Goal: Communication & Community: Answer question/provide support

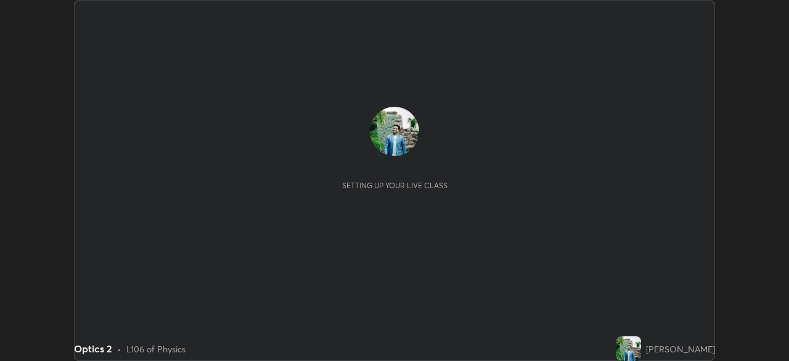
scroll to position [361, 789]
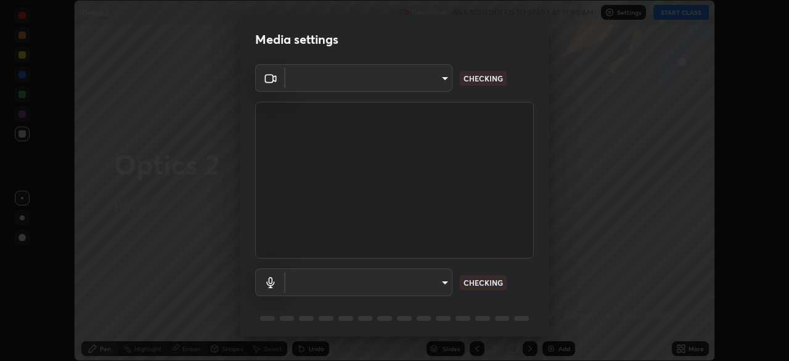
type input "26ea4645ce1167a88714ccf2a1c7b245e82c900ba769eb6e2bf526cec6792837"
type input "default"
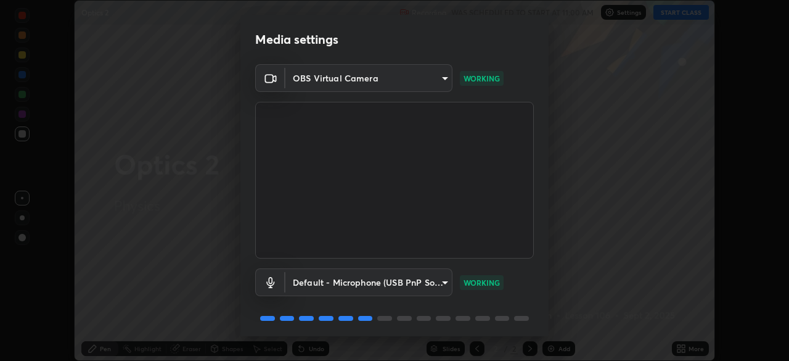
scroll to position [43, 0]
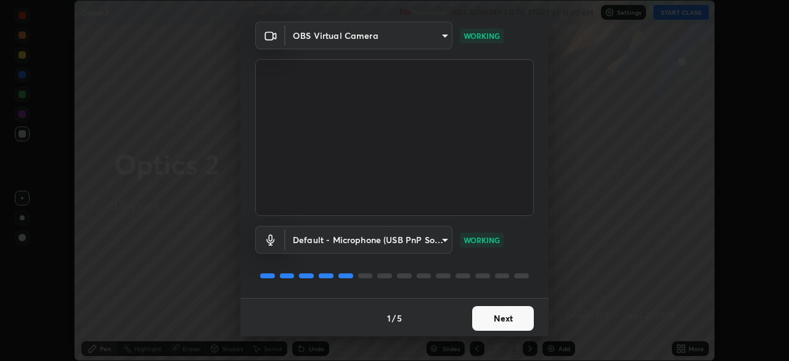
click at [493, 322] on button "Next" at bounding box center [503, 318] width 62 height 25
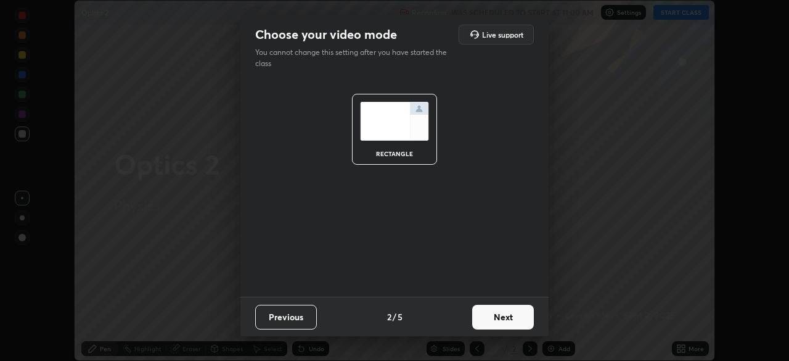
scroll to position [0, 0]
click at [496, 323] on button "Next" at bounding box center [503, 317] width 62 height 25
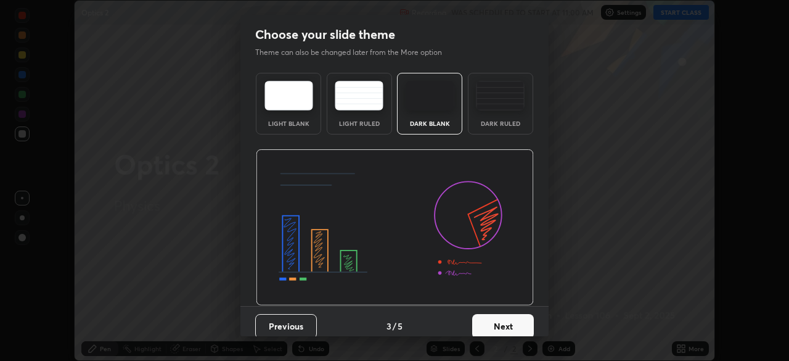
click at [498, 326] on button "Next" at bounding box center [503, 326] width 62 height 25
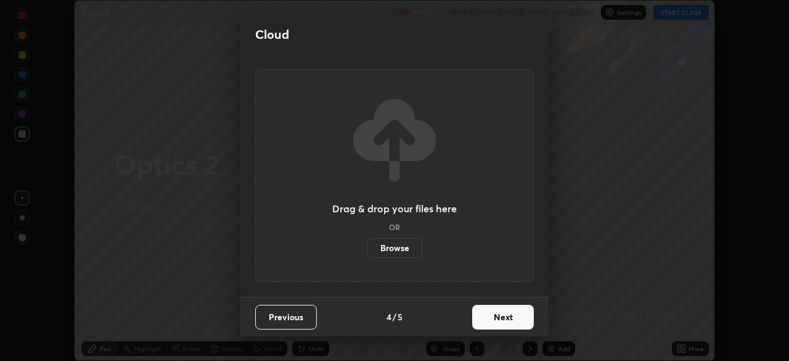
click at [500, 319] on button "Next" at bounding box center [503, 317] width 62 height 25
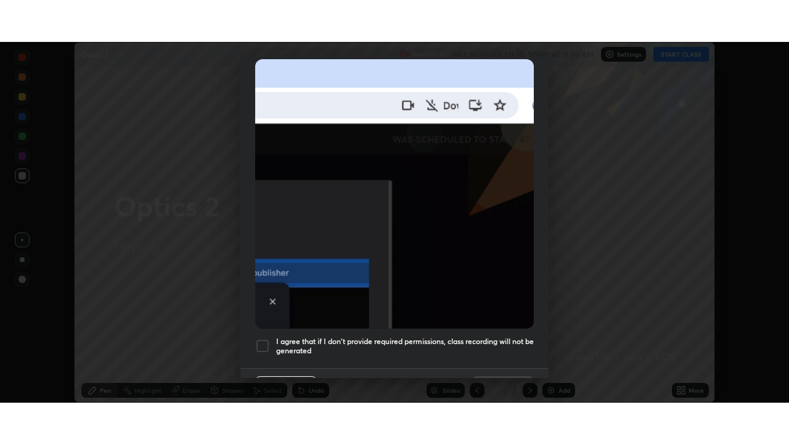
scroll to position [295, 0]
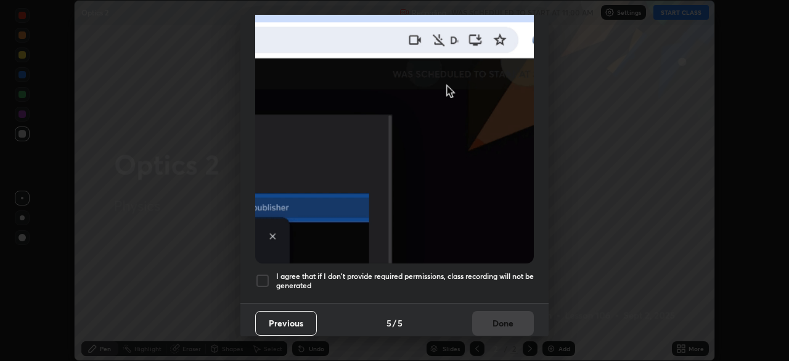
click at [265, 273] on div at bounding box center [262, 280] width 15 height 15
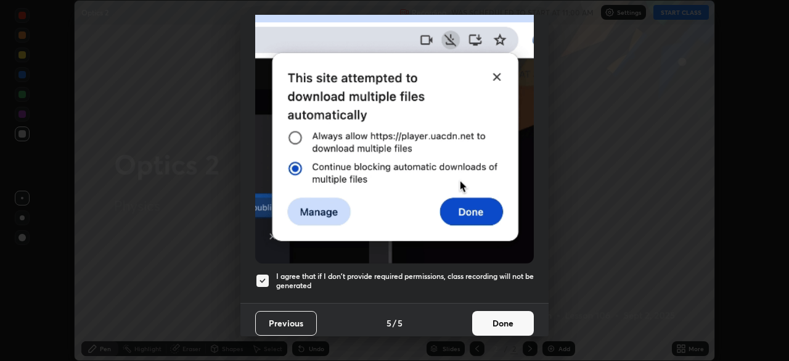
click at [494, 319] on button "Done" at bounding box center [503, 323] width 62 height 25
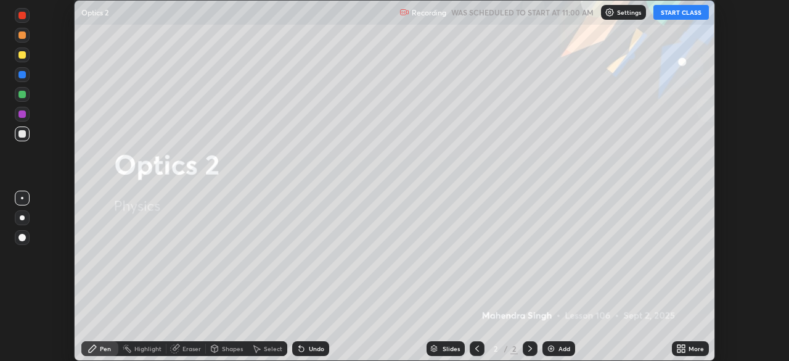
click at [684, 13] on button "START CLASS" at bounding box center [682, 12] width 56 height 15
click at [688, 349] on div "More" at bounding box center [690, 348] width 37 height 15
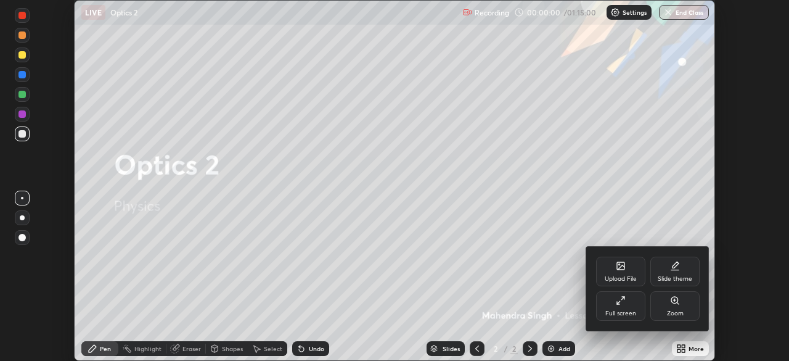
click at [627, 305] on div "Full screen" at bounding box center [620, 306] width 49 height 30
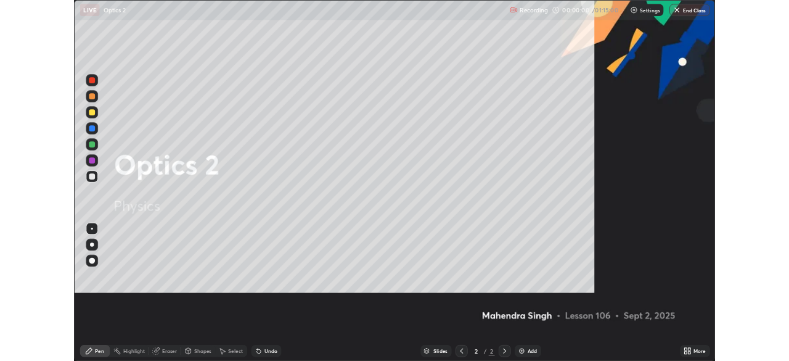
scroll to position [444, 789]
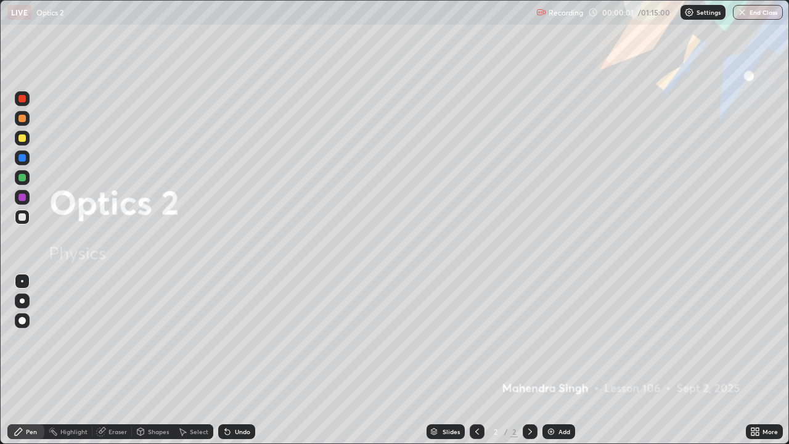
click at [557, 360] on div "Add" at bounding box center [559, 431] width 33 height 15
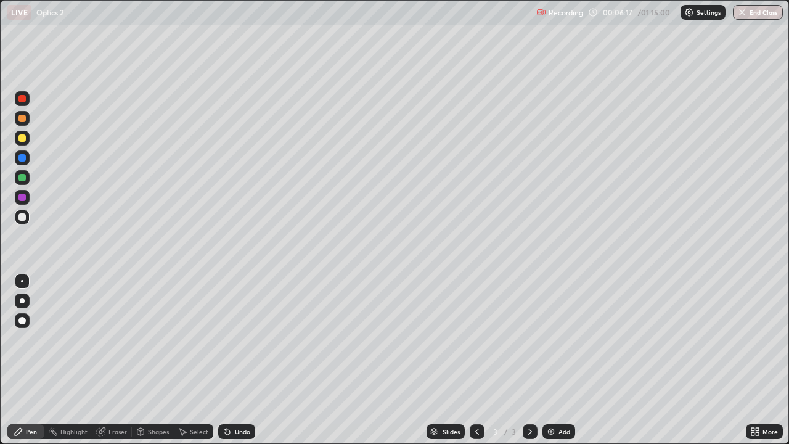
click at [25, 360] on div "Pen" at bounding box center [25, 431] width 37 height 15
click at [154, 360] on div "Shapes" at bounding box center [153, 431] width 42 height 15
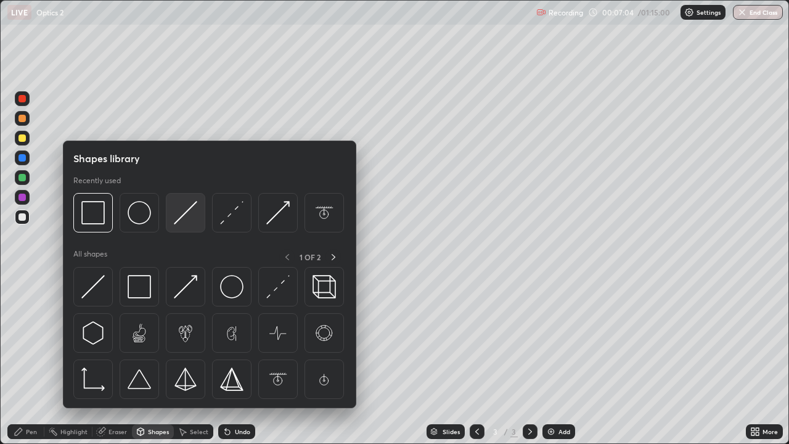
click at [185, 215] on img at bounding box center [185, 212] width 23 height 23
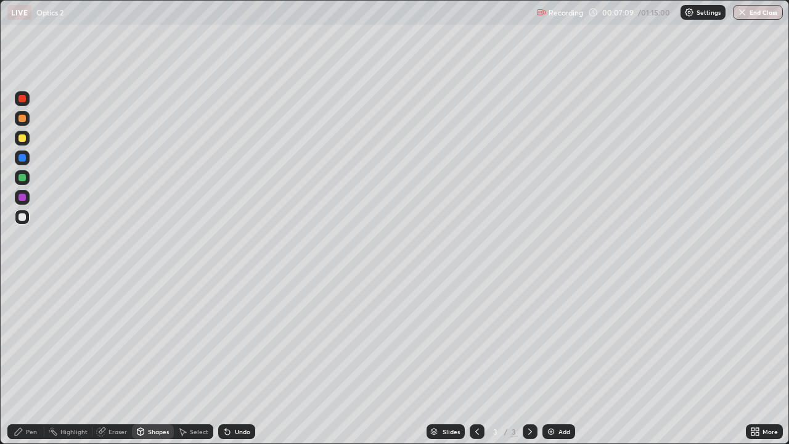
click at [31, 360] on div "Pen" at bounding box center [31, 432] width 11 height 6
click at [228, 360] on icon at bounding box center [227, 432] width 5 height 5
click at [226, 360] on icon at bounding box center [227, 432] width 5 height 5
click at [231, 360] on div "Undo" at bounding box center [236, 431] width 37 height 15
click at [110, 360] on div "Eraser" at bounding box center [118, 432] width 19 height 6
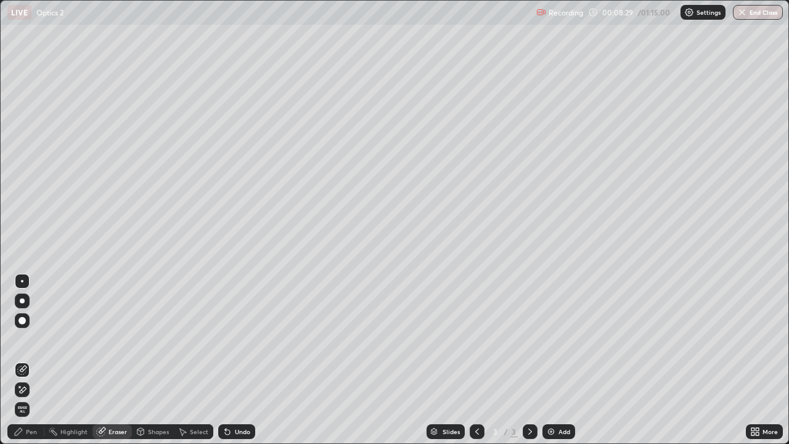
click at [23, 360] on div "Pen" at bounding box center [25, 431] width 37 height 15
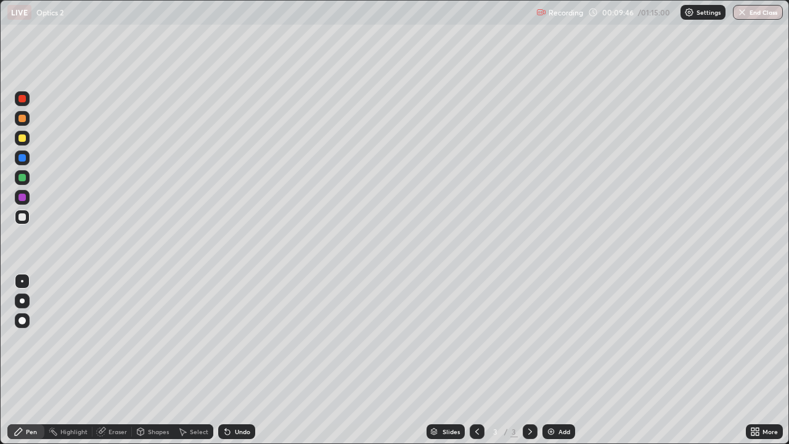
click at [24, 139] on div at bounding box center [22, 137] width 7 height 7
click at [147, 360] on div "Shapes" at bounding box center [153, 431] width 42 height 15
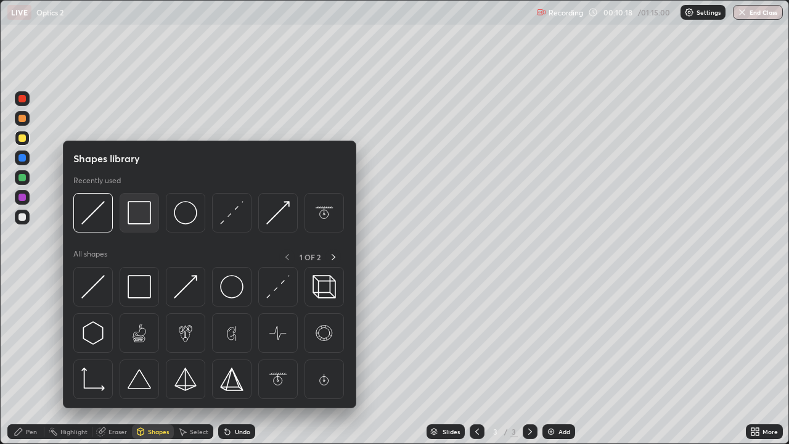
click at [136, 218] on img at bounding box center [139, 212] width 23 height 23
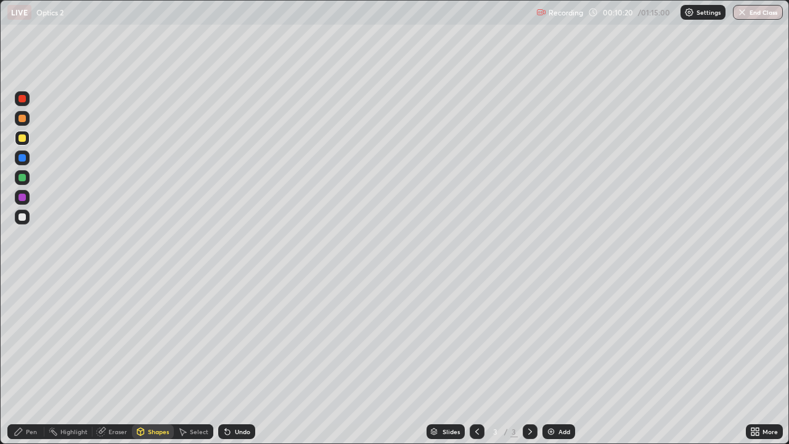
click at [28, 360] on div "Pen" at bounding box center [25, 431] width 37 height 15
click at [155, 360] on div "Shapes" at bounding box center [153, 431] width 42 height 15
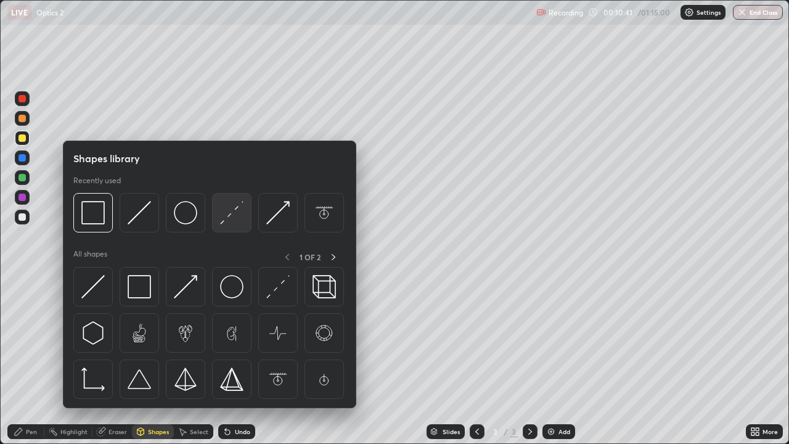
click at [232, 213] on img at bounding box center [231, 212] width 23 height 23
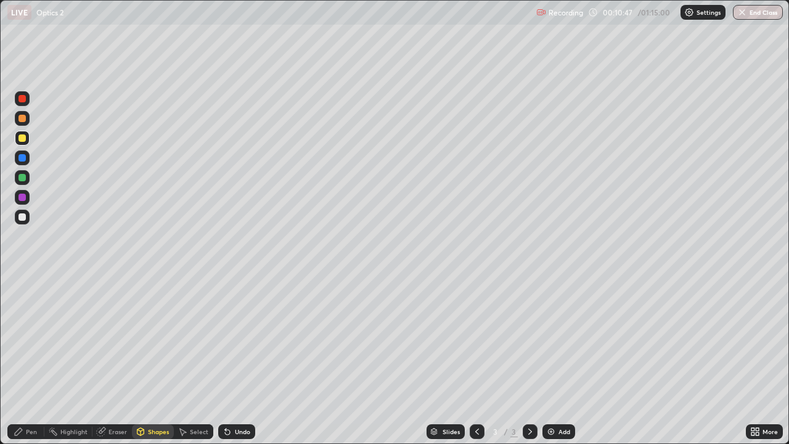
click at [72, 360] on div "Highlight" at bounding box center [73, 432] width 27 height 6
click at [20, 179] on div at bounding box center [22, 177] width 7 height 7
click at [20, 360] on icon at bounding box center [18, 431] width 7 height 7
click at [23, 138] on div at bounding box center [22, 137] width 7 height 7
click at [24, 194] on div at bounding box center [22, 197] width 7 height 7
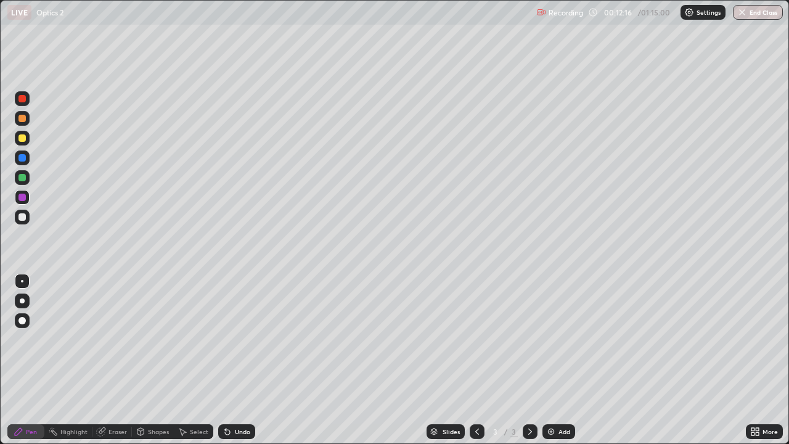
click at [22, 281] on div at bounding box center [22, 281] width 2 height 2
click at [22, 218] on div at bounding box center [22, 216] width 7 height 7
click at [153, 360] on div "Shapes" at bounding box center [153, 431] width 42 height 15
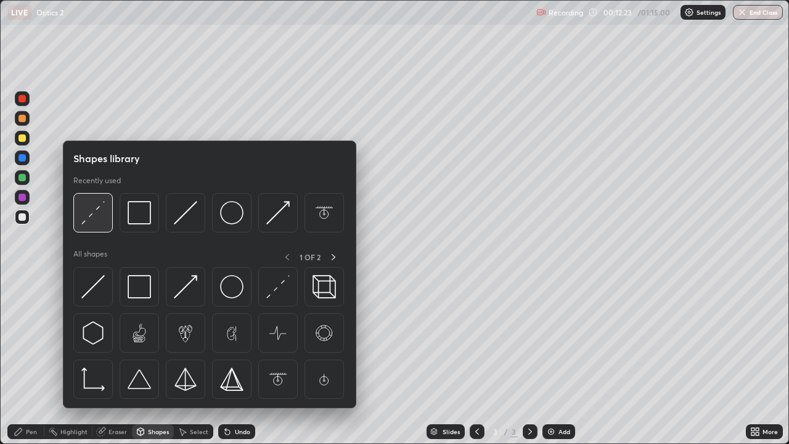
click at [96, 217] on img at bounding box center [92, 212] width 23 height 23
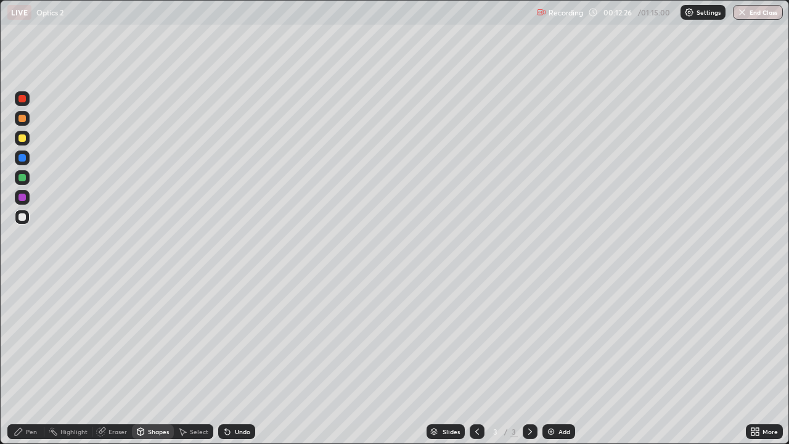
click at [147, 360] on div "Shapes" at bounding box center [153, 431] width 42 height 15
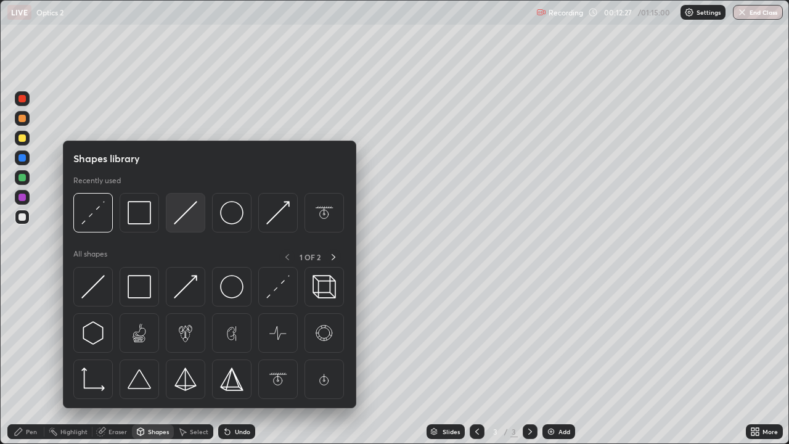
click at [181, 217] on img at bounding box center [185, 212] width 23 height 23
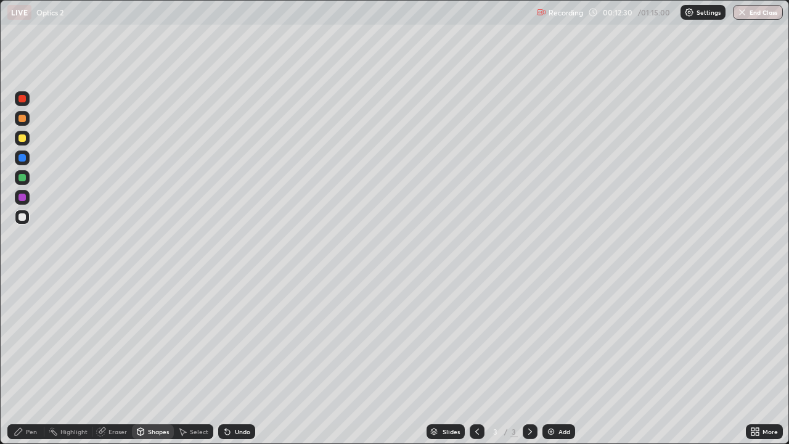
click at [28, 360] on div "Pen" at bounding box center [31, 432] width 11 height 6
click at [149, 360] on div "Shapes" at bounding box center [158, 432] width 21 height 6
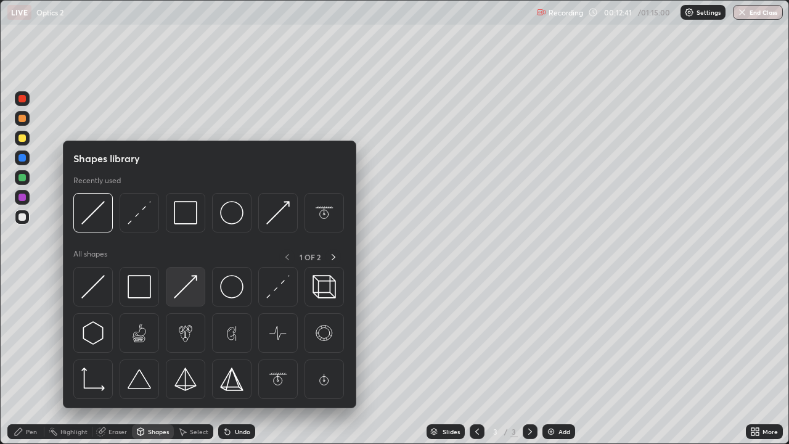
click at [187, 289] on img at bounding box center [185, 286] width 23 height 23
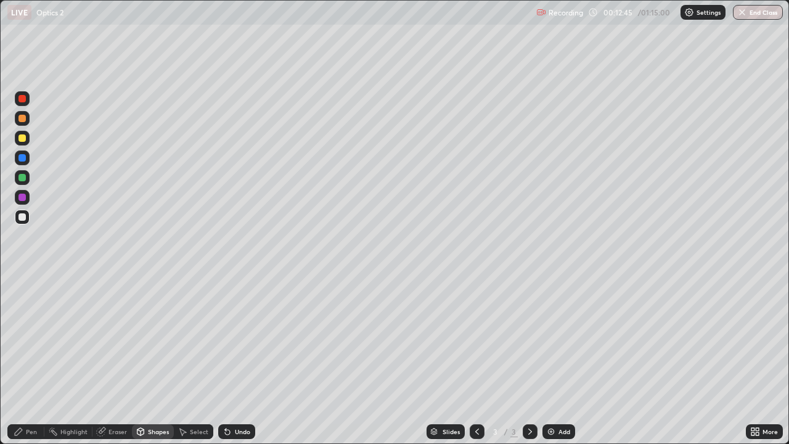
click at [35, 360] on div "Pen" at bounding box center [31, 432] width 11 height 6
click at [70, 360] on div "Highlight" at bounding box center [73, 432] width 27 height 6
click at [25, 360] on div "Pen" at bounding box center [25, 431] width 37 height 15
click at [31, 360] on div "Pen" at bounding box center [31, 432] width 11 height 6
click at [155, 360] on div "Shapes" at bounding box center [158, 432] width 21 height 6
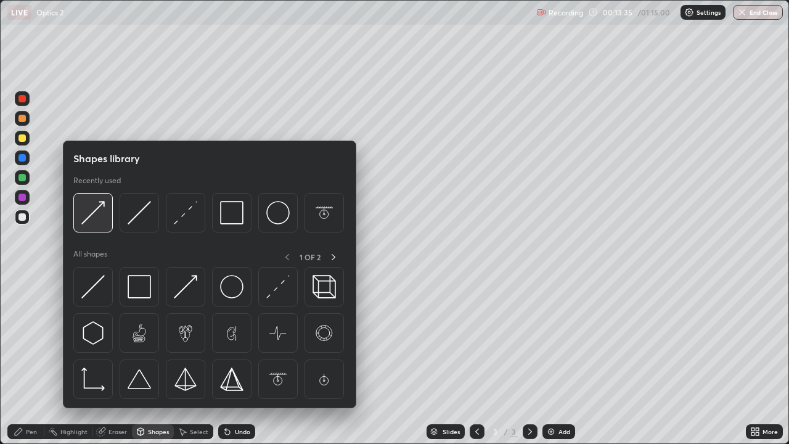
click at [96, 213] on img at bounding box center [92, 212] width 23 height 23
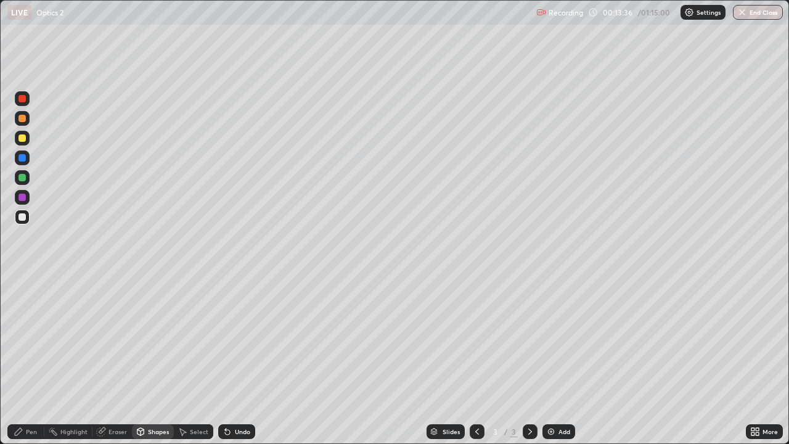
click at [25, 197] on div at bounding box center [22, 197] width 7 height 7
click at [15, 360] on icon at bounding box center [18, 431] width 7 height 7
click at [21, 217] on div at bounding box center [22, 216] width 7 height 7
click at [191, 360] on div "Select" at bounding box center [199, 432] width 19 height 6
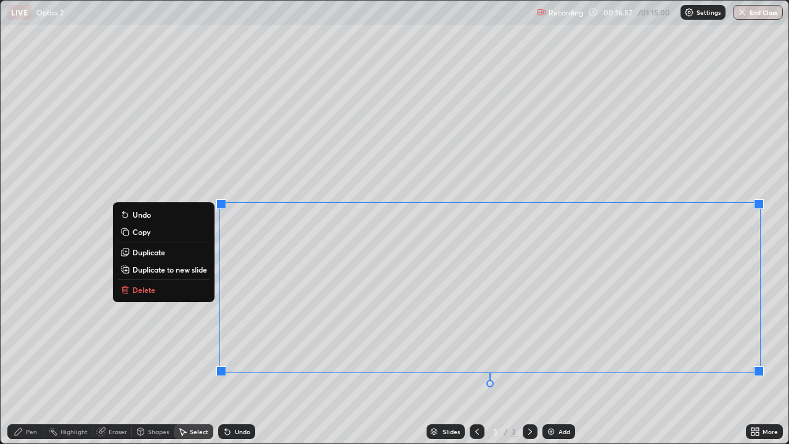
click at [700, 142] on div "0 ° Undo Copy Duplicate Duplicate to new slide Delete" at bounding box center [395, 222] width 788 height 443
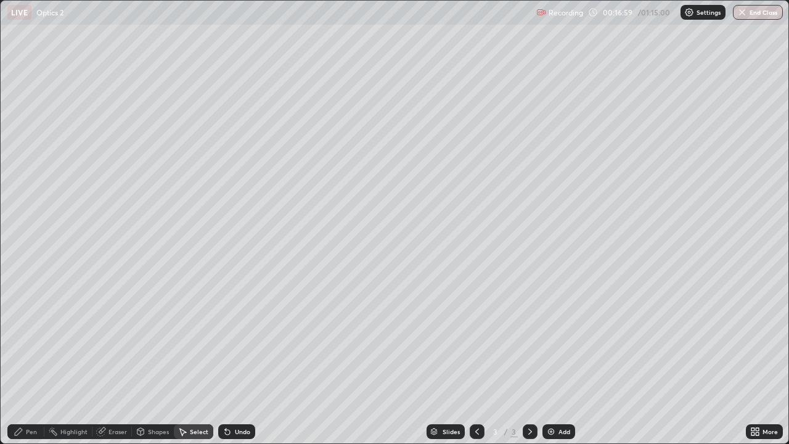
click at [33, 360] on div "Pen" at bounding box center [31, 432] width 11 height 6
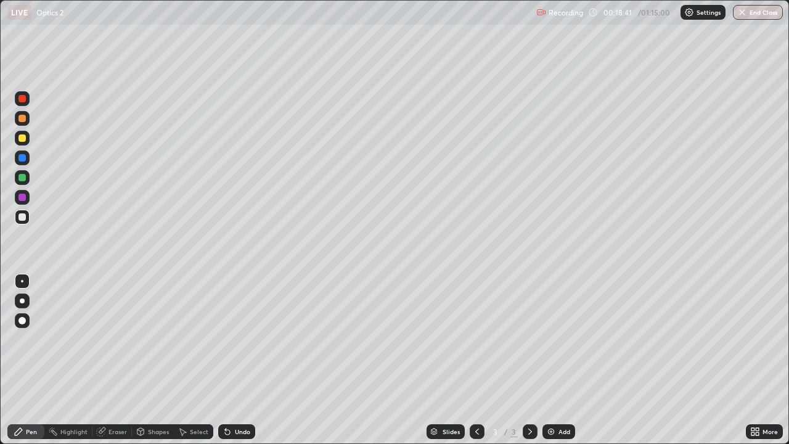
click at [84, 360] on div "Highlight" at bounding box center [73, 432] width 27 height 6
click at [553, 360] on img at bounding box center [551, 432] width 10 height 10
click at [30, 360] on div "Pen" at bounding box center [31, 432] width 11 height 6
click at [22, 220] on div at bounding box center [22, 216] width 7 height 7
click at [472, 360] on icon at bounding box center [477, 432] width 10 height 10
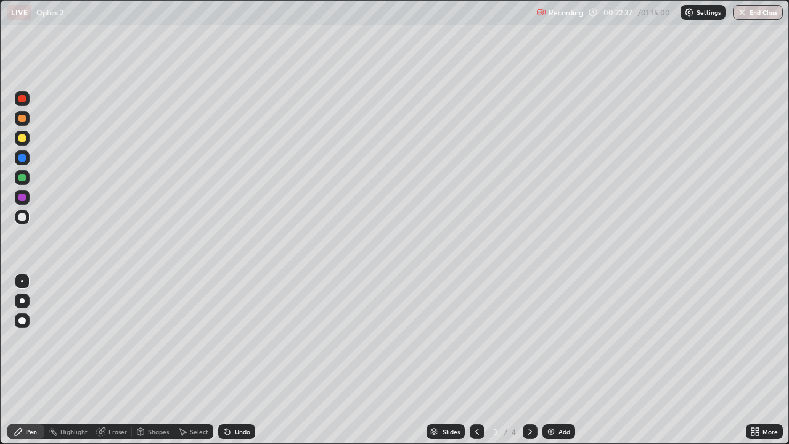
click at [527, 360] on icon at bounding box center [530, 432] width 10 height 10
click at [150, 360] on div "Shapes" at bounding box center [153, 431] width 42 height 15
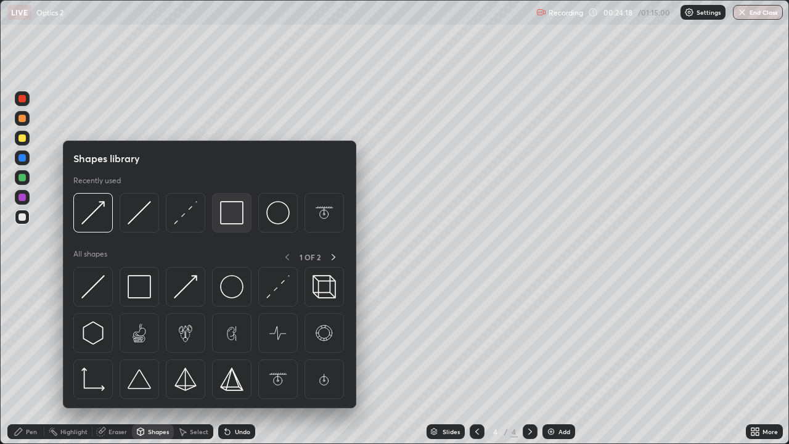
click at [236, 220] on img at bounding box center [231, 212] width 23 height 23
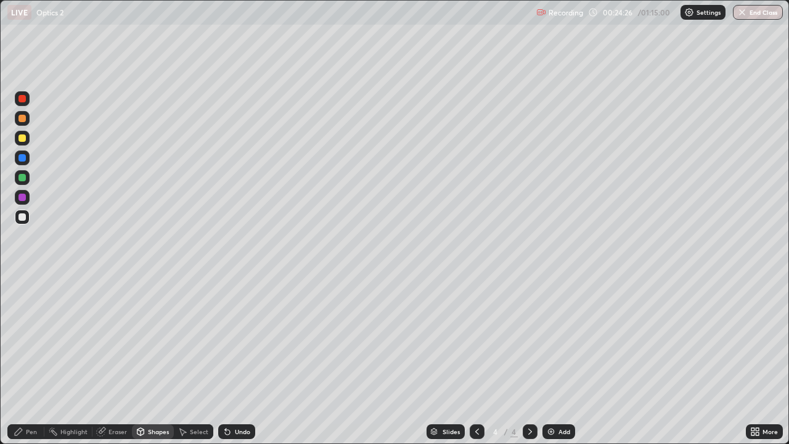
click at [28, 360] on div "Pen" at bounding box center [31, 432] width 11 height 6
click at [22, 178] on div at bounding box center [22, 177] width 7 height 7
click at [144, 360] on icon at bounding box center [141, 432] width 10 height 10
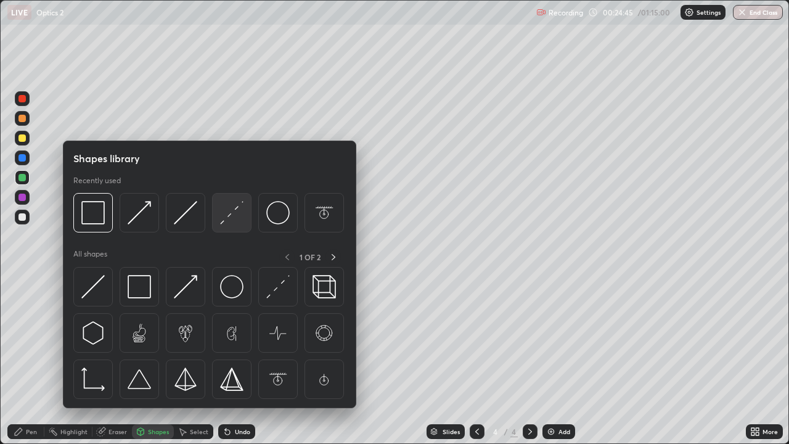
click at [229, 216] on img at bounding box center [231, 212] width 23 height 23
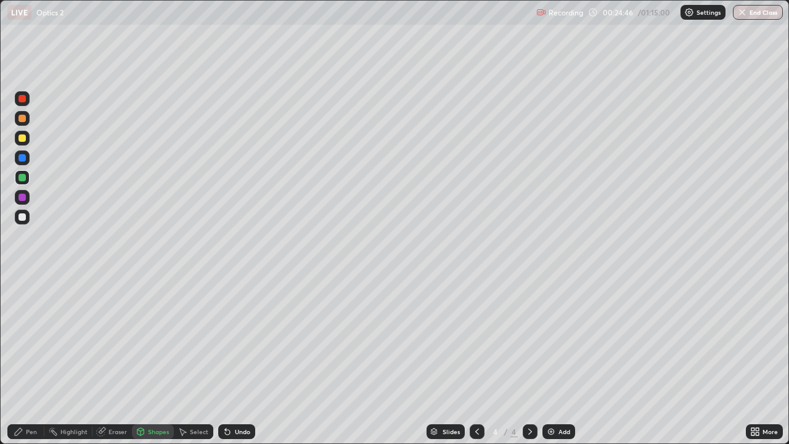
click at [23, 196] on div at bounding box center [22, 197] width 7 height 7
click at [231, 360] on div "Undo" at bounding box center [236, 431] width 37 height 15
click at [232, 360] on div "Undo" at bounding box center [236, 431] width 37 height 15
click at [150, 360] on div "Shapes" at bounding box center [158, 432] width 21 height 6
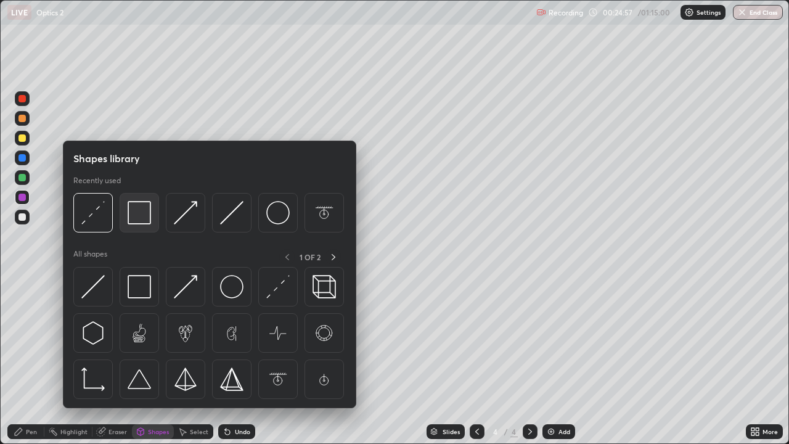
click at [139, 215] on img at bounding box center [139, 212] width 23 height 23
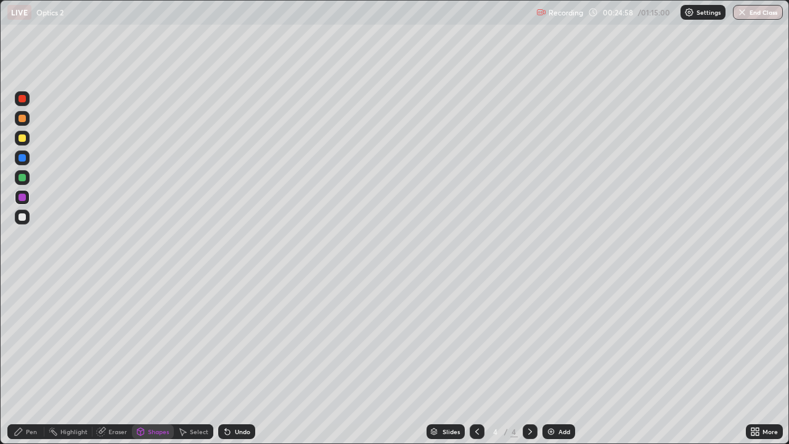
click at [23, 179] on div at bounding box center [22, 177] width 7 height 7
click at [22, 360] on icon at bounding box center [19, 432] width 10 height 10
click at [141, 360] on icon at bounding box center [141, 431] width 7 height 7
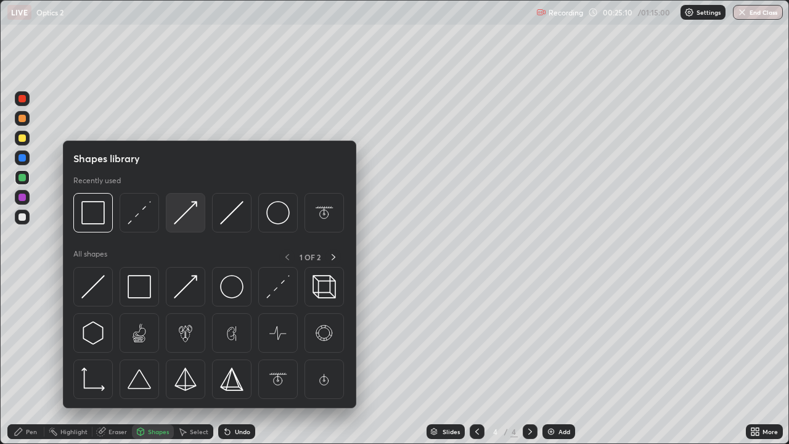
click at [179, 216] on img at bounding box center [185, 212] width 23 height 23
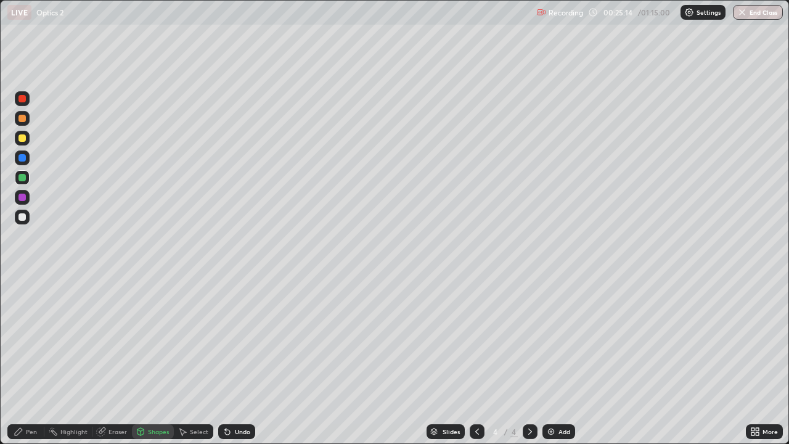
click at [28, 360] on div "Pen" at bounding box center [31, 432] width 11 height 6
click at [65, 360] on div "Highlight" at bounding box center [73, 432] width 27 height 6
click at [150, 360] on div "Shapes" at bounding box center [158, 432] width 21 height 6
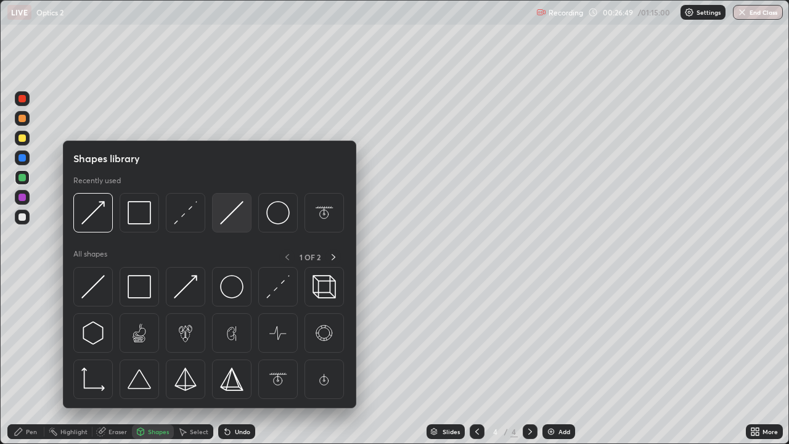
click at [231, 220] on img at bounding box center [231, 212] width 23 height 23
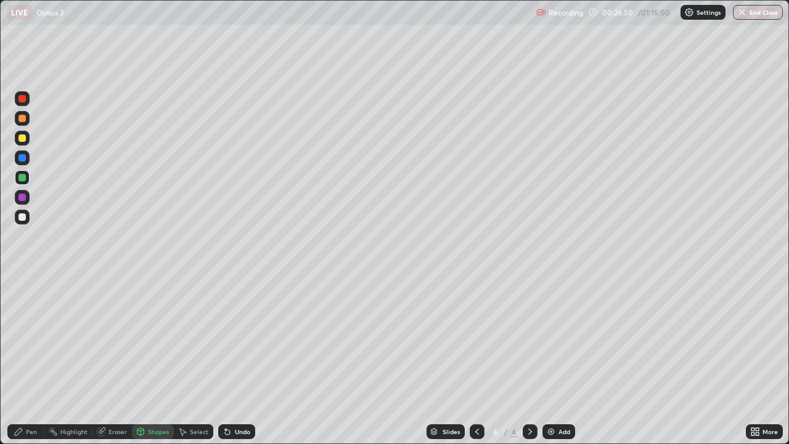
click at [24, 160] on div at bounding box center [22, 157] width 7 height 7
click at [71, 360] on div "Highlight" at bounding box center [68, 431] width 48 height 15
click at [148, 360] on div "Shapes" at bounding box center [158, 432] width 21 height 6
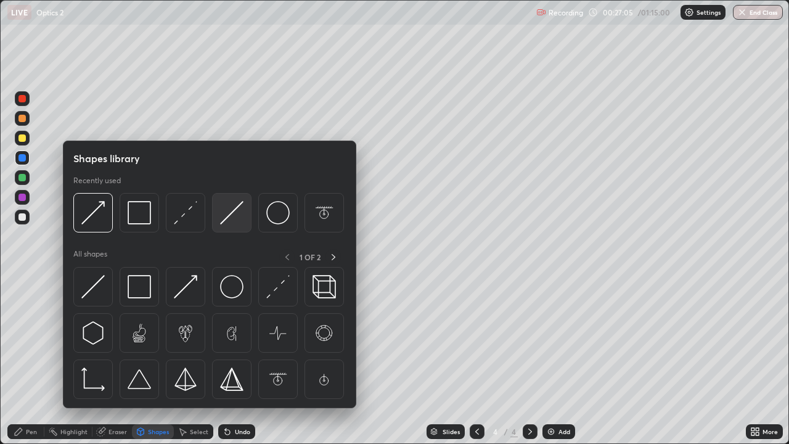
click at [235, 215] on img at bounding box center [231, 212] width 23 height 23
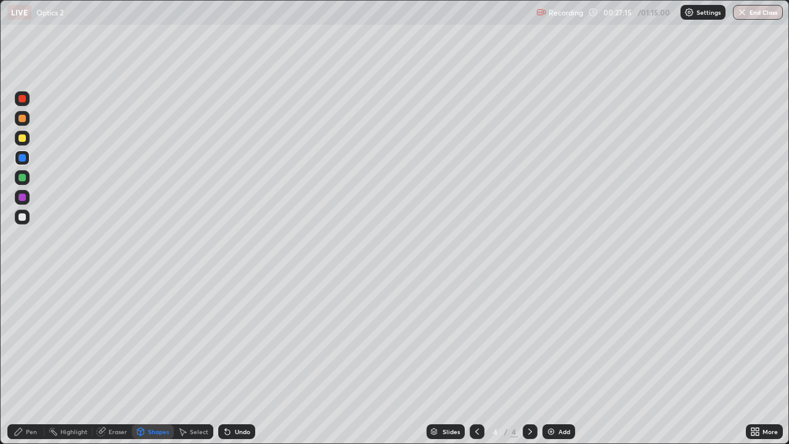
click at [231, 360] on div "Undo" at bounding box center [236, 431] width 37 height 15
click at [28, 360] on div "Pen" at bounding box center [31, 432] width 11 height 6
click at [22, 200] on div at bounding box center [22, 197] width 7 height 7
click at [149, 360] on div "Shapes" at bounding box center [158, 432] width 21 height 6
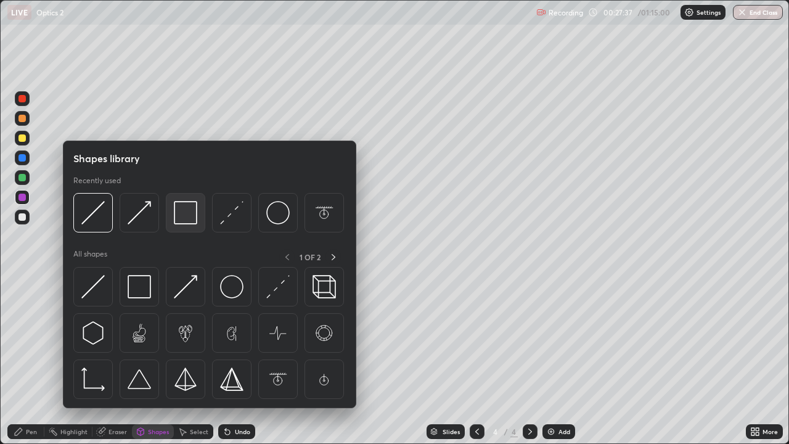
click at [184, 222] on img at bounding box center [185, 212] width 23 height 23
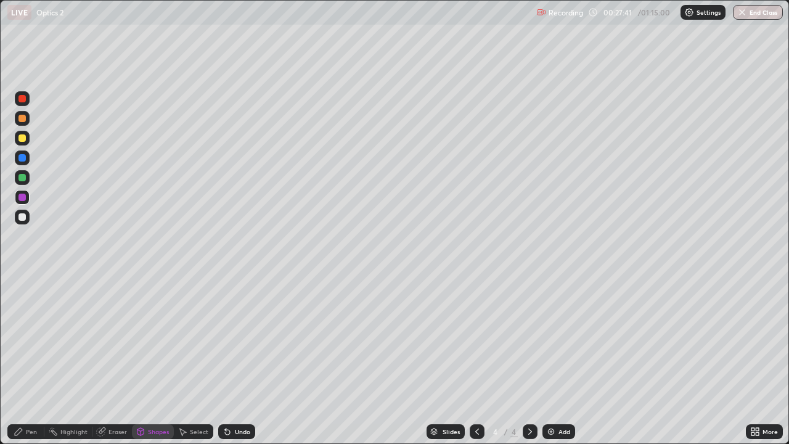
click at [26, 360] on div "Pen" at bounding box center [31, 432] width 11 height 6
click at [64, 360] on div "Highlight" at bounding box center [73, 432] width 27 height 6
click at [15, 360] on div "Pen" at bounding box center [25, 431] width 37 height 15
click at [64, 360] on div "Highlight" at bounding box center [73, 432] width 27 height 6
click at [20, 360] on icon at bounding box center [19, 432] width 10 height 10
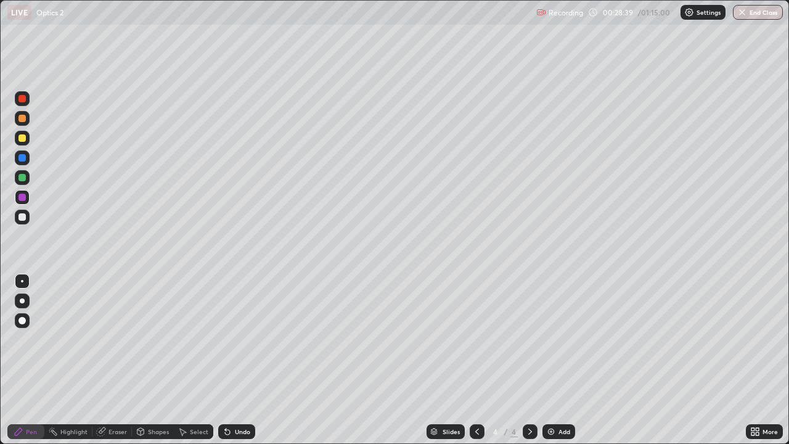
click at [21, 217] on div at bounding box center [22, 216] width 7 height 7
click at [102, 360] on icon at bounding box center [101, 432] width 8 height 8
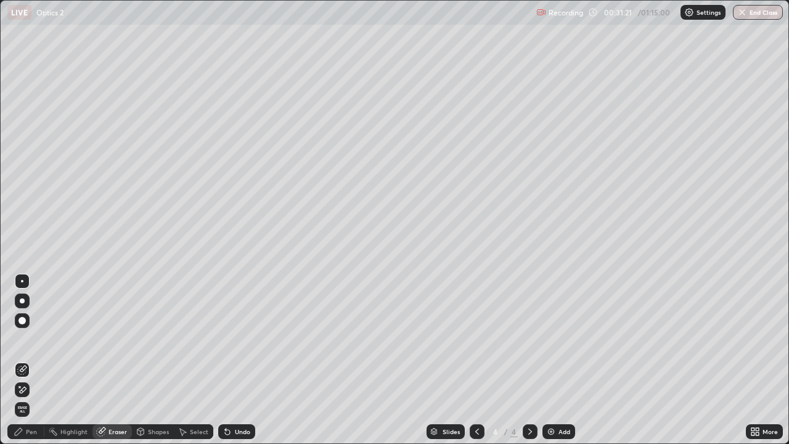
click at [62, 360] on div "Highlight" at bounding box center [68, 431] width 48 height 15
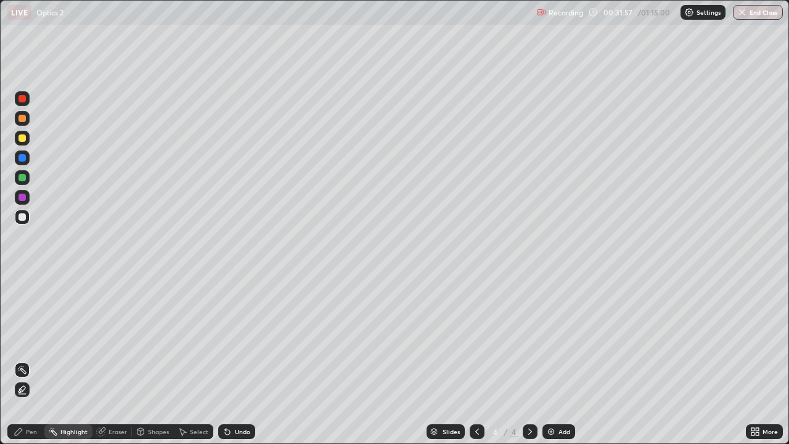
click at [24, 360] on div "Pen" at bounding box center [25, 431] width 37 height 15
click at [554, 360] on img at bounding box center [551, 432] width 10 height 10
click at [22, 281] on div at bounding box center [22, 281] width 2 height 2
click at [149, 360] on div "Shapes" at bounding box center [158, 432] width 21 height 6
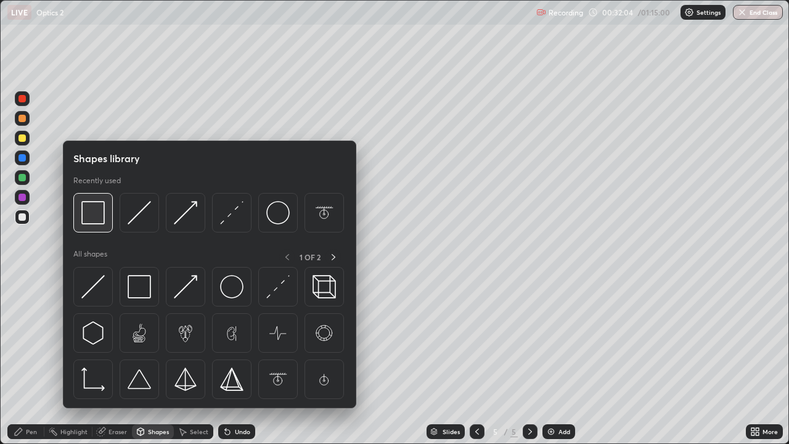
click at [91, 216] on img at bounding box center [92, 212] width 23 height 23
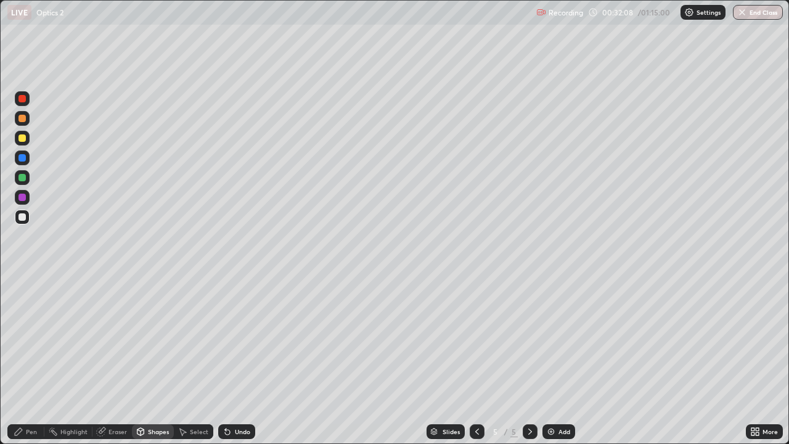
click at [23, 360] on div "Pen" at bounding box center [25, 431] width 37 height 15
click at [65, 360] on div "Highlight" at bounding box center [68, 431] width 48 height 15
click at [20, 360] on icon at bounding box center [22, 390] width 10 height 10
click at [22, 198] on div at bounding box center [22, 197] width 7 height 7
click at [229, 360] on icon at bounding box center [228, 432] width 10 height 10
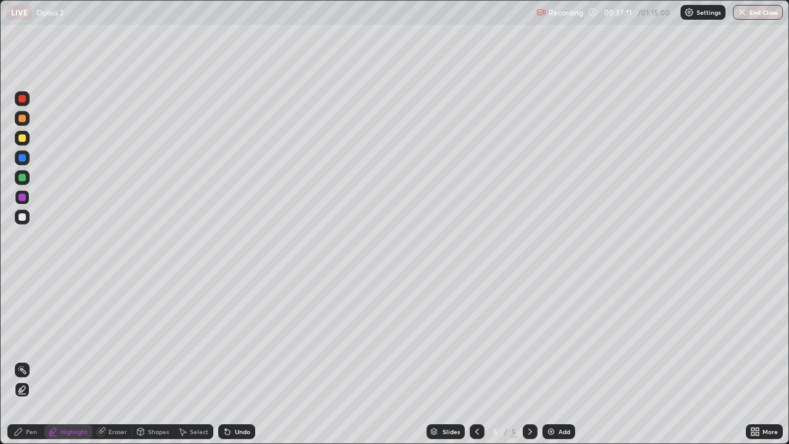
click at [148, 360] on div "Shapes" at bounding box center [158, 432] width 21 height 6
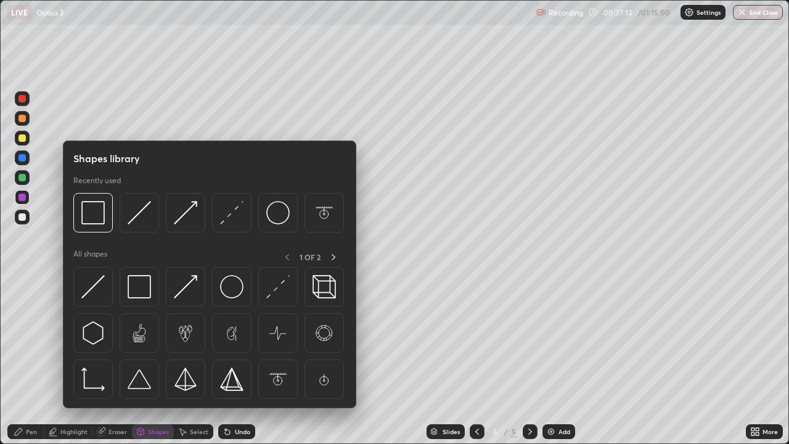
click at [22, 360] on div "Pen" at bounding box center [25, 431] width 37 height 15
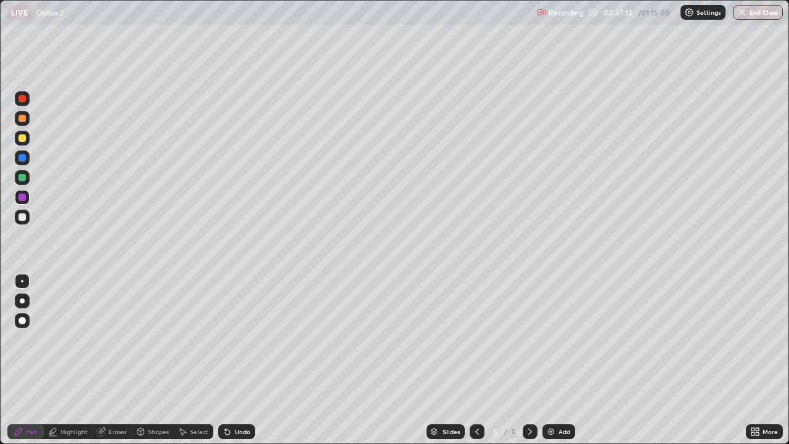
click at [22, 221] on div at bounding box center [22, 217] width 15 height 15
click at [155, 360] on div "Shapes" at bounding box center [153, 431] width 42 height 15
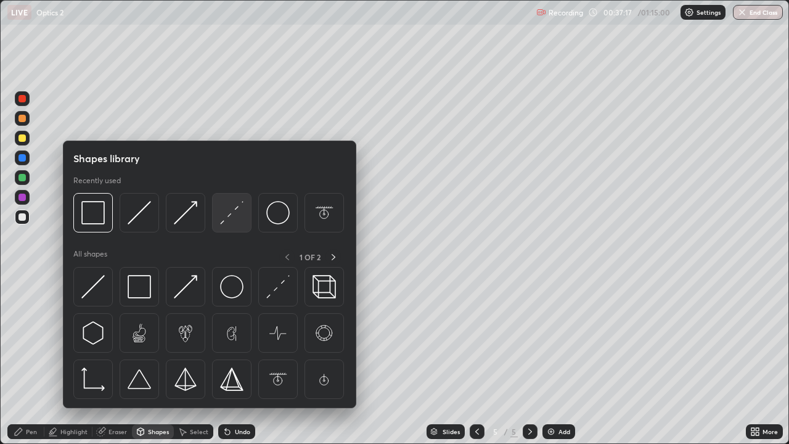
click at [234, 215] on img at bounding box center [231, 212] width 23 height 23
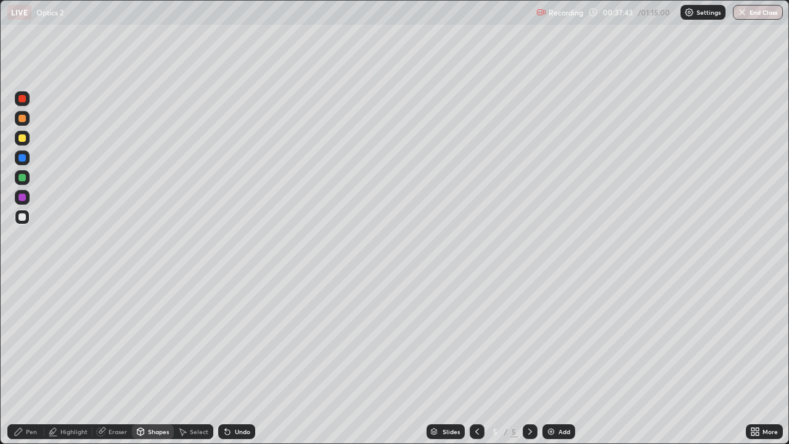
click at [149, 360] on div "Shapes" at bounding box center [158, 432] width 21 height 6
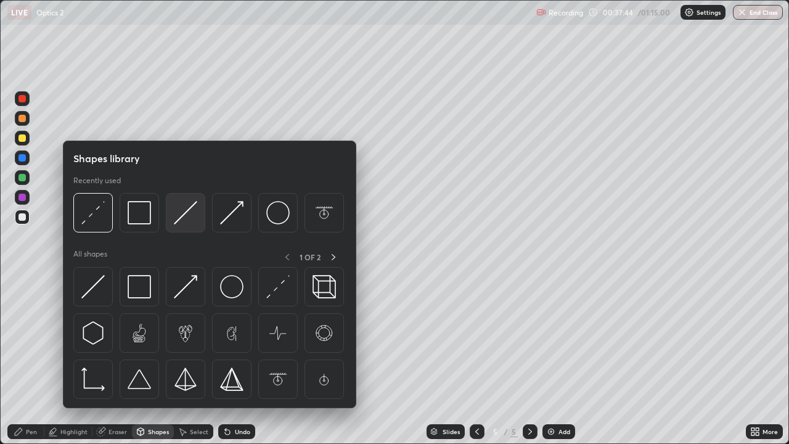
click at [187, 211] on img at bounding box center [185, 212] width 23 height 23
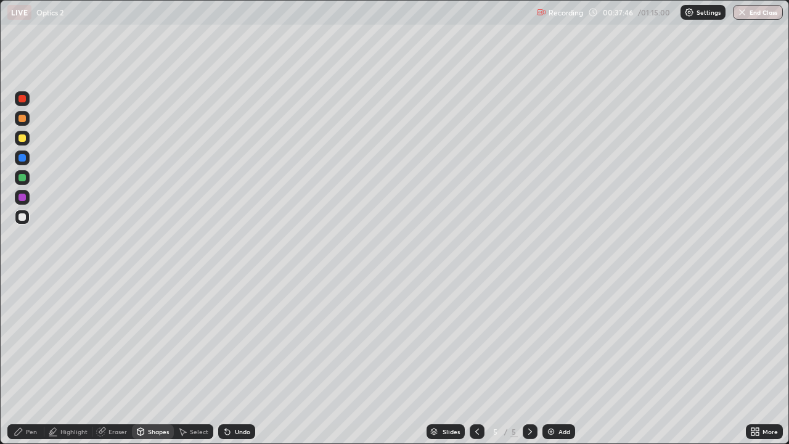
click at [22, 158] on div at bounding box center [22, 157] width 7 height 7
click at [21, 360] on div "Pen" at bounding box center [25, 431] width 37 height 15
click at [232, 360] on div "Undo" at bounding box center [236, 431] width 37 height 15
click at [152, 360] on div "Shapes" at bounding box center [158, 432] width 21 height 6
click at [31, 360] on div "Pen" at bounding box center [31, 432] width 11 height 6
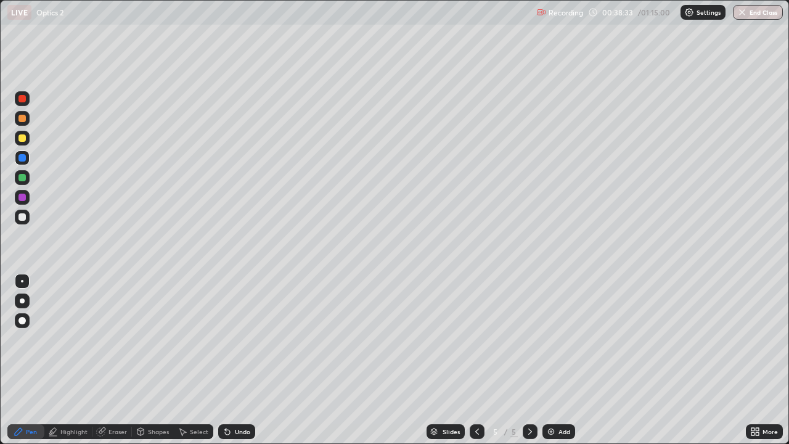
click at [23, 138] on div at bounding box center [22, 137] width 7 height 7
click at [146, 360] on div "Shapes" at bounding box center [153, 431] width 42 height 15
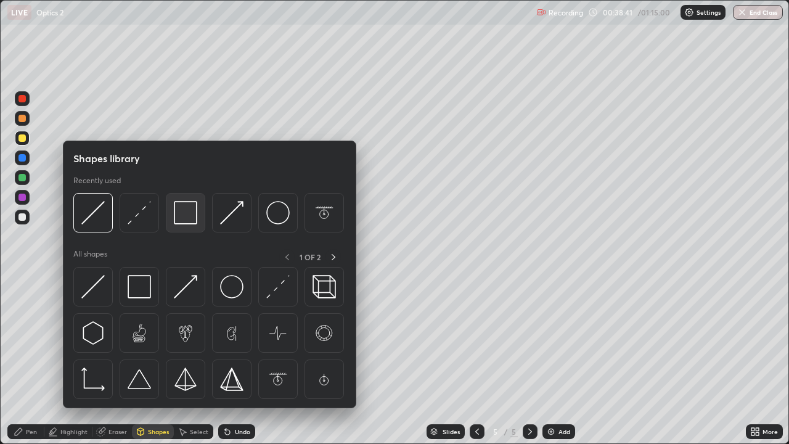
click at [184, 219] on img at bounding box center [185, 212] width 23 height 23
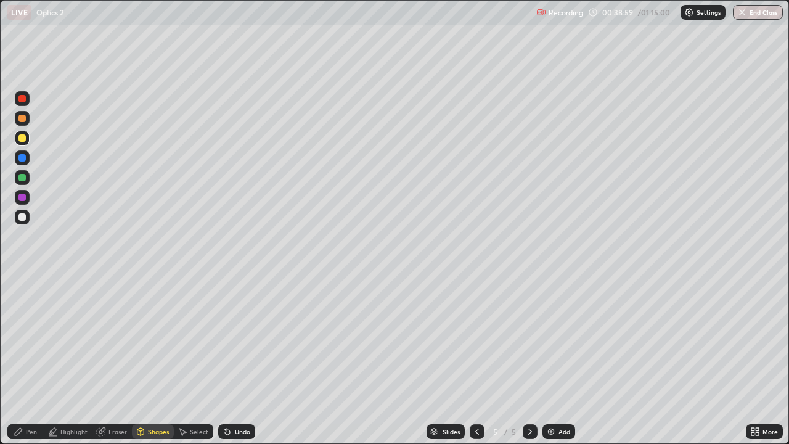
click at [22, 360] on icon at bounding box center [19, 432] width 10 height 10
click at [62, 360] on div "Highlight" at bounding box center [73, 432] width 27 height 6
click at [22, 360] on icon at bounding box center [22, 369] width 1 height 1
click at [15, 360] on icon at bounding box center [19, 432] width 10 height 10
click at [62, 360] on div "Highlight" at bounding box center [73, 432] width 27 height 6
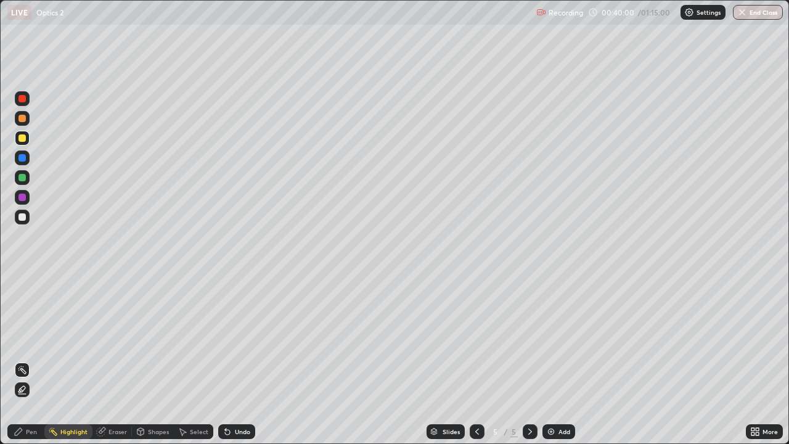
click at [22, 360] on icon at bounding box center [19, 432] width 10 height 10
click at [22, 179] on div at bounding box center [22, 177] width 7 height 7
click at [556, 360] on div "Add" at bounding box center [559, 431] width 33 height 15
click at [24, 218] on div at bounding box center [22, 216] width 7 height 7
click at [145, 360] on div "Shapes" at bounding box center [153, 431] width 42 height 15
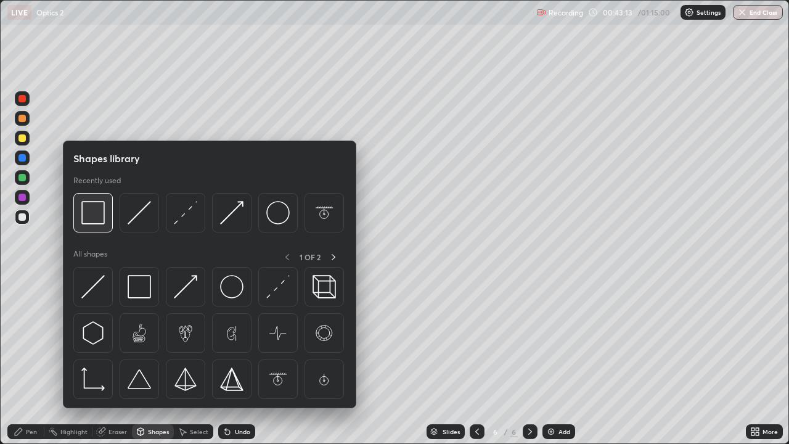
click at [94, 220] on img at bounding box center [92, 212] width 23 height 23
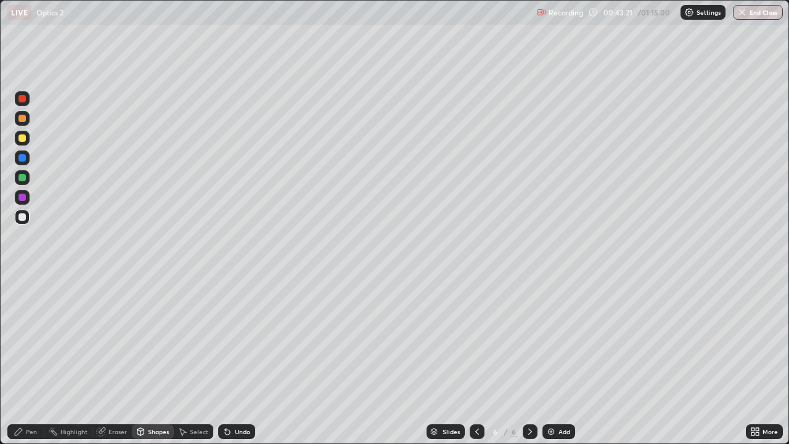
click at [23, 200] on div at bounding box center [22, 197] width 7 height 7
click at [28, 360] on div "Pen" at bounding box center [31, 432] width 11 height 6
click at [152, 360] on div "Shapes" at bounding box center [158, 432] width 21 height 6
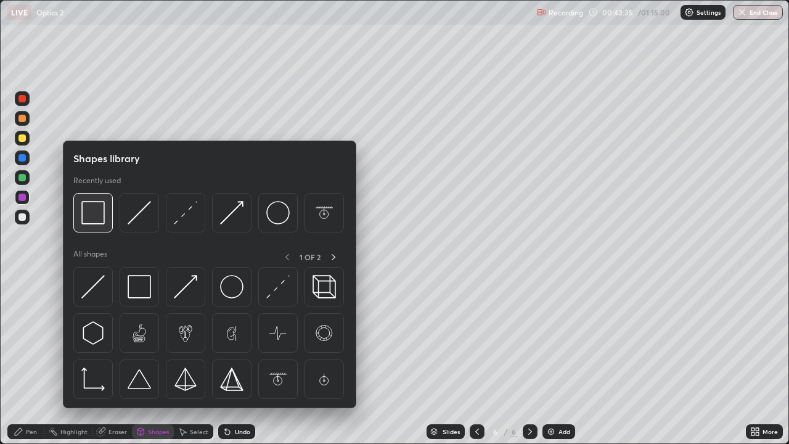
click at [96, 216] on img at bounding box center [92, 212] width 23 height 23
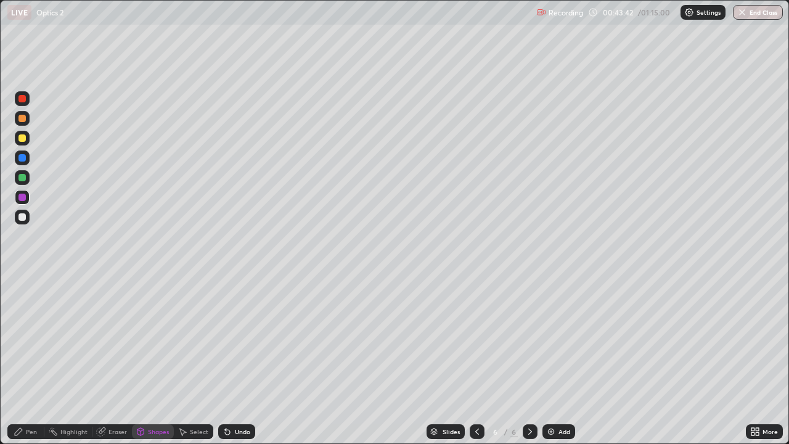
click at [24, 360] on div "Pen" at bounding box center [25, 431] width 37 height 15
click at [229, 360] on icon at bounding box center [228, 432] width 10 height 10
click at [226, 360] on icon at bounding box center [227, 432] width 5 height 5
click at [148, 360] on div "Shapes" at bounding box center [158, 432] width 21 height 6
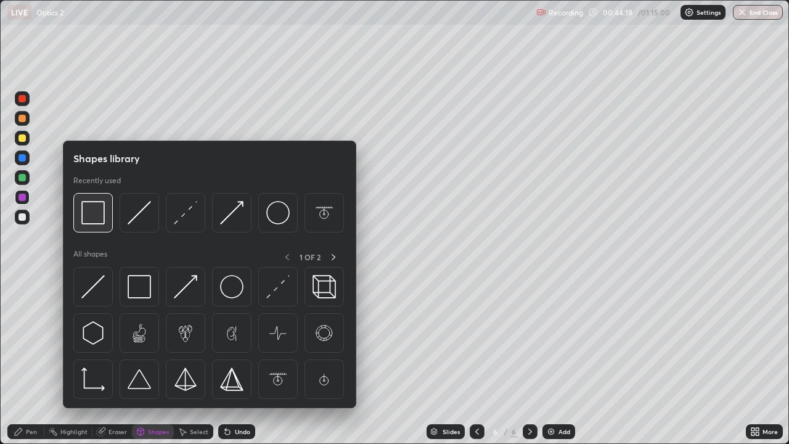
click at [96, 216] on img at bounding box center [92, 212] width 23 height 23
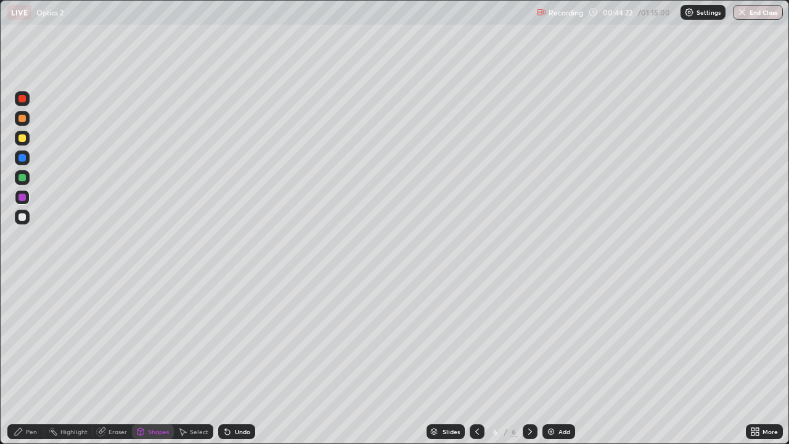
click at [24, 360] on div "Pen" at bounding box center [25, 431] width 37 height 15
click at [152, 360] on div "Shapes" at bounding box center [158, 432] width 21 height 6
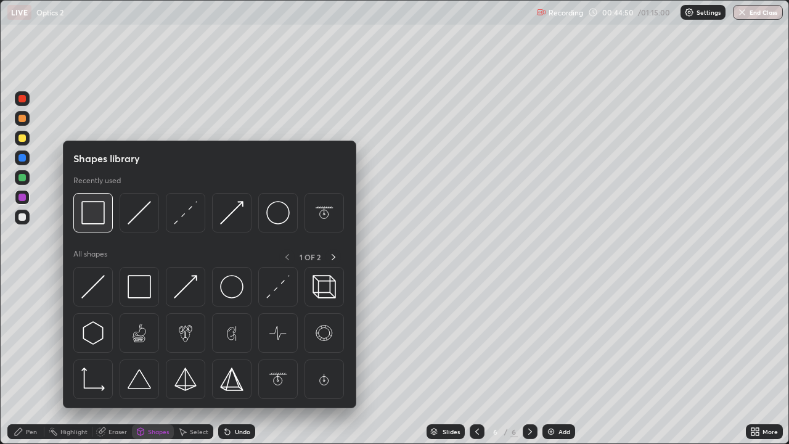
click at [89, 215] on img at bounding box center [92, 212] width 23 height 23
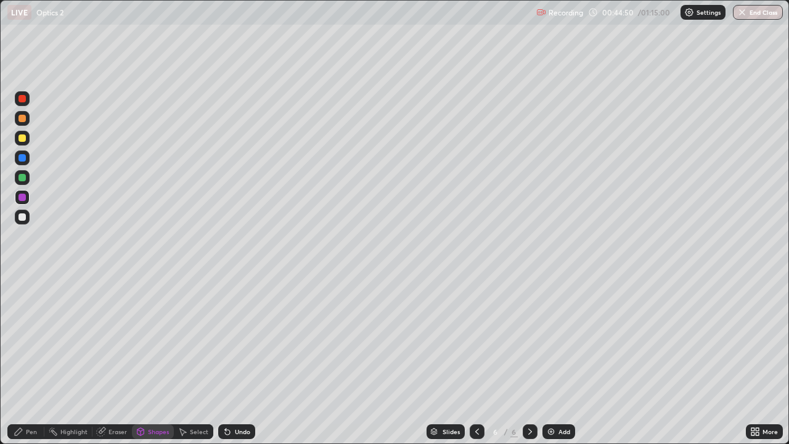
click at [22, 178] on div at bounding box center [22, 177] width 7 height 7
click at [20, 360] on icon at bounding box center [19, 432] width 10 height 10
click at [150, 360] on div "Shapes" at bounding box center [153, 431] width 42 height 15
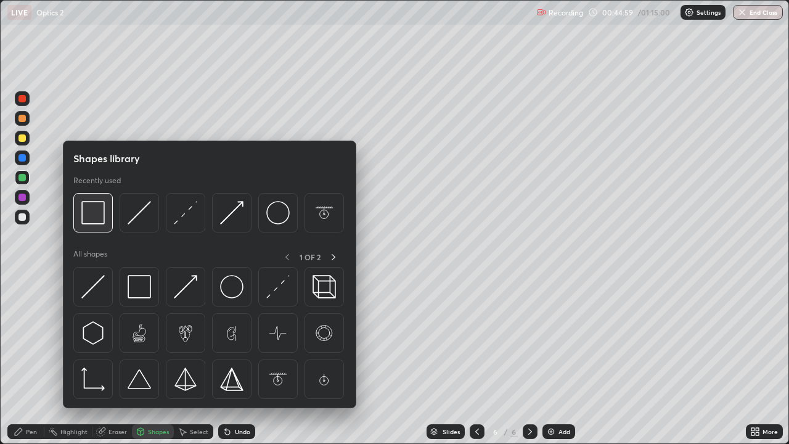
click at [90, 214] on img at bounding box center [92, 212] width 23 height 23
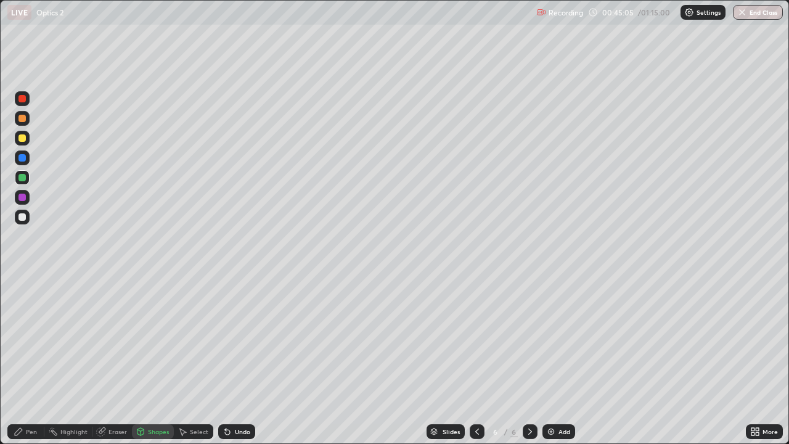
click at [30, 360] on div "Pen" at bounding box center [25, 431] width 37 height 15
click at [25, 360] on div "Pen" at bounding box center [25, 431] width 37 height 15
click at [145, 360] on div "Shapes" at bounding box center [153, 431] width 42 height 15
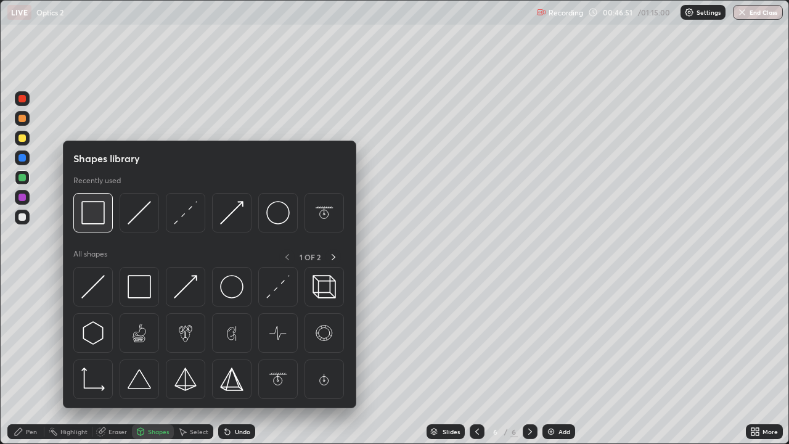
click at [90, 216] on img at bounding box center [92, 212] width 23 height 23
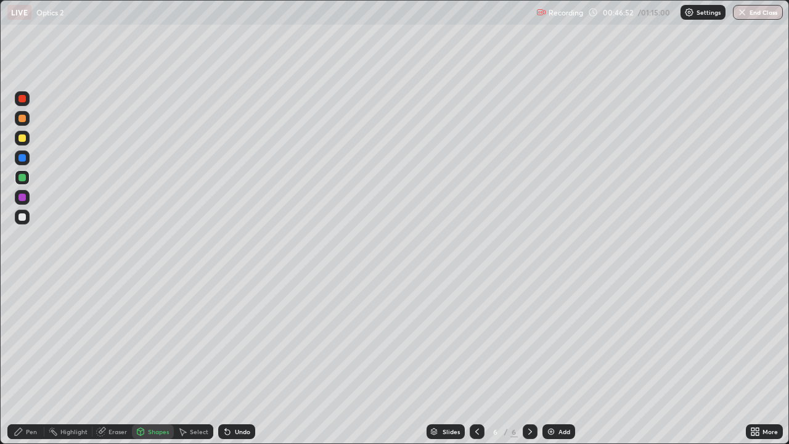
click at [22, 158] on div at bounding box center [22, 157] width 7 height 7
click at [21, 360] on icon at bounding box center [19, 432] width 10 height 10
click at [190, 360] on div "Select" at bounding box center [199, 432] width 19 height 6
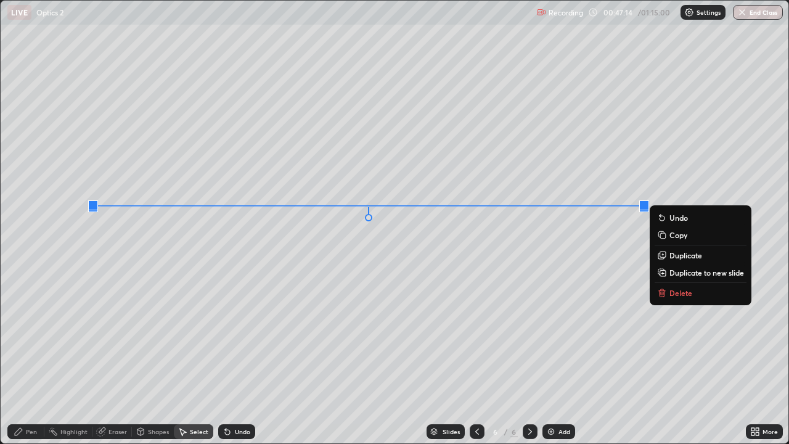
click at [547, 308] on div "0 ° Undo Copy Duplicate Duplicate to new slide Delete" at bounding box center [395, 222] width 788 height 443
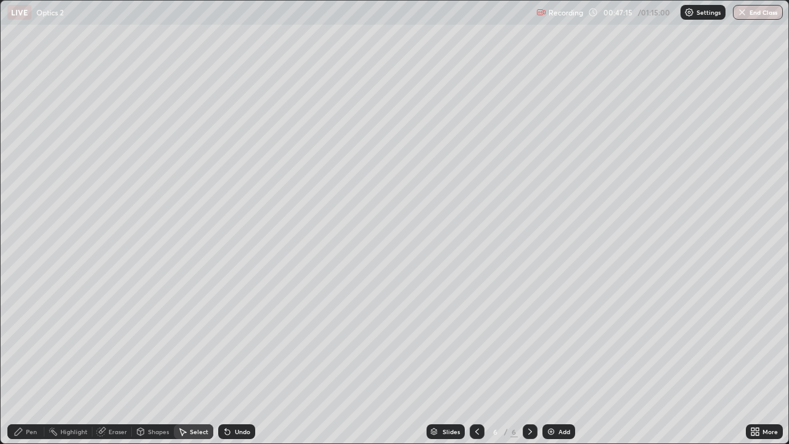
click at [31, 360] on div "Pen" at bounding box center [31, 432] width 11 height 6
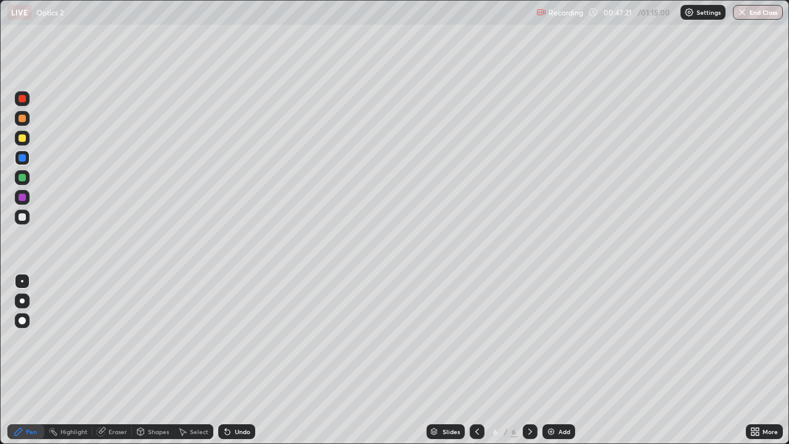
click at [165, 360] on div "Shapes" at bounding box center [153, 431] width 42 height 15
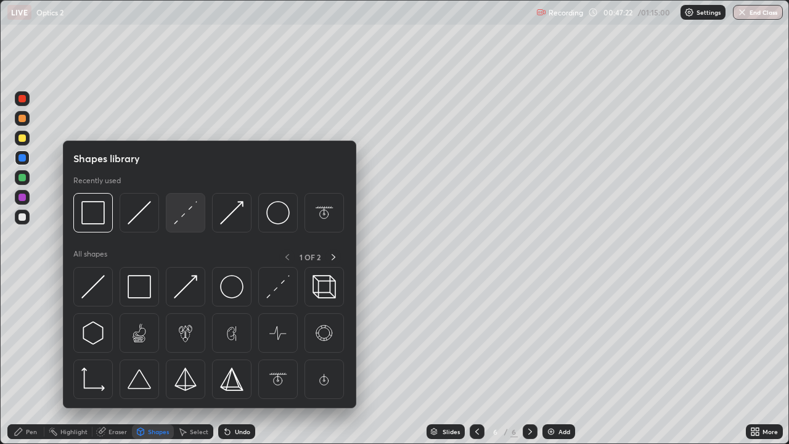
click at [200, 213] on div at bounding box center [185, 212] width 39 height 39
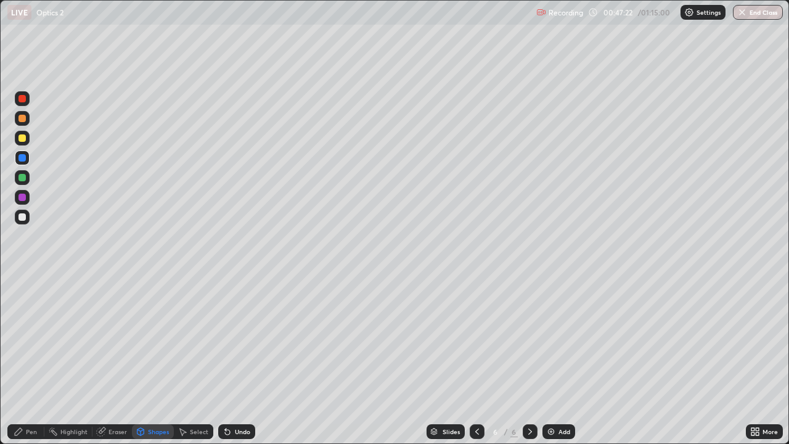
click at [25, 138] on div at bounding box center [22, 137] width 7 height 7
click at [154, 360] on div "Shapes" at bounding box center [158, 432] width 21 height 6
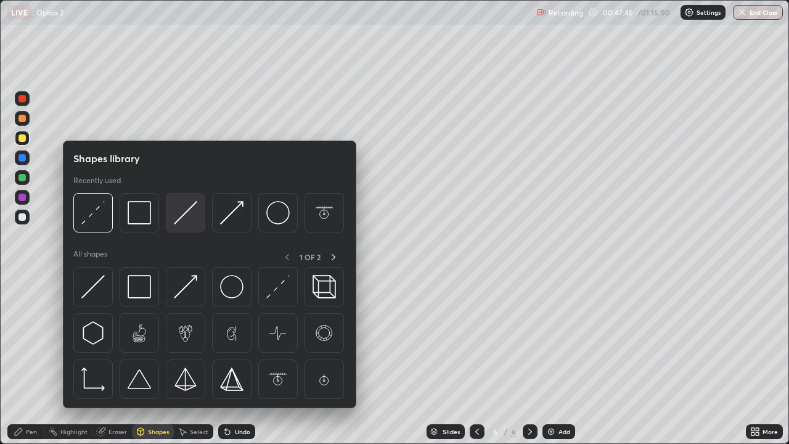
click at [191, 213] on img at bounding box center [185, 212] width 23 height 23
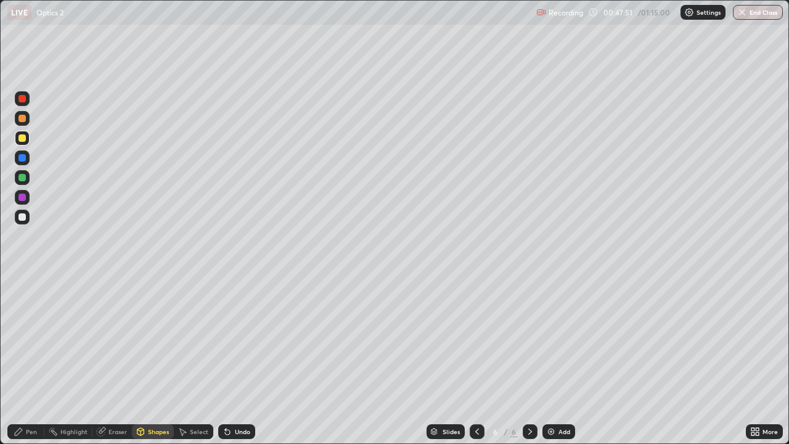
click at [39, 360] on div "Pen" at bounding box center [25, 431] width 37 height 15
click at [231, 360] on div "Undo" at bounding box center [236, 431] width 37 height 15
click at [152, 360] on div "Shapes" at bounding box center [158, 432] width 21 height 6
click at [31, 360] on div "Pen" at bounding box center [31, 432] width 11 height 6
click at [22, 199] on div at bounding box center [22, 197] width 7 height 7
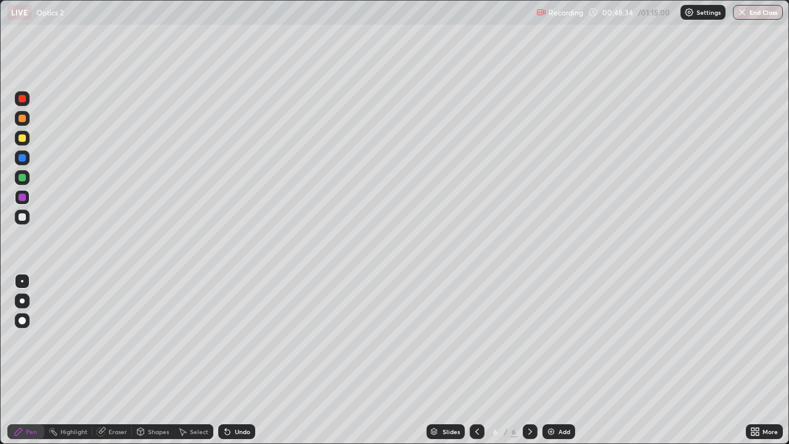
click at [20, 178] on div at bounding box center [22, 177] width 7 height 7
click at [78, 360] on div "Highlight" at bounding box center [68, 431] width 48 height 15
click at [24, 360] on div "Pen" at bounding box center [25, 431] width 37 height 15
click at [67, 360] on div "Highlight" at bounding box center [73, 432] width 27 height 6
click at [553, 360] on img at bounding box center [551, 432] width 10 height 10
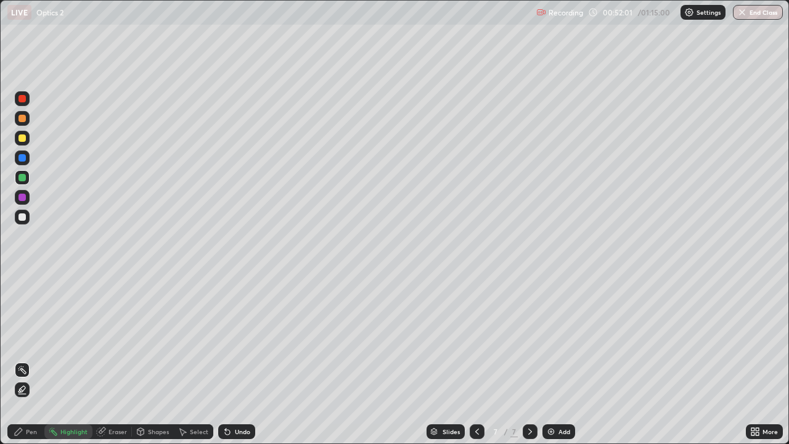
click at [160, 360] on div "Shapes" at bounding box center [158, 432] width 21 height 6
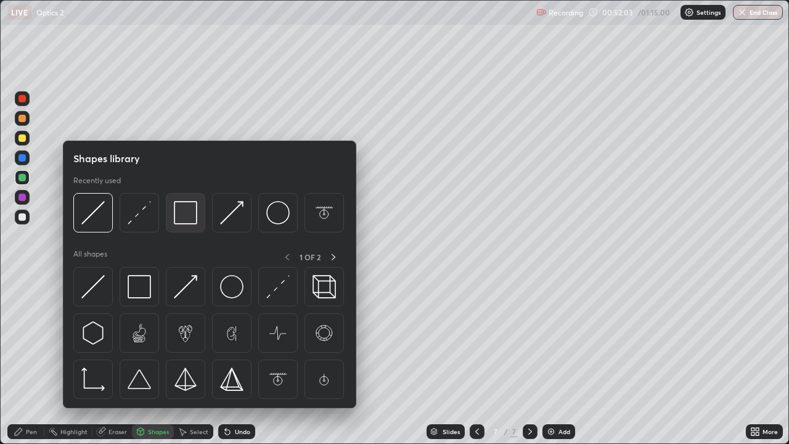
click at [183, 215] on img at bounding box center [185, 212] width 23 height 23
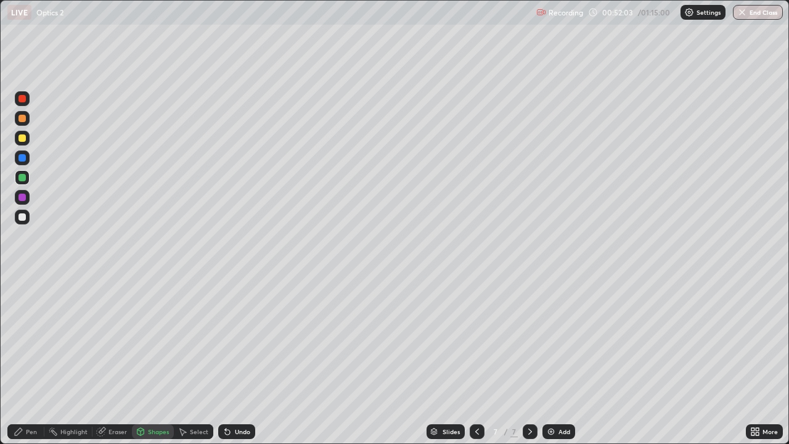
click at [25, 218] on div at bounding box center [22, 216] width 7 height 7
click at [152, 360] on div "Shapes" at bounding box center [158, 432] width 21 height 6
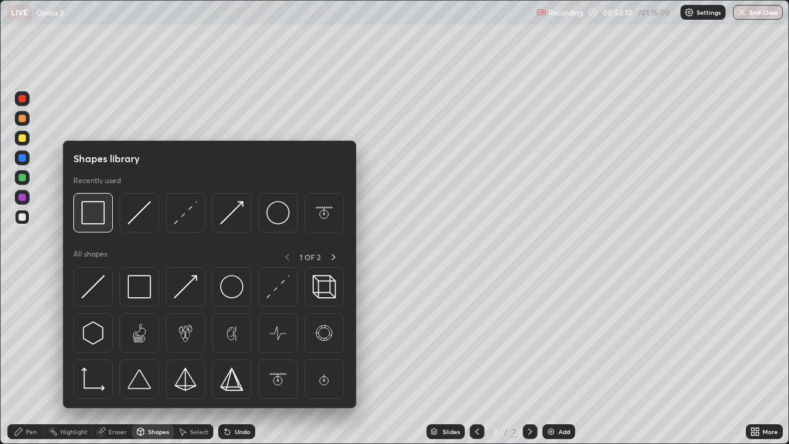
click at [87, 220] on img at bounding box center [92, 212] width 23 height 23
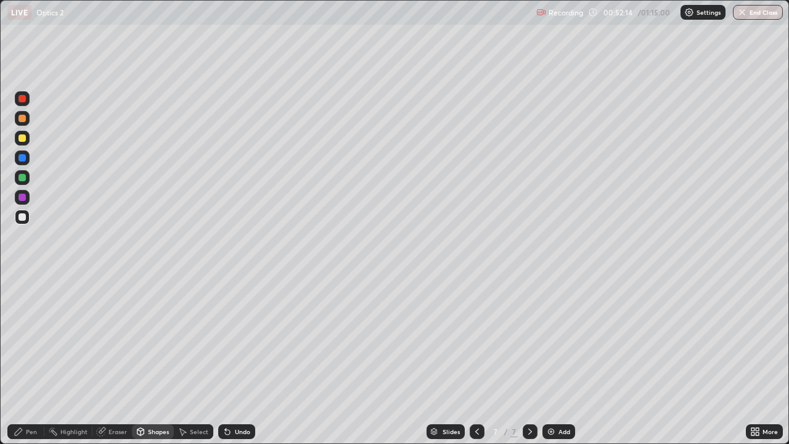
click at [28, 360] on div "Pen" at bounding box center [31, 432] width 11 height 6
click at [146, 360] on div "Shapes" at bounding box center [153, 431] width 42 height 15
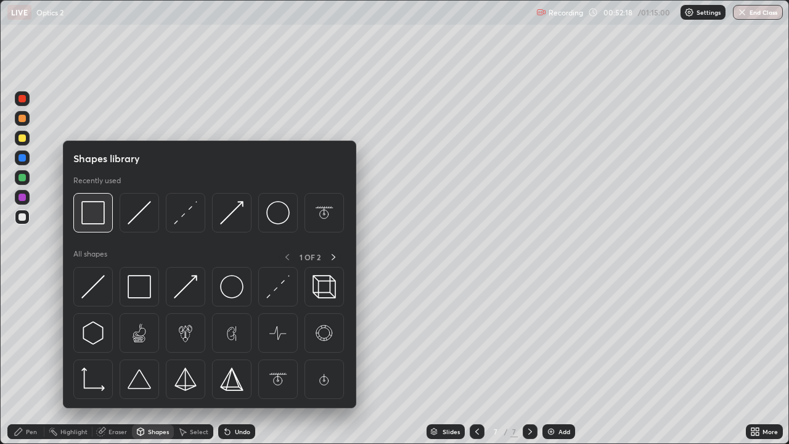
click at [93, 216] on img at bounding box center [92, 212] width 23 height 23
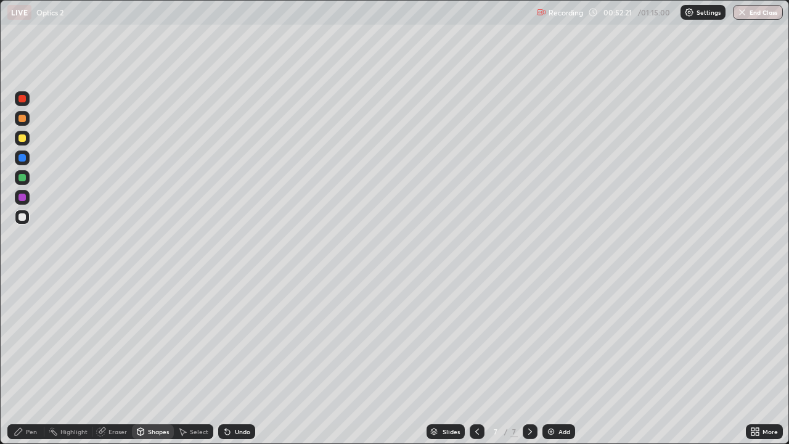
click at [227, 360] on icon at bounding box center [227, 432] width 5 height 5
click at [29, 360] on div "Pen" at bounding box center [25, 431] width 37 height 15
click at [146, 360] on div "Shapes" at bounding box center [153, 431] width 42 height 15
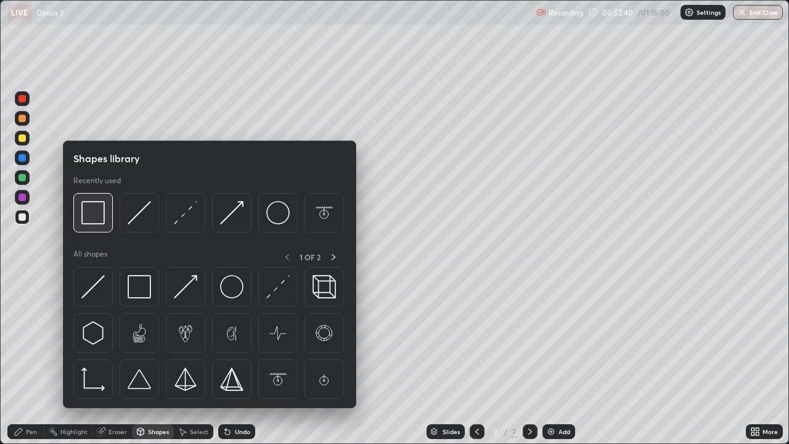
click at [103, 219] on img at bounding box center [92, 212] width 23 height 23
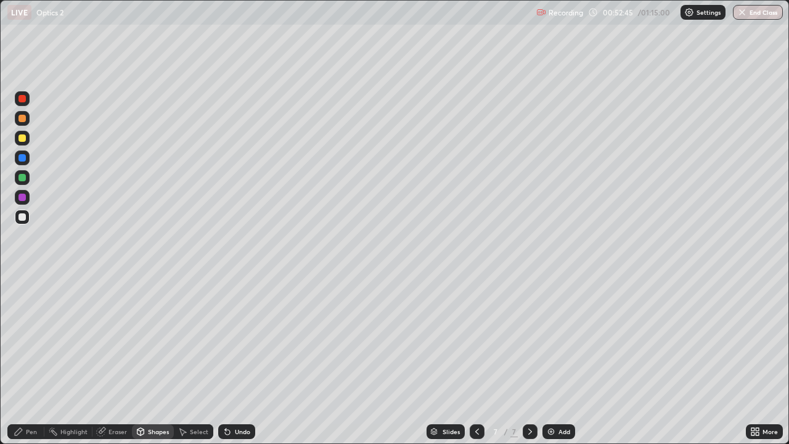
click at [25, 360] on div "Pen" at bounding box center [25, 431] width 37 height 15
click at [19, 177] on div at bounding box center [22, 177] width 7 height 7
click at [22, 140] on div at bounding box center [22, 137] width 7 height 7
click at [22, 178] on div at bounding box center [22, 177] width 7 height 7
click at [556, 360] on div "Add" at bounding box center [559, 431] width 33 height 15
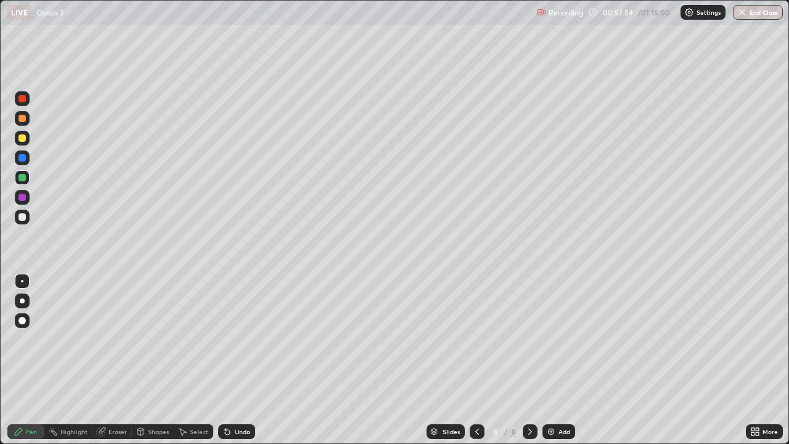
click at [147, 360] on div "Shapes" at bounding box center [153, 431] width 42 height 15
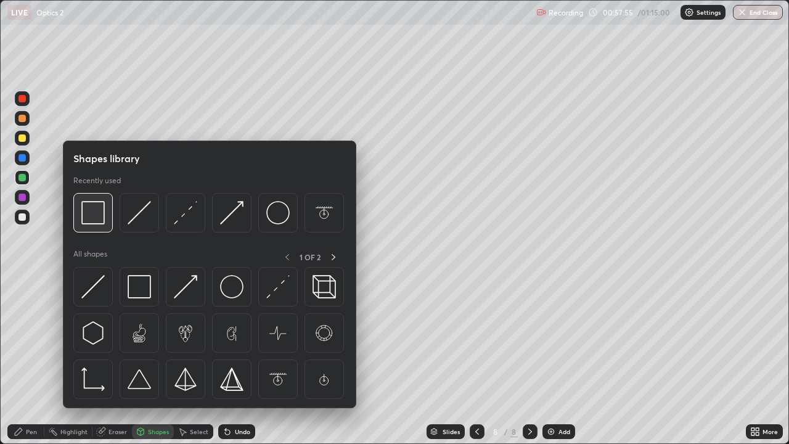
click at [95, 215] on img at bounding box center [92, 212] width 23 height 23
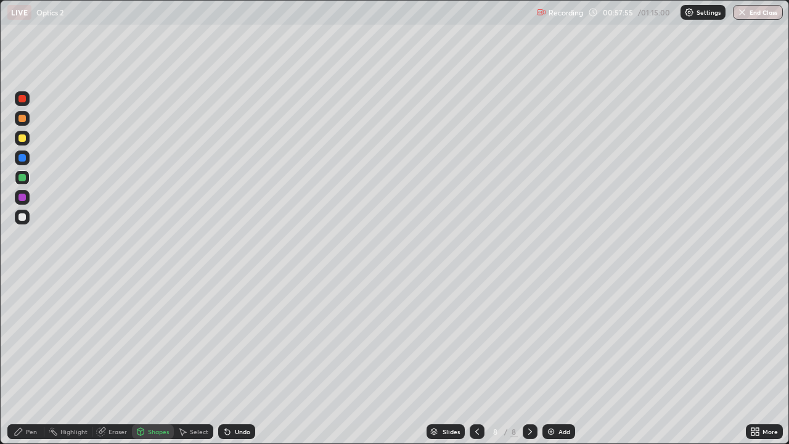
click at [28, 218] on div at bounding box center [22, 217] width 15 height 15
click at [24, 175] on div at bounding box center [22, 177] width 7 height 7
click at [25, 360] on div "Pen" at bounding box center [25, 431] width 37 height 15
click at [152, 360] on div "Shapes" at bounding box center [153, 431] width 42 height 15
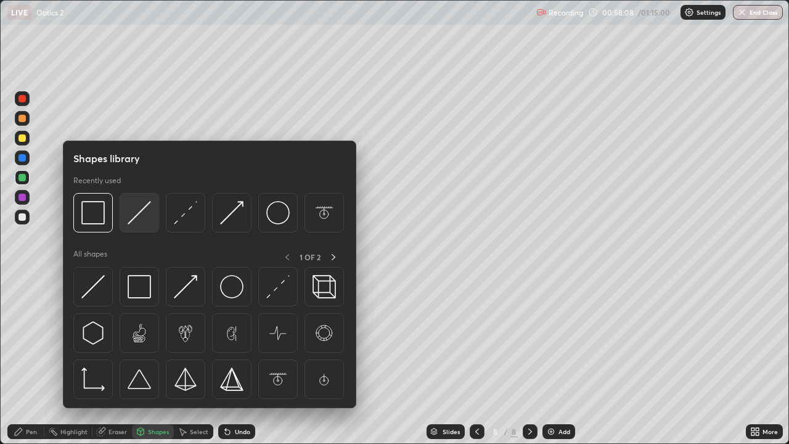
click at [139, 216] on img at bounding box center [139, 212] width 23 height 23
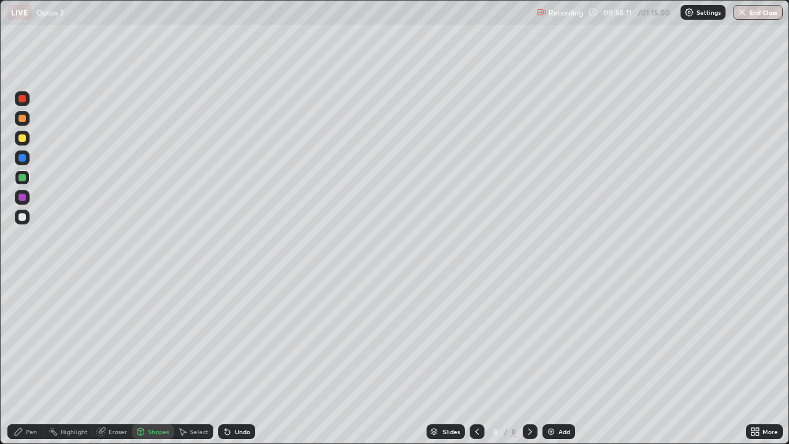
click at [25, 360] on div "Pen" at bounding box center [25, 431] width 37 height 15
click at [149, 360] on div "Shapes" at bounding box center [158, 432] width 21 height 6
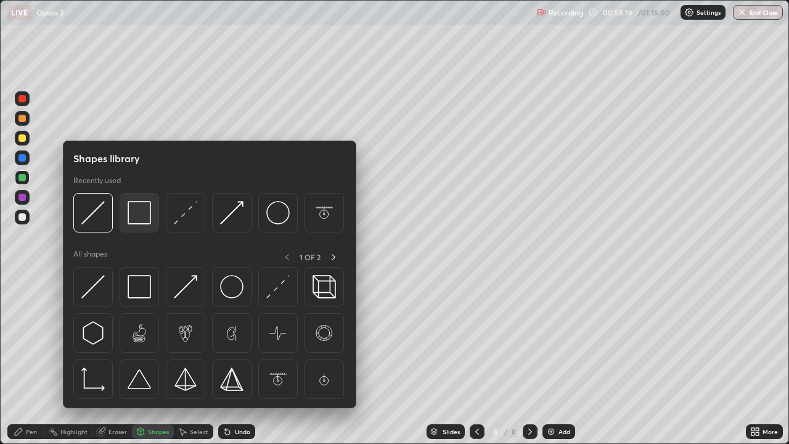
click at [139, 223] on img at bounding box center [139, 212] width 23 height 23
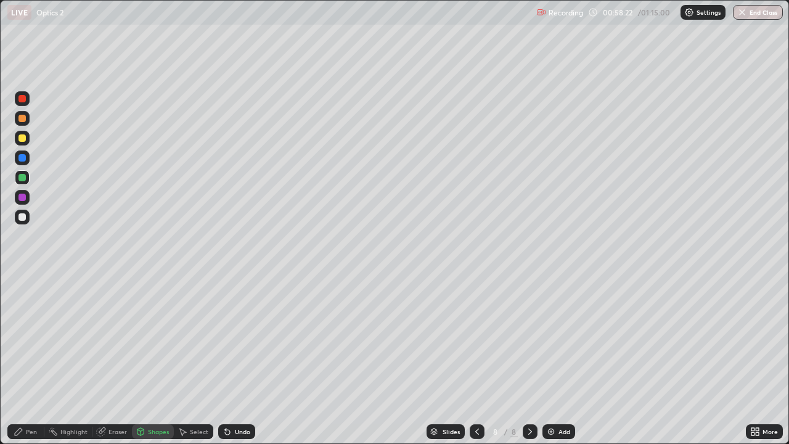
click at [23, 134] on div at bounding box center [22, 137] width 7 height 7
click at [35, 360] on div "Pen" at bounding box center [31, 432] width 11 height 6
click at [154, 360] on div "Shapes" at bounding box center [158, 432] width 21 height 6
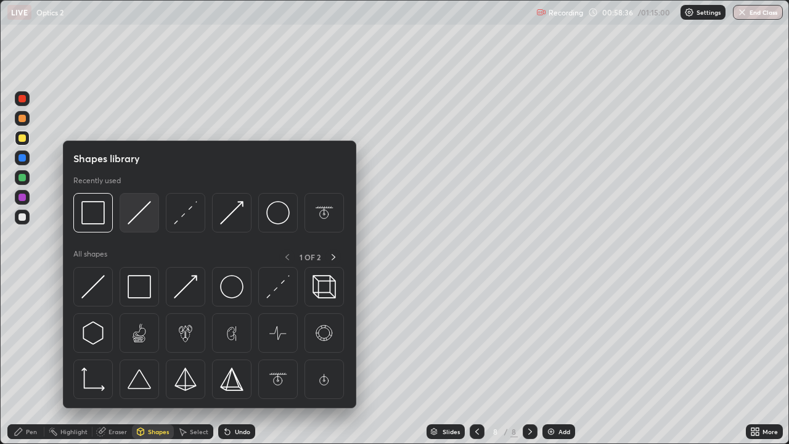
click at [136, 207] on img at bounding box center [139, 212] width 23 height 23
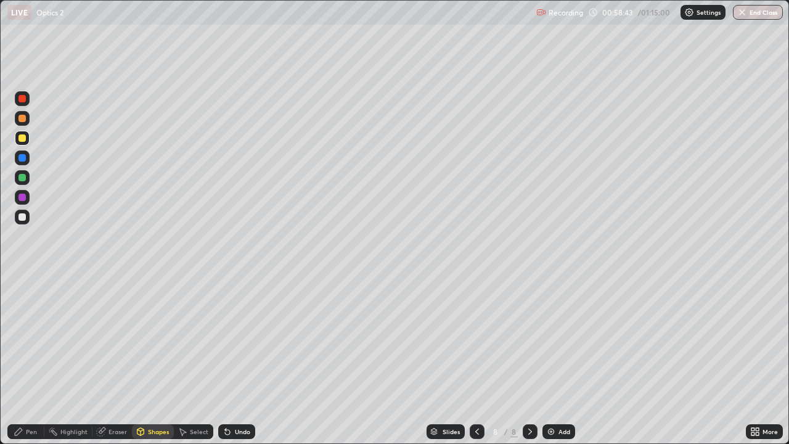
click at [30, 360] on div "Pen" at bounding box center [31, 432] width 11 height 6
click at [23, 222] on div at bounding box center [22, 217] width 15 height 15
click at [68, 360] on div "Highlight" at bounding box center [73, 432] width 27 height 6
click at [24, 360] on div "Pen" at bounding box center [25, 431] width 37 height 15
click at [240, 360] on div "Undo" at bounding box center [236, 431] width 37 height 15
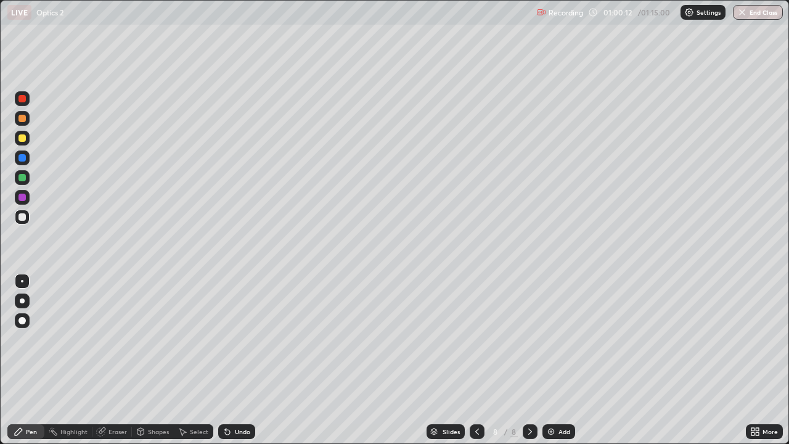
click at [475, 360] on icon at bounding box center [477, 432] width 10 height 10
click at [78, 360] on div "Highlight" at bounding box center [73, 432] width 27 height 6
click at [524, 360] on div at bounding box center [530, 431] width 15 height 15
click at [24, 360] on div "Pen" at bounding box center [25, 431] width 37 height 15
click at [113, 360] on div "Eraser" at bounding box center [118, 432] width 19 height 6
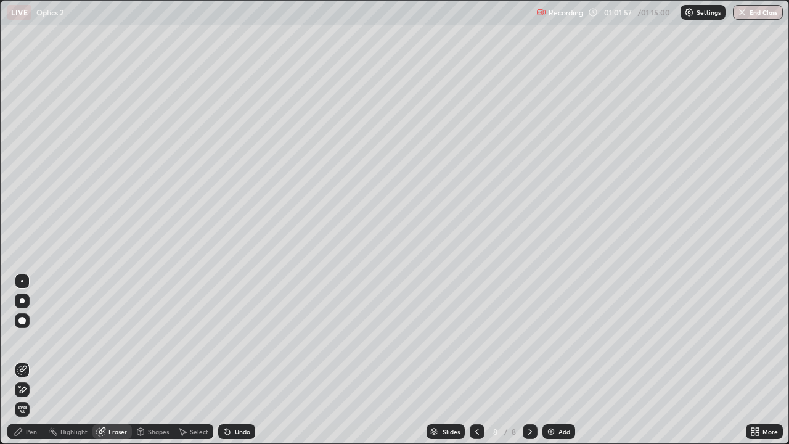
click at [33, 360] on div "Pen" at bounding box center [31, 432] width 11 height 6
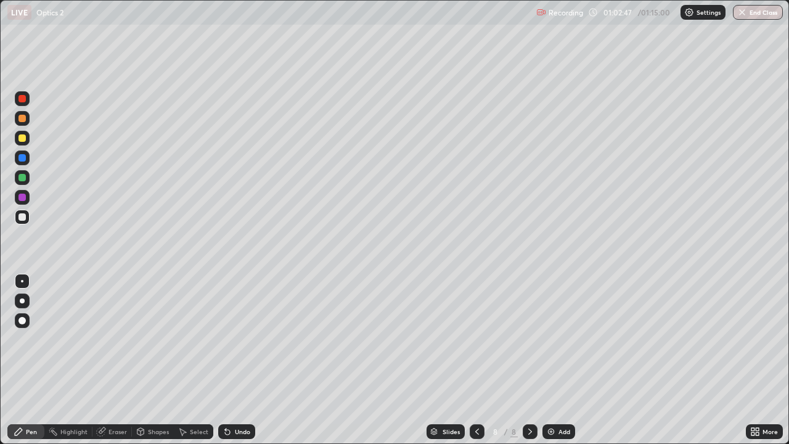
click at [235, 360] on div "Undo" at bounding box center [242, 432] width 15 height 6
click at [25, 136] on div at bounding box center [22, 137] width 7 height 7
click at [553, 360] on div "Add" at bounding box center [559, 431] width 33 height 15
click at [22, 216] on div at bounding box center [22, 216] width 7 height 7
click at [23, 218] on div at bounding box center [22, 216] width 7 height 7
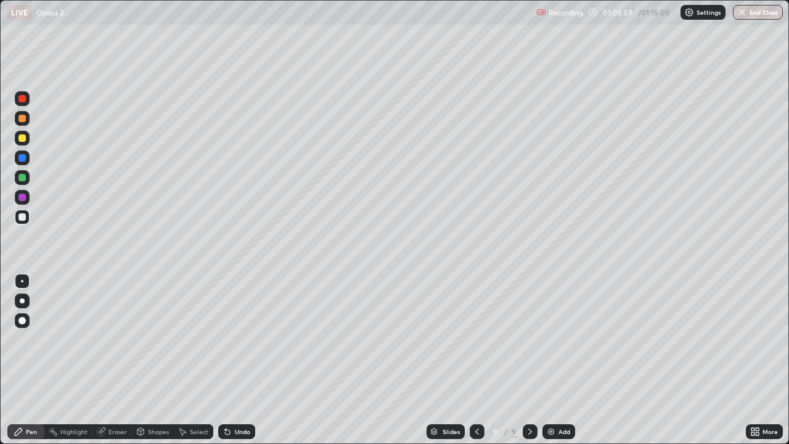
click at [153, 360] on div "Shapes" at bounding box center [153, 431] width 42 height 15
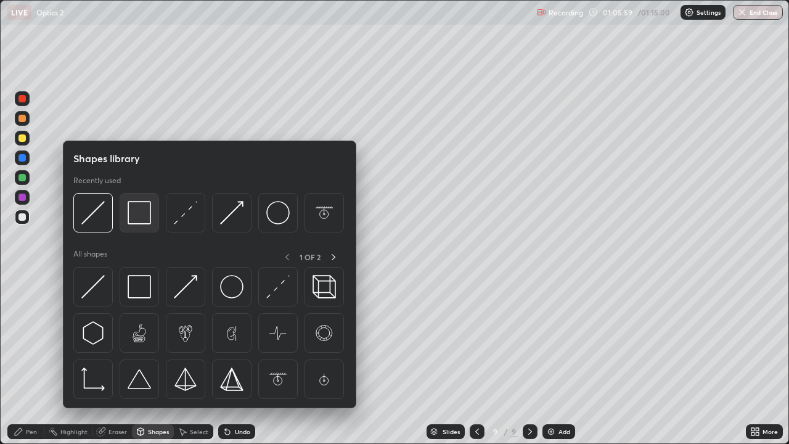
click at [141, 218] on img at bounding box center [139, 212] width 23 height 23
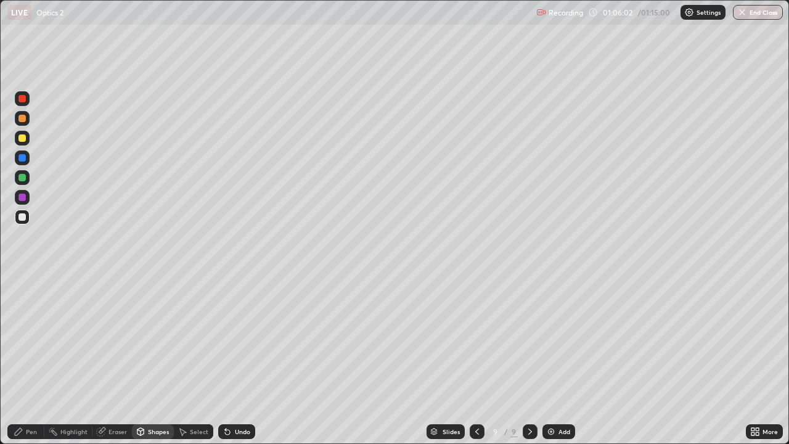
click at [31, 360] on div "Pen" at bounding box center [31, 432] width 11 height 6
click at [153, 360] on div "Shapes" at bounding box center [158, 432] width 21 height 6
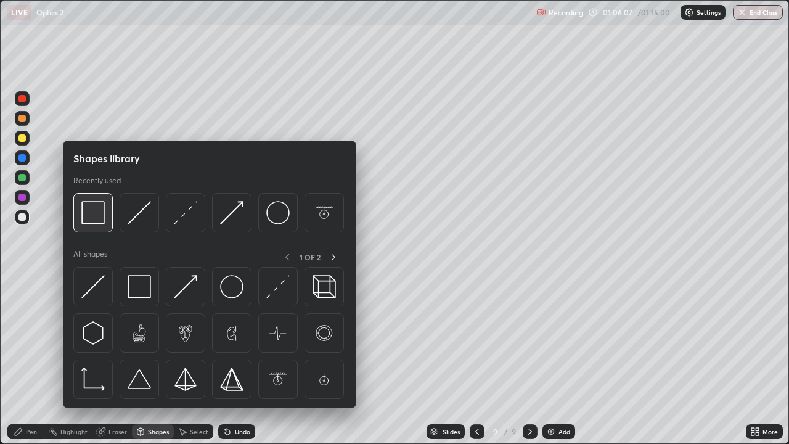
click at [94, 216] on img at bounding box center [92, 212] width 23 height 23
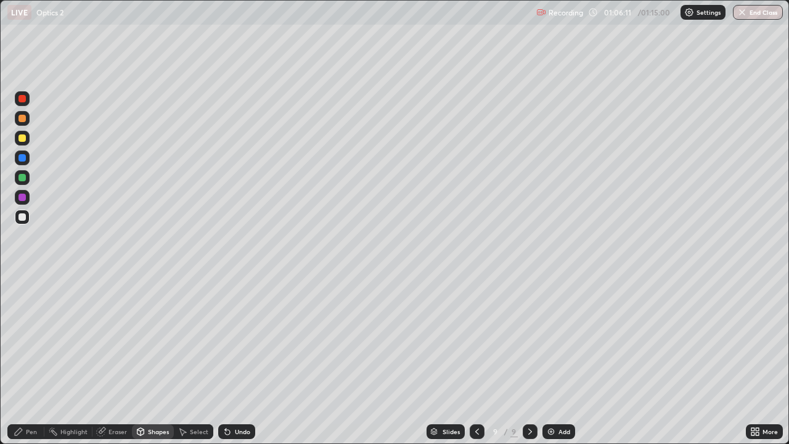
click at [33, 360] on div "Pen" at bounding box center [25, 431] width 37 height 15
click at [27, 360] on div "Pen" at bounding box center [25, 431] width 37 height 15
click at [29, 119] on div at bounding box center [22, 118] width 15 height 15
click at [22, 223] on div at bounding box center [22, 217] width 15 height 15
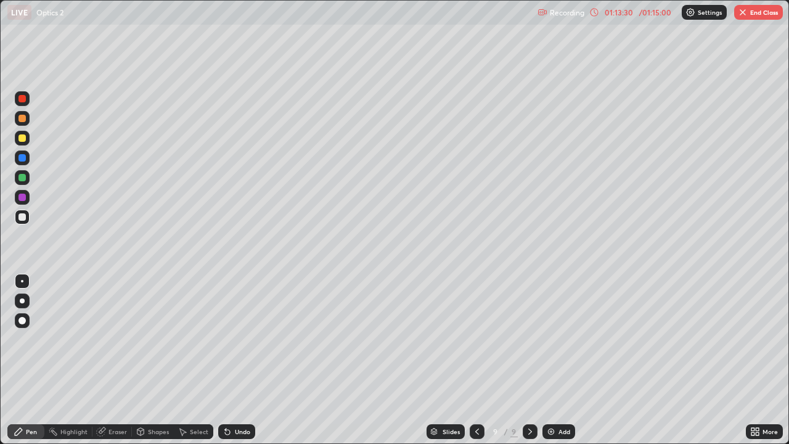
click at [552, 360] on img at bounding box center [551, 432] width 10 height 10
click at [31, 360] on div "Pen" at bounding box center [31, 432] width 11 height 6
click at [473, 360] on div at bounding box center [476, 431] width 15 height 15
click at [525, 360] on icon at bounding box center [530, 432] width 10 height 10
click at [146, 360] on div "Shapes" at bounding box center [153, 431] width 42 height 15
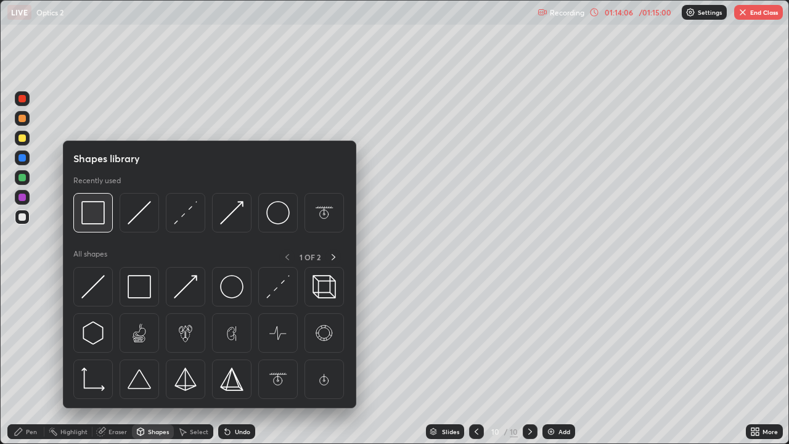
click at [93, 219] on img at bounding box center [92, 212] width 23 height 23
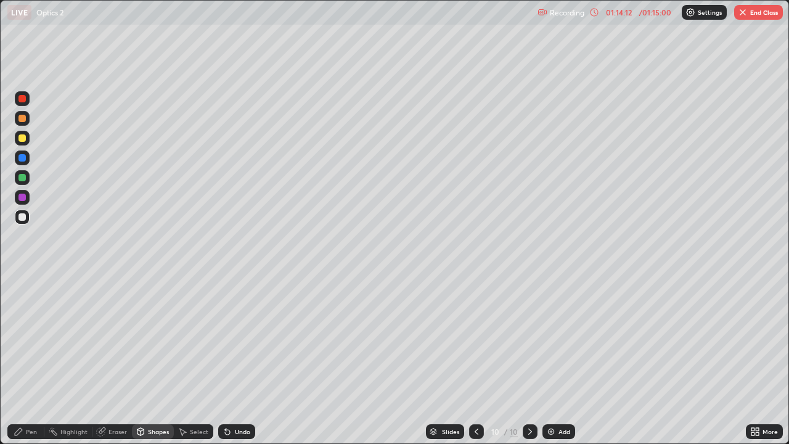
click at [22, 360] on icon at bounding box center [19, 432] width 10 height 10
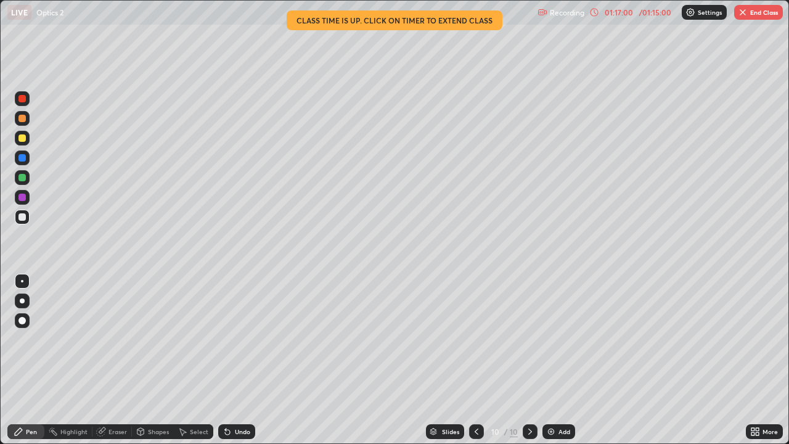
click at [22, 218] on div at bounding box center [22, 216] width 7 height 7
click at [68, 360] on div "Highlight" at bounding box center [73, 432] width 27 height 6
click at [475, 360] on icon at bounding box center [477, 432] width 10 height 10
click at [529, 360] on div at bounding box center [530, 431] width 15 height 15
click at [18, 360] on icon at bounding box center [18, 431] width 7 height 7
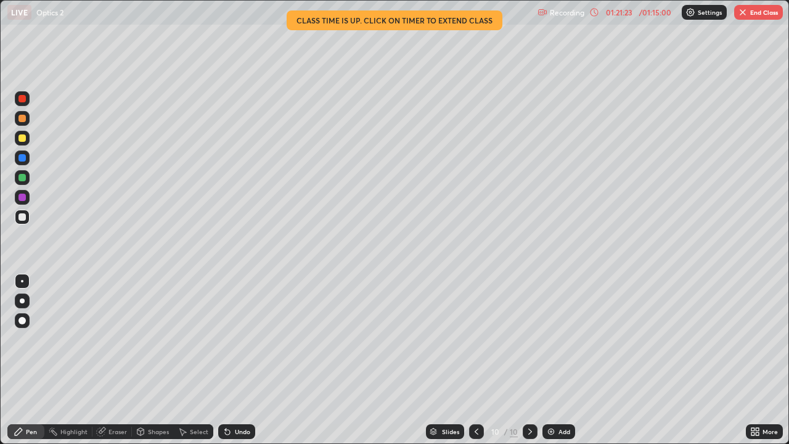
click at [22, 215] on div at bounding box center [22, 216] width 7 height 7
click at [117, 360] on div "Eraser" at bounding box center [118, 432] width 19 height 6
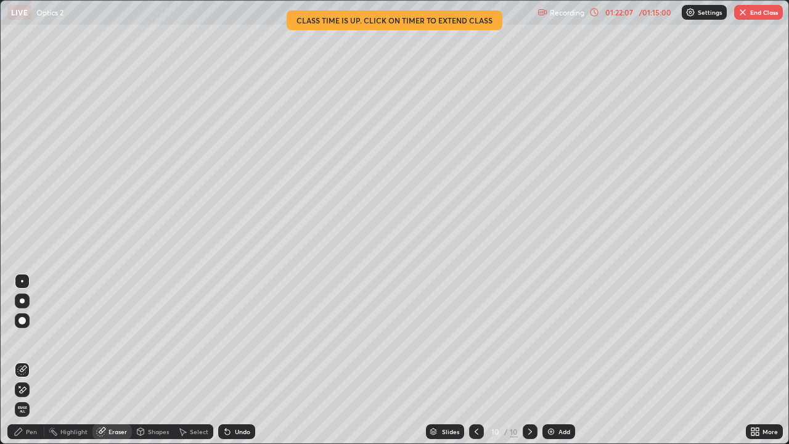
click at [34, 360] on div "Pen" at bounding box center [31, 432] width 11 height 6
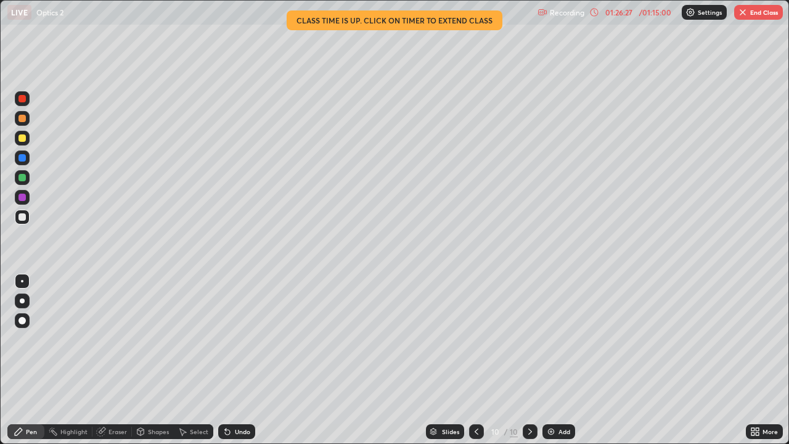
click at [741, 17] on img "button" at bounding box center [743, 12] width 10 height 10
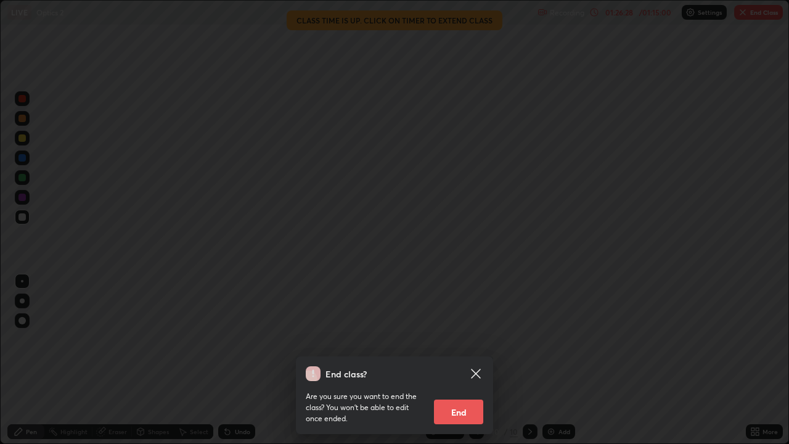
click at [460, 360] on button "End" at bounding box center [458, 412] width 49 height 25
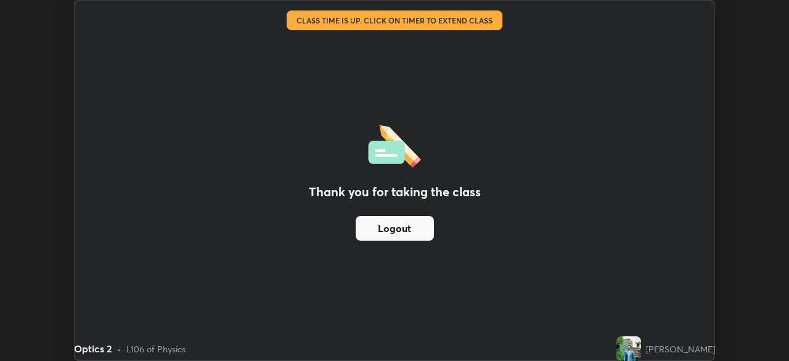
scroll to position [61309, 60880]
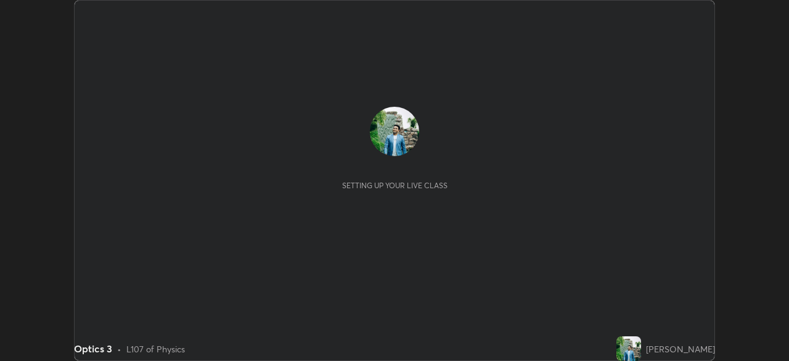
scroll to position [361, 789]
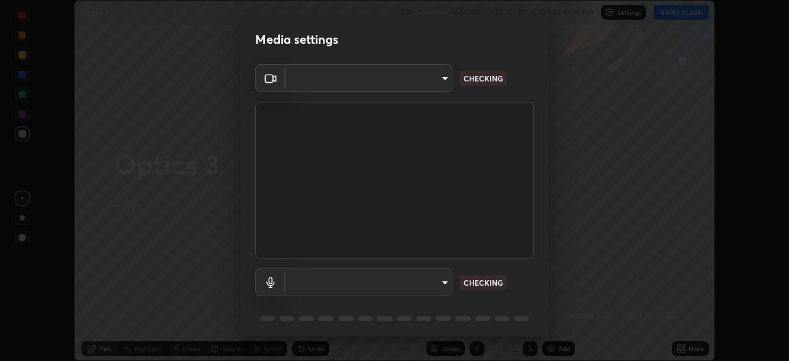
click at [443, 279] on body "Erase all Optics 3 Recording WAS SCHEDULED TO START AT 12:25 PM Settings START …" at bounding box center [394, 180] width 789 height 361
type input "26ea4645ce1167a88714ccf2a1c7b245e82c900ba769eb6e2bf526cec6792837"
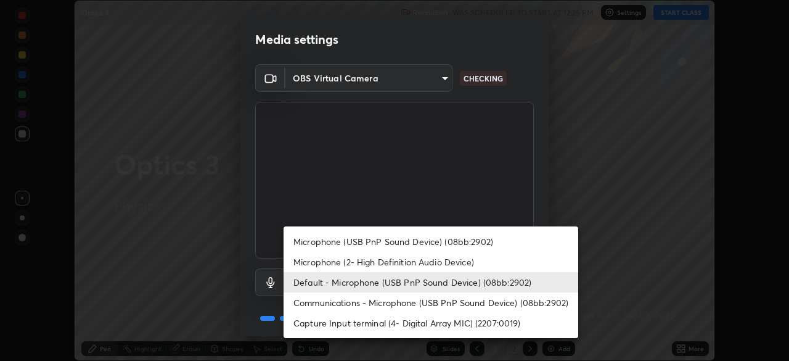
click at [455, 240] on li "Microphone (USB PnP Sound Device) (08bb:2902)" at bounding box center [431, 241] width 295 height 20
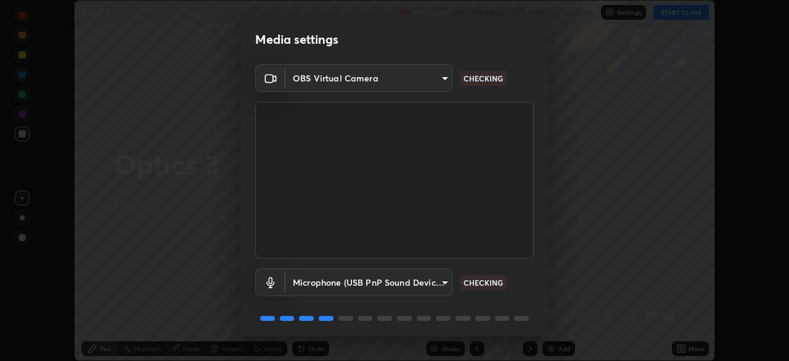
scroll to position [44, 0]
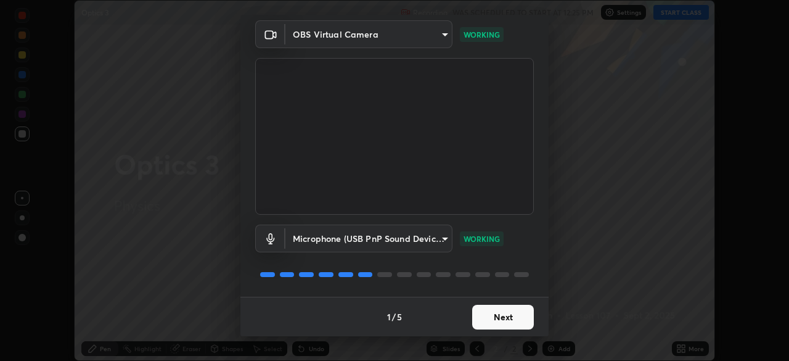
click at [436, 235] on body "Erase all Optics 3 Recording WAS SCHEDULED TO START AT 12:25 PM Settings START …" at bounding box center [394, 180] width 789 height 361
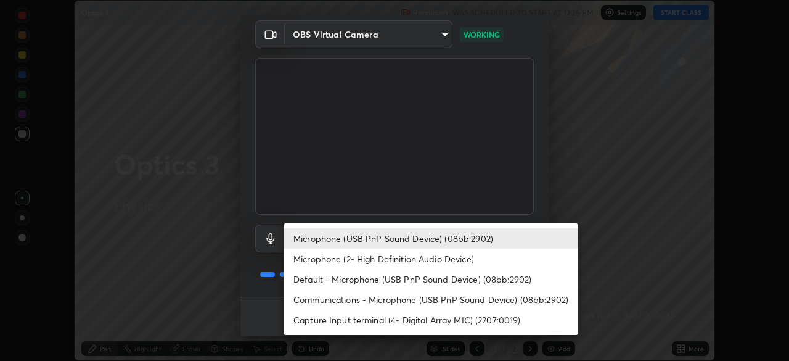
click at [448, 276] on li "Default - Microphone (USB PnP Sound Device) (08bb:2902)" at bounding box center [431, 279] width 295 height 20
type input "default"
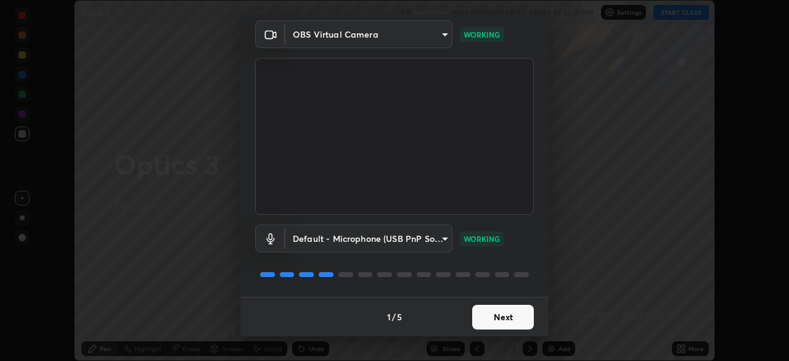
click at [498, 314] on button "Next" at bounding box center [503, 317] width 62 height 25
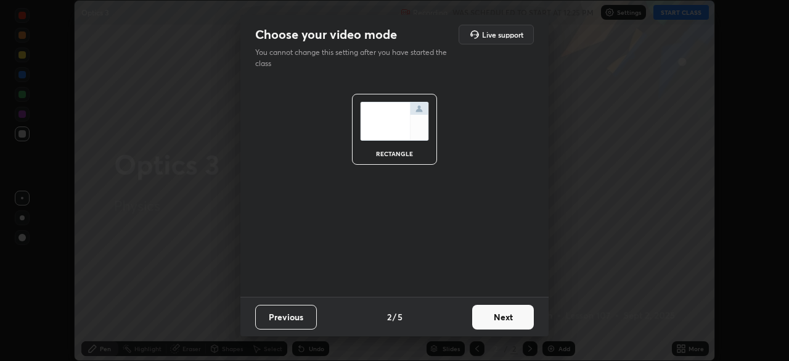
click at [503, 319] on button "Next" at bounding box center [503, 317] width 62 height 25
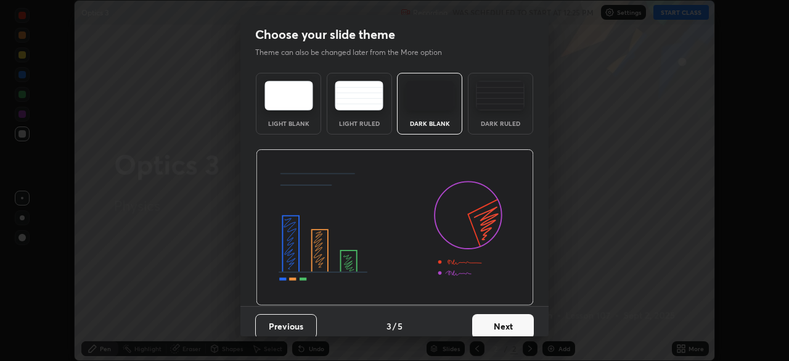
click at [499, 323] on button "Next" at bounding box center [503, 326] width 62 height 25
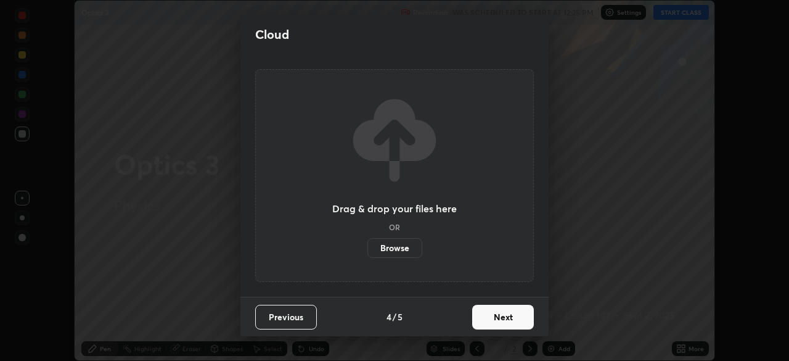
click at [503, 316] on button "Next" at bounding box center [503, 317] width 62 height 25
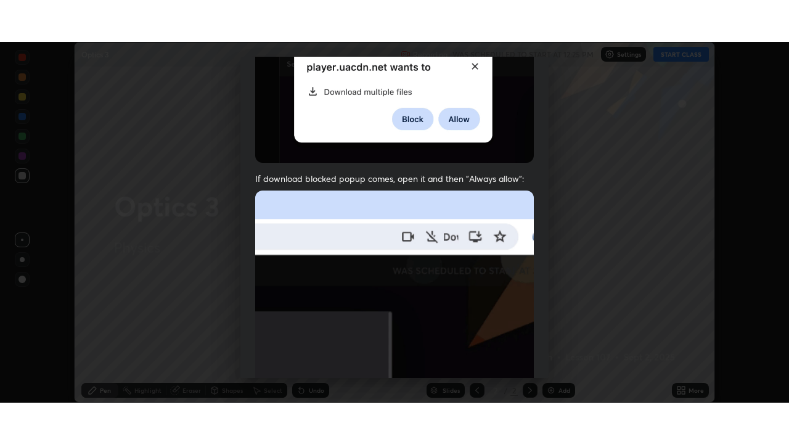
scroll to position [295, 0]
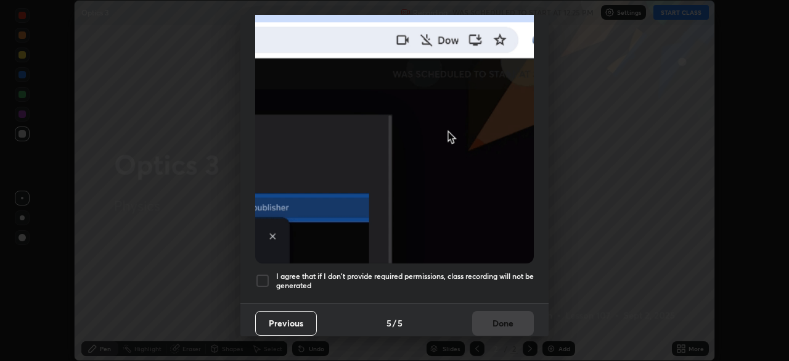
click at [372, 271] on h5 "I agree that if I don't provide required permissions, class recording will not …" at bounding box center [405, 280] width 258 height 19
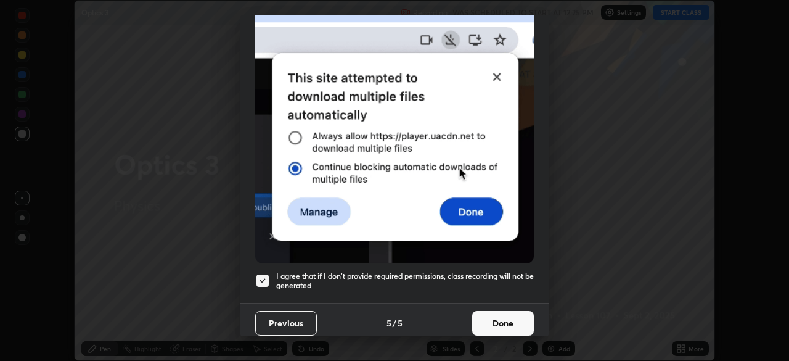
click at [491, 311] on button "Done" at bounding box center [503, 323] width 62 height 25
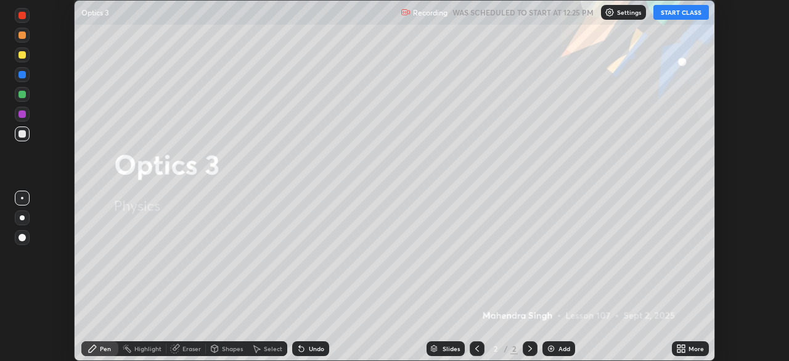
click at [685, 14] on button "START CLASS" at bounding box center [682, 12] width 56 height 15
click at [682, 346] on icon at bounding box center [683, 346] width 3 height 3
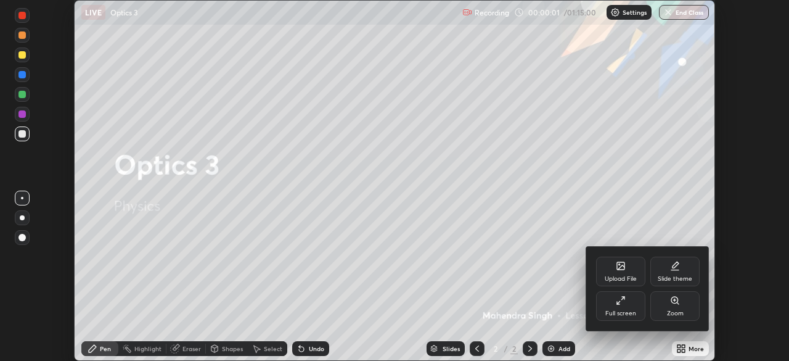
click at [620, 307] on div "Full screen" at bounding box center [620, 306] width 49 height 30
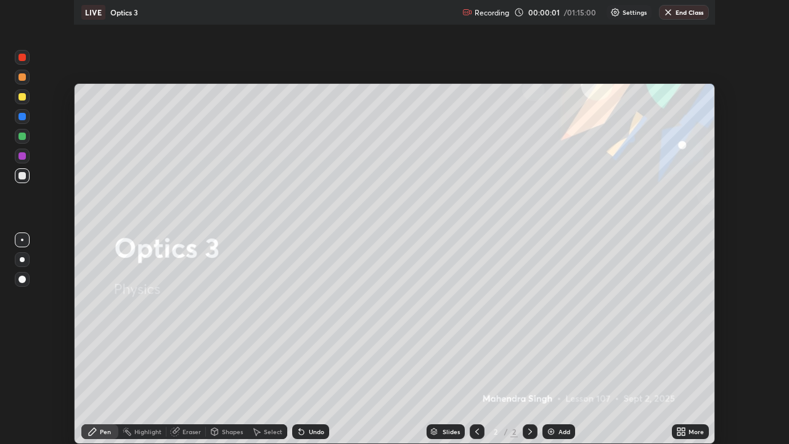
scroll to position [444, 789]
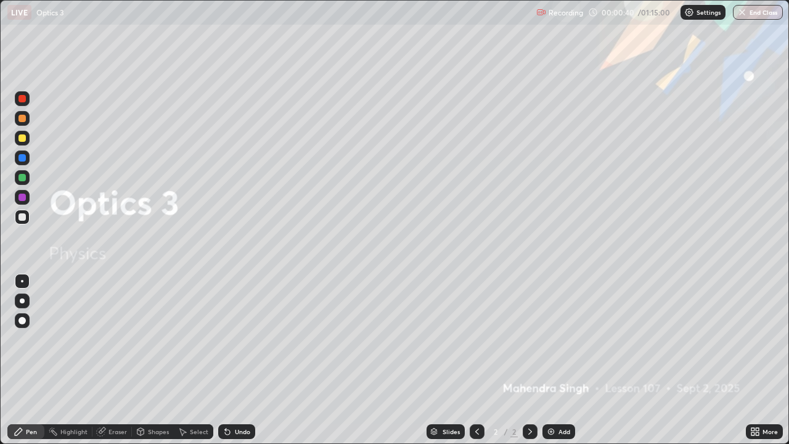
click at [691, 6] on div "Settings" at bounding box center [703, 12] width 45 height 15
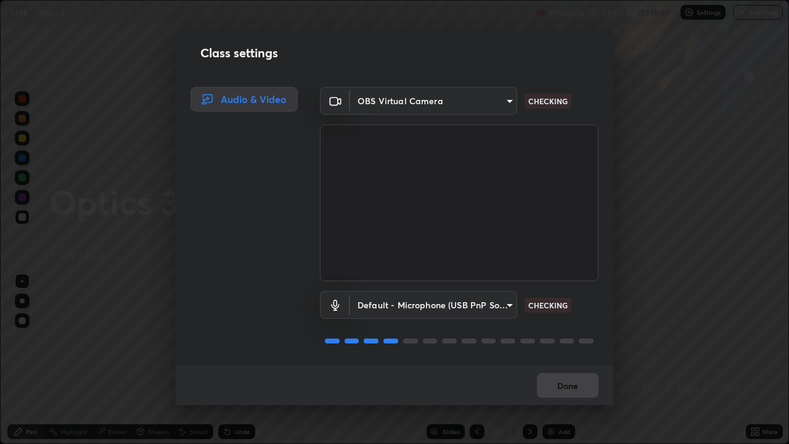
click at [479, 305] on body "Erase all LIVE Optics 3 Recording 00:00:42 / 01:15:00 Settings End Class Settin…" at bounding box center [394, 222] width 789 height 444
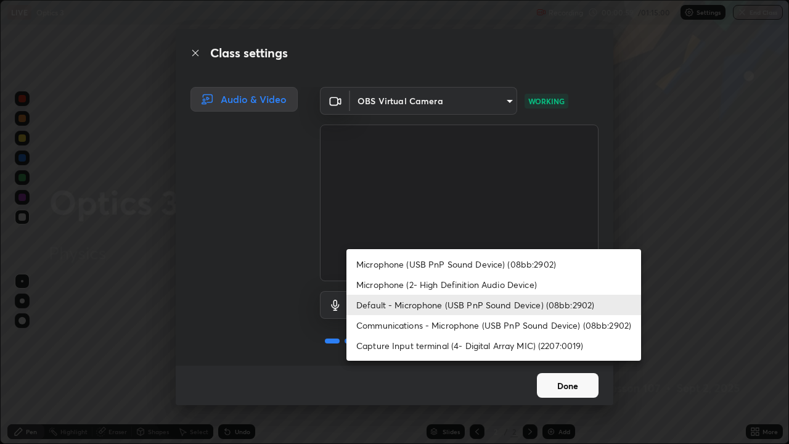
click at [575, 360] on div at bounding box center [394, 222] width 789 height 444
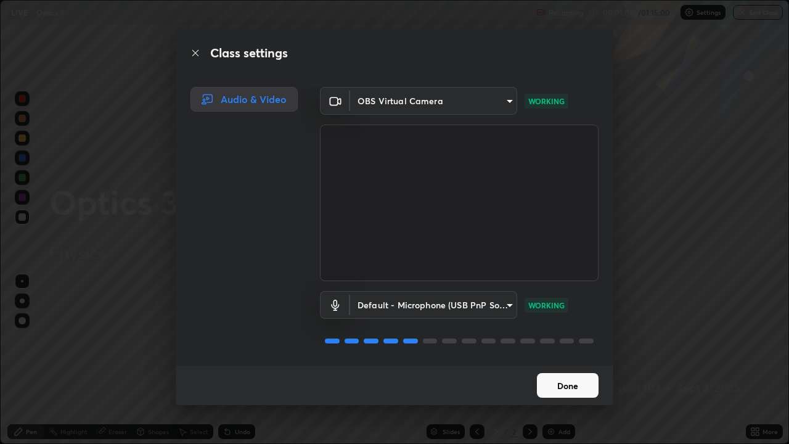
click at [569, 360] on button "Done" at bounding box center [568, 385] width 62 height 25
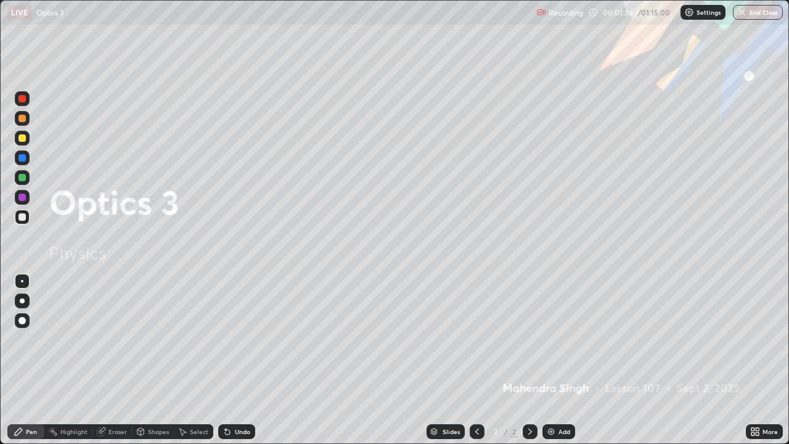
click at [559, 360] on div "Add" at bounding box center [565, 432] width 12 height 6
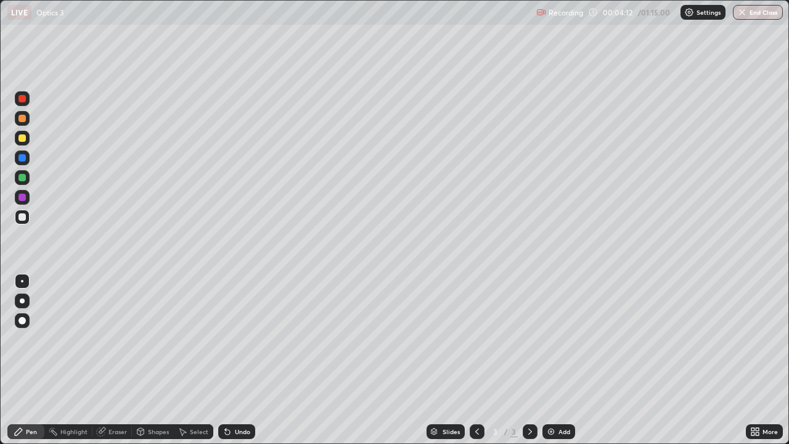
click at [150, 360] on div "Shapes" at bounding box center [158, 432] width 21 height 6
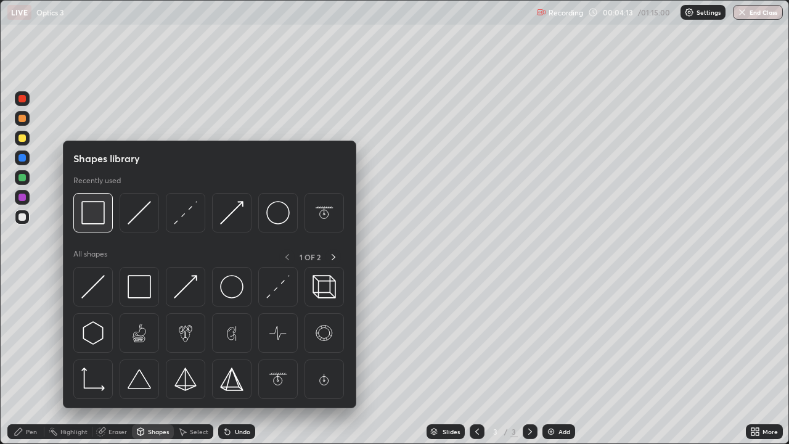
click at [93, 220] on img at bounding box center [92, 212] width 23 height 23
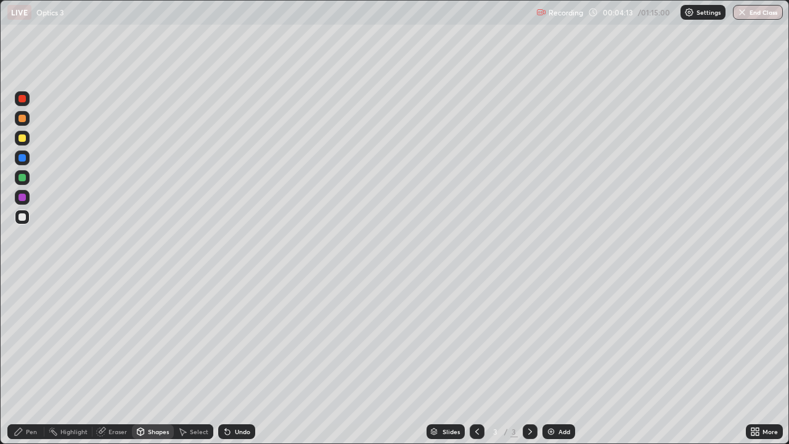
click at [19, 223] on div at bounding box center [22, 217] width 15 height 15
click at [28, 360] on div "Pen" at bounding box center [31, 432] width 11 height 6
click at [22, 136] on div at bounding box center [22, 137] width 7 height 7
click at [20, 222] on div at bounding box center [22, 217] width 15 height 15
click at [22, 140] on div at bounding box center [22, 137] width 7 height 7
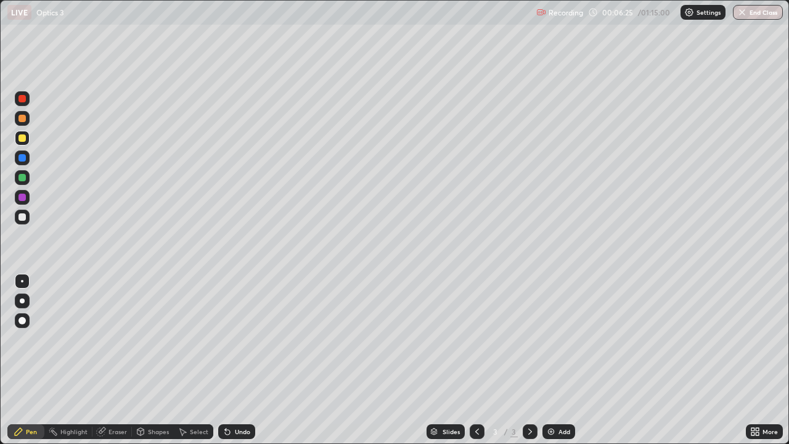
click at [25, 219] on div at bounding box center [22, 216] width 7 height 7
click at [23, 218] on div at bounding box center [22, 216] width 7 height 7
click at [24, 179] on div at bounding box center [22, 177] width 7 height 7
click at [20, 223] on div at bounding box center [22, 217] width 15 height 15
click at [80, 360] on div "Highlight" at bounding box center [73, 432] width 27 height 6
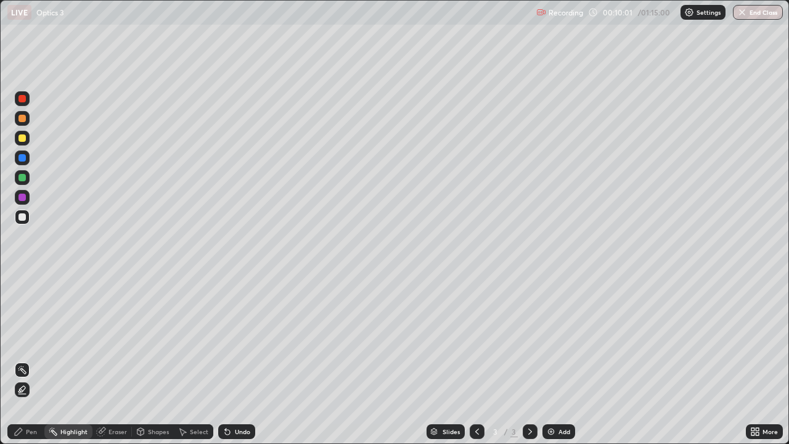
click at [27, 360] on div "Pen" at bounding box center [25, 431] width 37 height 15
click at [23, 118] on div at bounding box center [22, 118] width 7 height 7
click at [23, 156] on div at bounding box center [22, 157] width 7 height 7
click at [22, 218] on div at bounding box center [22, 216] width 7 height 7
click at [25, 222] on div at bounding box center [22, 217] width 15 height 15
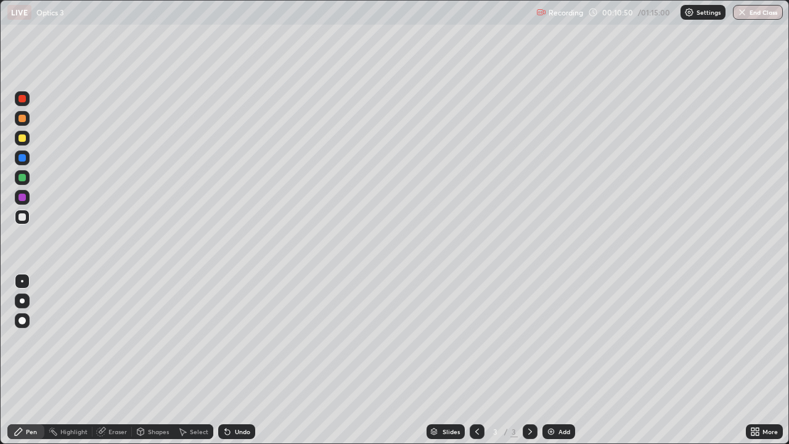
click at [77, 360] on div "Highlight" at bounding box center [73, 432] width 27 height 6
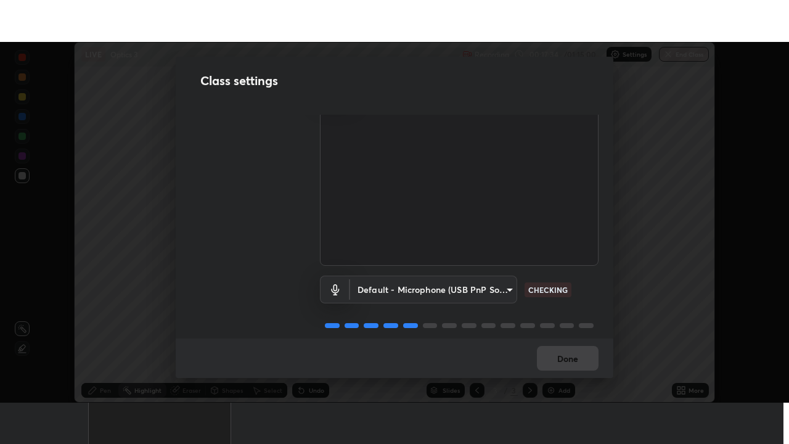
scroll to position [56, 0]
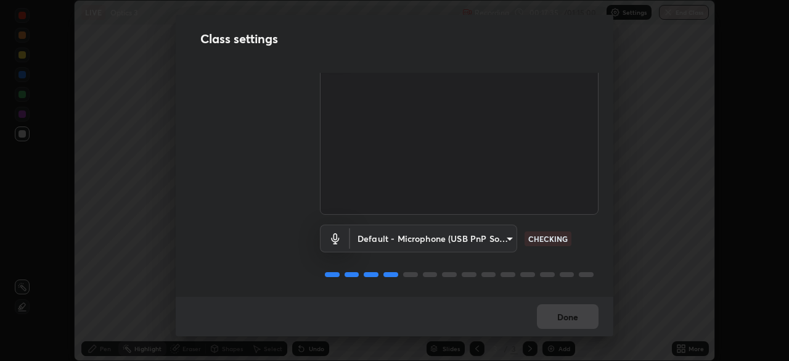
click at [572, 318] on div "Done" at bounding box center [395, 316] width 438 height 39
click at [573, 319] on div "Done" at bounding box center [395, 316] width 438 height 39
click at [571, 319] on div "Done" at bounding box center [395, 316] width 438 height 39
click at [570, 322] on div "Done" at bounding box center [395, 316] width 438 height 39
click at [569, 323] on div "Done" at bounding box center [395, 316] width 438 height 39
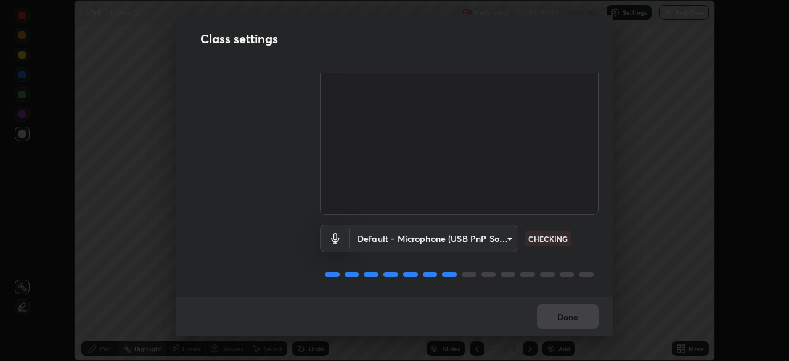
click at [569, 326] on div "Done" at bounding box center [395, 316] width 438 height 39
click at [569, 325] on div "Done" at bounding box center [395, 316] width 438 height 39
click at [569, 323] on div "Done" at bounding box center [395, 316] width 438 height 39
click at [573, 320] on div "Done" at bounding box center [395, 316] width 438 height 39
click at [572, 321] on div "Done" at bounding box center [395, 316] width 438 height 39
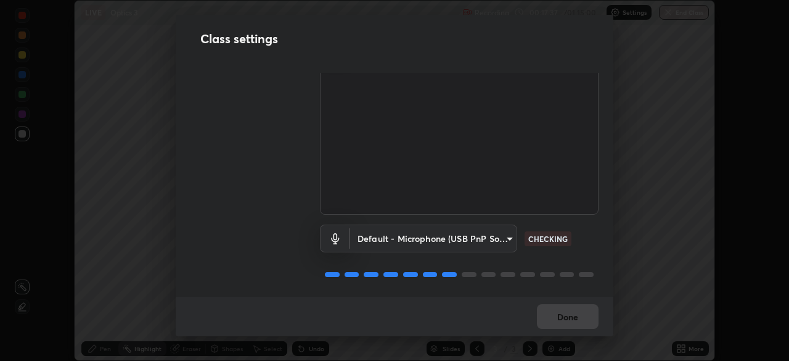
click at [572, 321] on div "Done" at bounding box center [395, 316] width 438 height 39
click at [572, 320] on div "Done" at bounding box center [395, 316] width 438 height 39
click at [571, 318] on div "Done" at bounding box center [395, 316] width 438 height 39
click at [569, 322] on div "Done" at bounding box center [395, 316] width 438 height 39
click at [570, 320] on div "Done" at bounding box center [395, 316] width 438 height 39
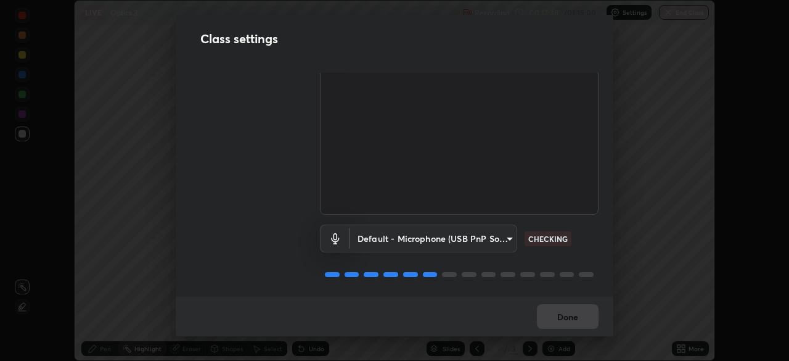
click at [569, 315] on div "Done" at bounding box center [395, 316] width 438 height 39
click at [567, 314] on div "Done" at bounding box center [395, 316] width 438 height 39
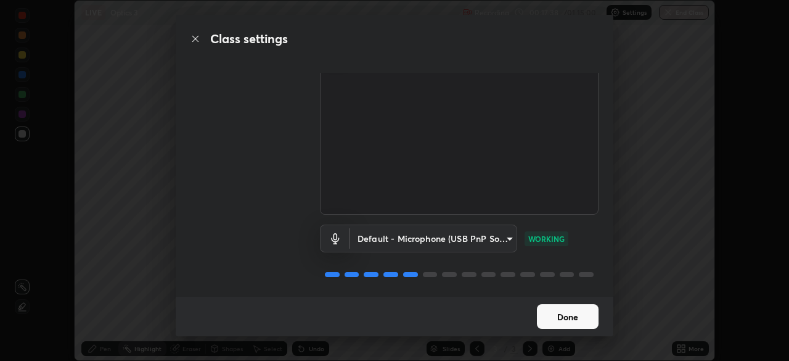
click at [570, 315] on button "Done" at bounding box center [568, 316] width 62 height 25
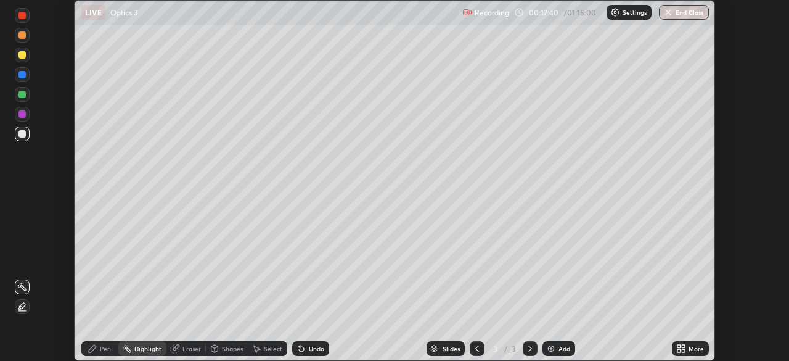
click at [683, 350] on icon at bounding box center [683, 350] width 3 height 3
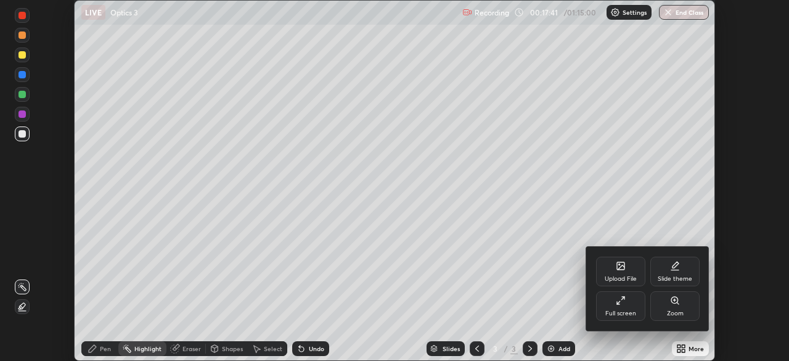
click at [626, 310] on div "Full screen" at bounding box center [621, 313] width 31 height 6
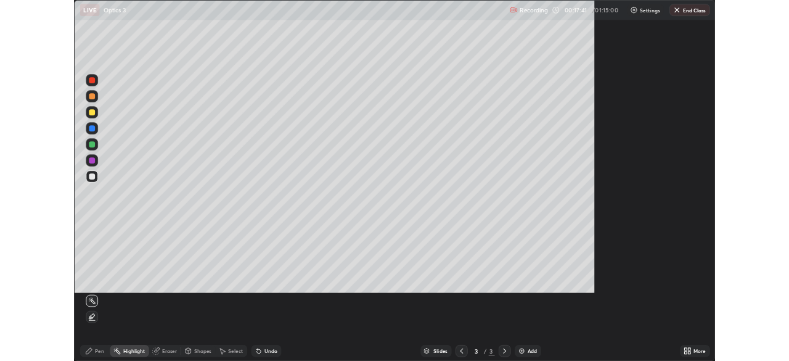
scroll to position [444, 789]
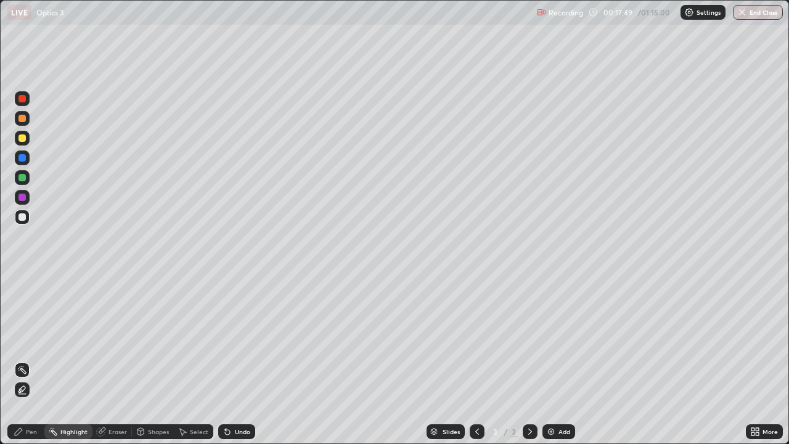
click at [26, 360] on div "Pen" at bounding box center [31, 432] width 11 height 6
click at [24, 200] on div at bounding box center [22, 197] width 7 height 7
click at [549, 360] on img at bounding box center [551, 432] width 10 height 10
click at [476, 360] on icon at bounding box center [477, 432] width 10 height 10
click at [529, 360] on icon at bounding box center [530, 432] width 10 height 10
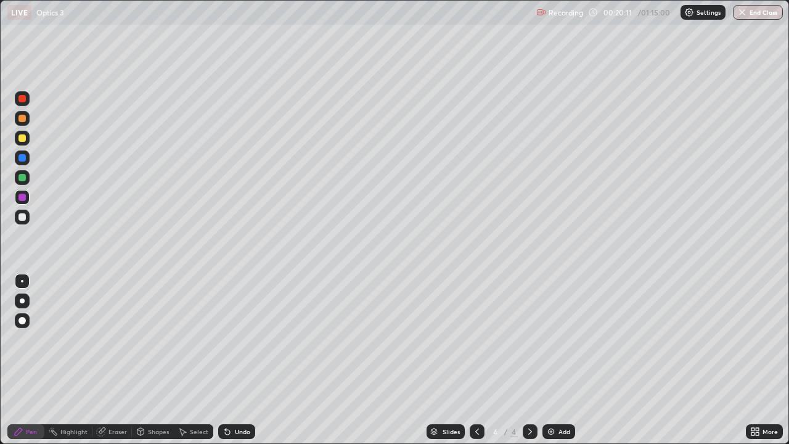
click at [25, 219] on div at bounding box center [22, 216] width 7 height 7
click at [149, 360] on div "Shapes" at bounding box center [158, 432] width 21 height 6
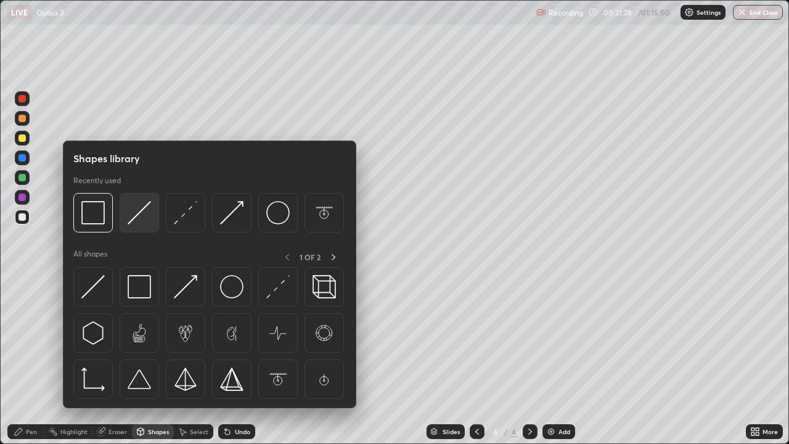
click at [141, 212] on img at bounding box center [139, 212] width 23 height 23
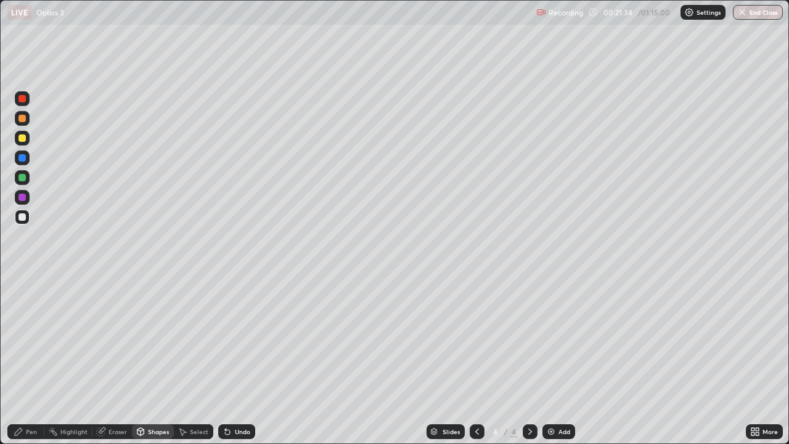
click at [232, 360] on div "Undo" at bounding box center [236, 431] width 37 height 15
click at [148, 360] on div "Shapes" at bounding box center [158, 432] width 21 height 6
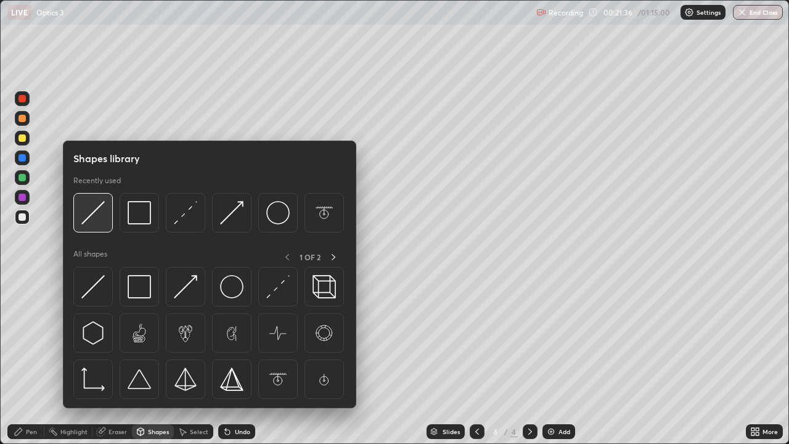
click at [93, 222] on img at bounding box center [92, 212] width 23 height 23
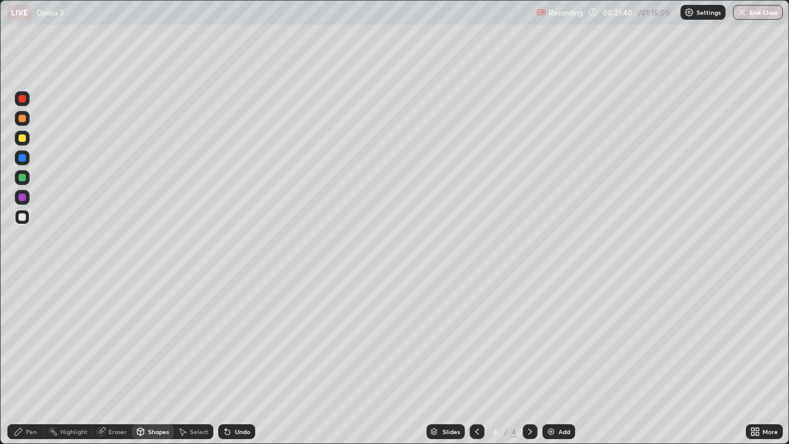
click at [110, 360] on div "Eraser" at bounding box center [118, 432] width 19 height 6
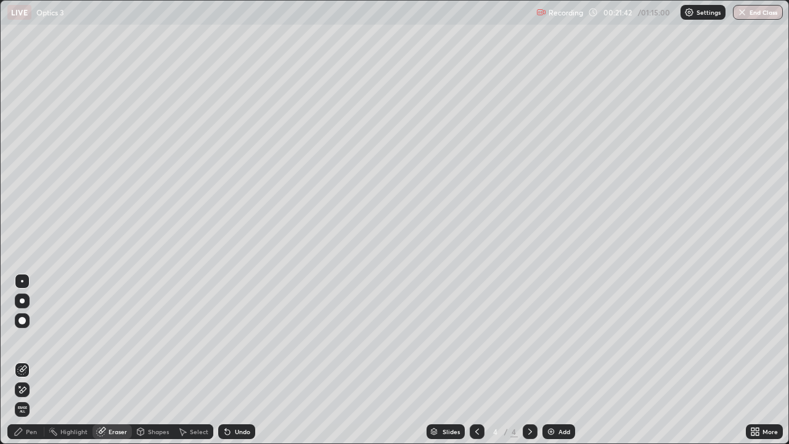
click at [141, 360] on icon at bounding box center [141, 431] width 7 height 7
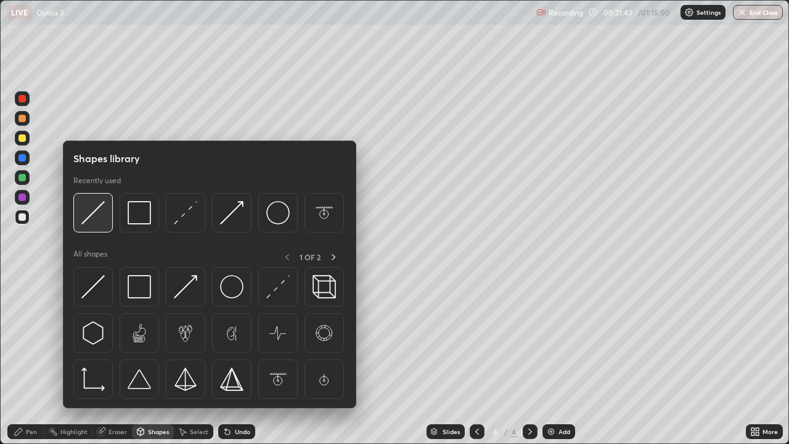
click at [91, 220] on img at bounding box center [92, 212] width 23 height 23
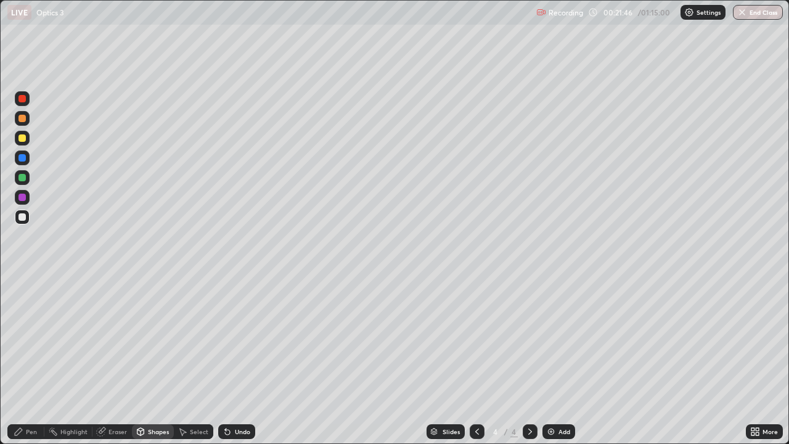
click at [22, 360] on icon at bounding box center [18, 431] width 7 height 7
click at [21, 178] on div at bounding box center [22, 177] width 7 height 7
click at [149, 360] on div "Shapes" at bounding box center [158, 432] width 21 height 6
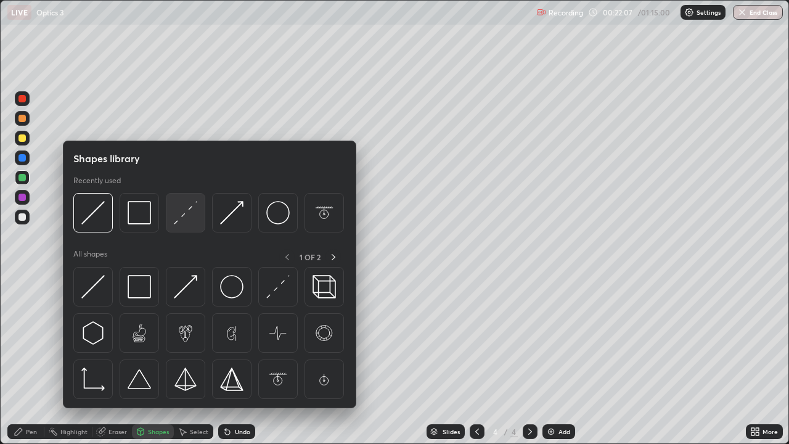
click at [184, 215] on img at bounding box center [185, 212] width 23 height 23
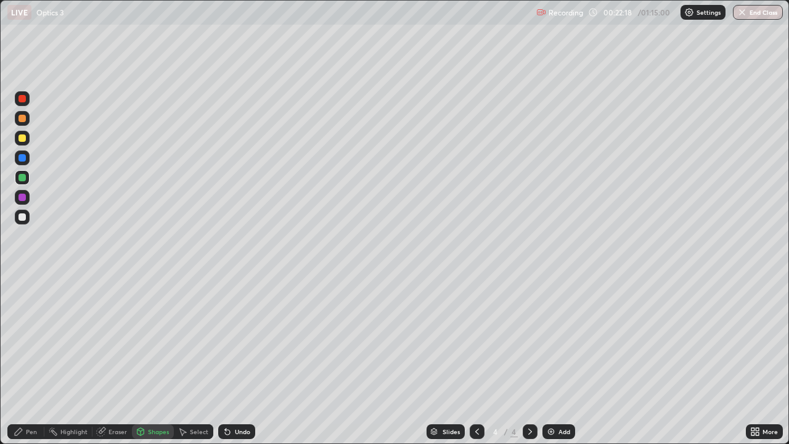
click at [65, 360] on div "Highlight" at bounding box center [73, 432] width 27 height 6
click at [142, 360] on icon at bounding box center [141, 431] width 7 height 7
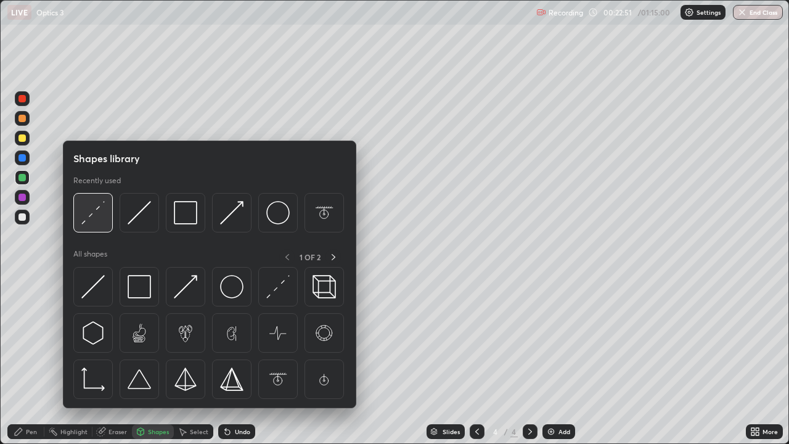
click at [89, 216] on img at bounding box center [92, 212] width 23 height 23
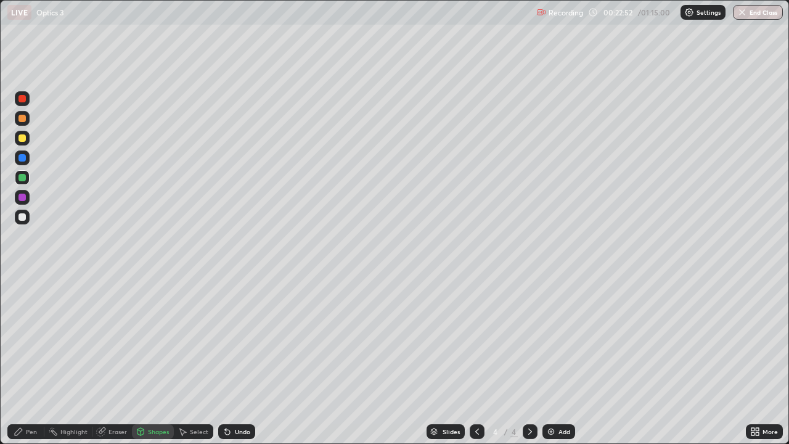
click at [25, 137] on div at bounding box center [22, 137] width 7 height 7
click at [156, 360] on div "Shapes" at bounding box center [158, 432] width 21 height 6
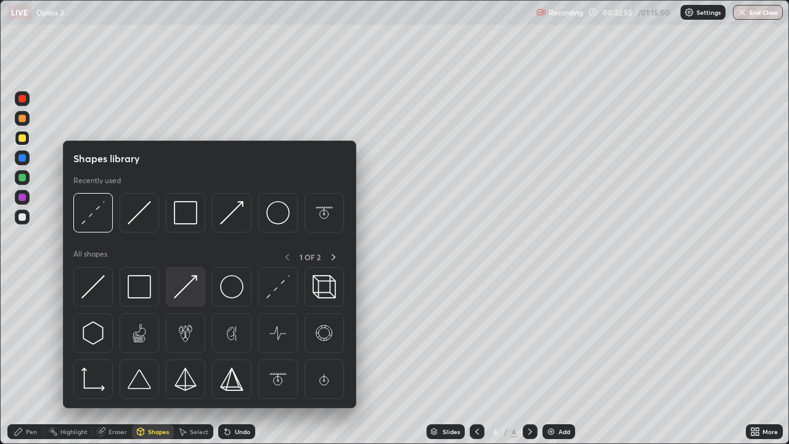
click at [187, 286] on img at bounding box center [185, 286] width 23 height 23
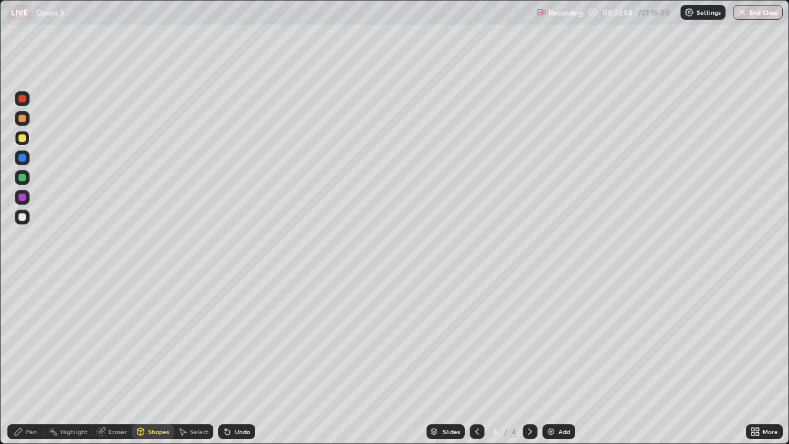
click at [33, 360] on div "Pen" at bounding box center [31, 432] width 11 height 6
click at [65, 360] on div "Highlight" at bounding box center [73, 432] width 27 height 6
click at [139, 360] on icon at bounding box center [141, 431] width 7 height 2
click at [101, 360] on icon at bounding box center [101, 432] width 8 height 8
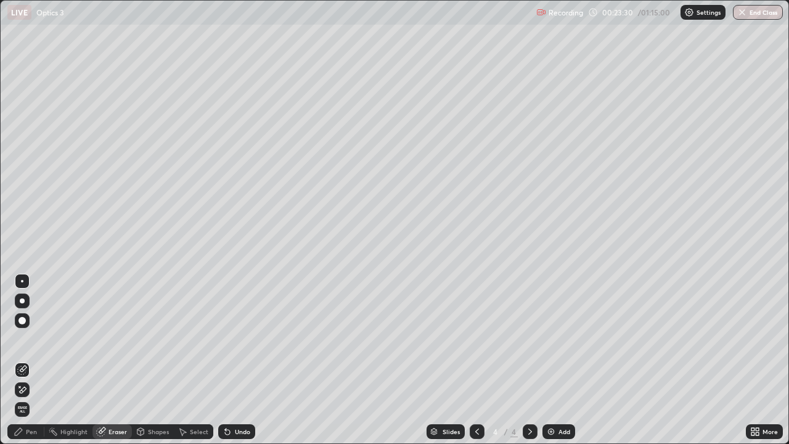
click at [57, 360] on icon at bounding box center [53, 432] width 10 height 10
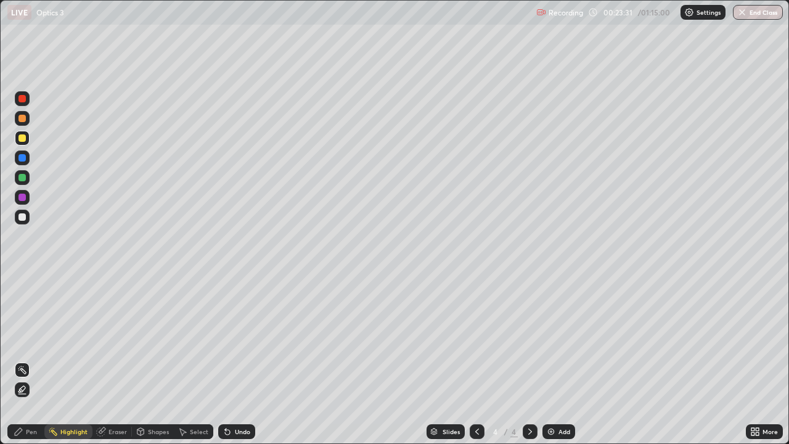
click at [22, 360] on icon at bounding box center [22, 394] width 7 height 0
click at [17, 360] on icon at bounding box center [19, 432] width 10 height 10
click at [67, 360] on div "Highlight" at bounding box center [73, 432] width 27 height 6
click at [23, 360] on icon at bounding box center [22, 390] width 10 height 10
click at [23, 360] on icon at bounding box center [22, 370] width 10 height 10
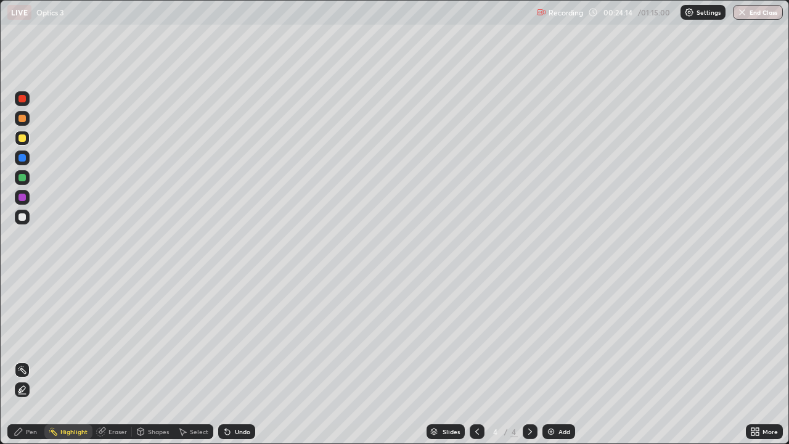
click at [30, 360] on div "Pen" at bounding box center [25, 431] width 37 height 15
click at [22, 218] on div at bounding box center [22, 216] width 7 height 7
click at [146, 360] on div "Shapes" at bounding box center [153, 431] width 42 height 15
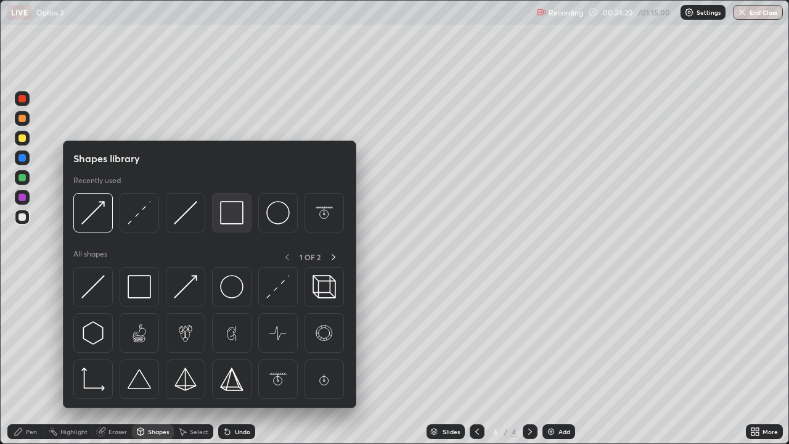
click at [226, 217] on img at bounding box center [231, 212] width 23 height 23
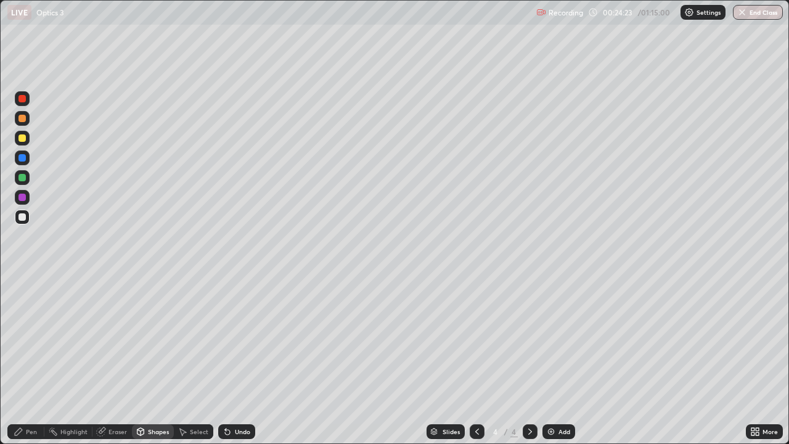
click at [31, 360] on div "Pen" at bounding box center [31, 432] width 11 height 6
click at [148, 360] on div "Shapes" at bounding box center [153, 431] width 42 height 15
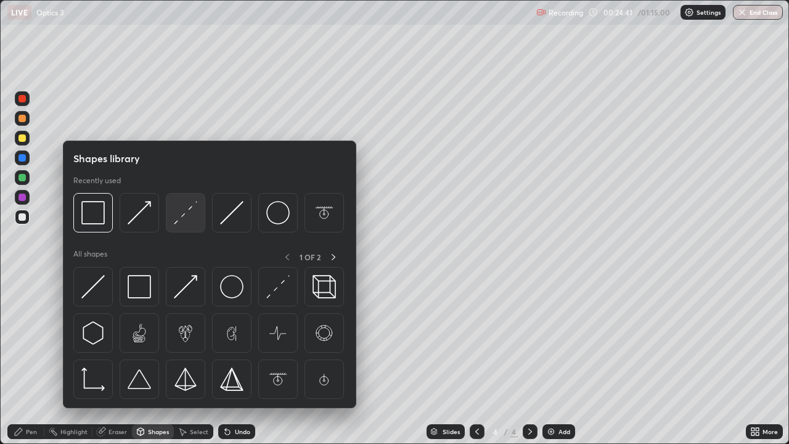
click at [189, 218] on img at bounding box center [185, 212] width 23 height 23
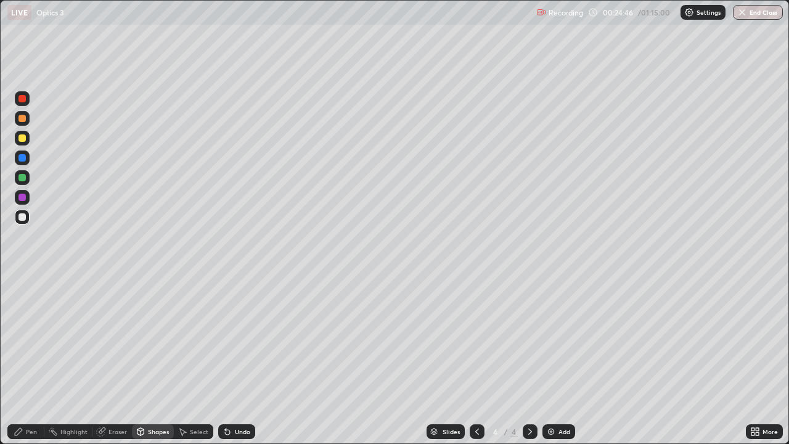
click at [31, 360] on div "Pen" at bounding box center [31, 432] width 11 height 6
click at [162, 360] on div "Shapes" at bounding box center [158, 432] width 21 height 6
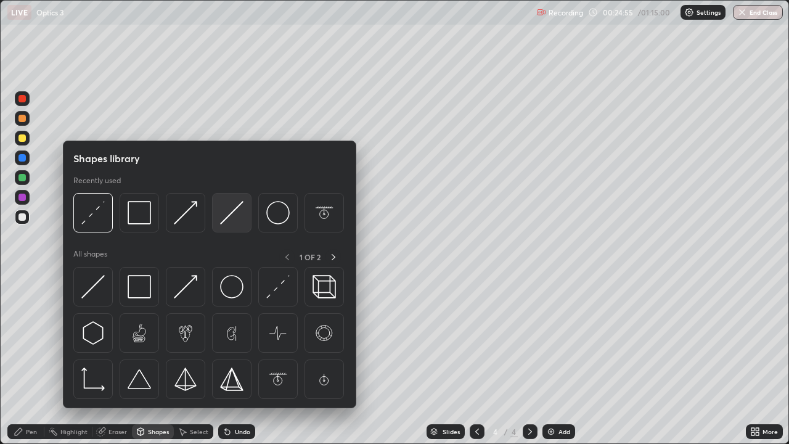
click at [232, 213] on img at bounding box center [231, 212] width 23 height 23
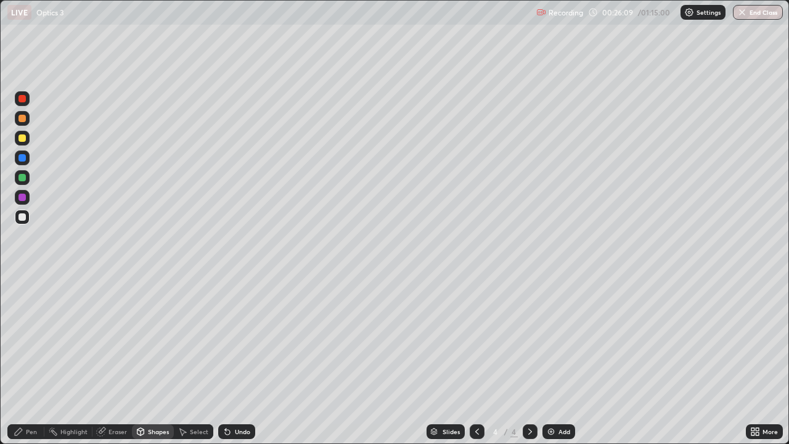
click at [75, 360] on div "Highlight" at bounding box center [73, 432] width 27 height 6
click at [23, 360] on div "Pen" at bounding box center [25, 431] width 37 height 15
click at [193, 360] on div "Select" at bounding box center [199, 432] width 19 height 6
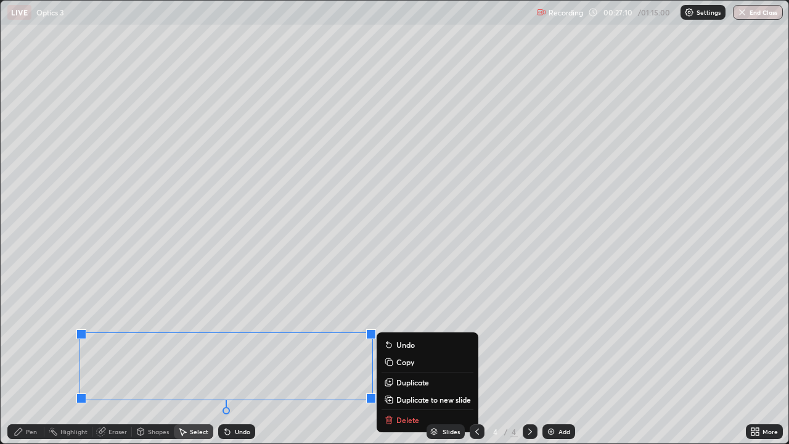
click at [351, 241] on div "0 ° Undo Copy Duplicate Duplicate to new slide Delete" at bounding box center [395, 222] width 788 height 443
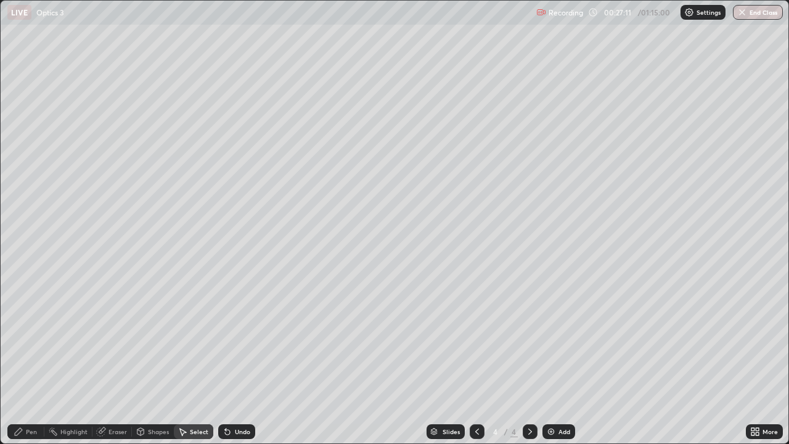
click at [154, 360] on div "Shapes" at bounding box center [158, 432] width 21 height 6
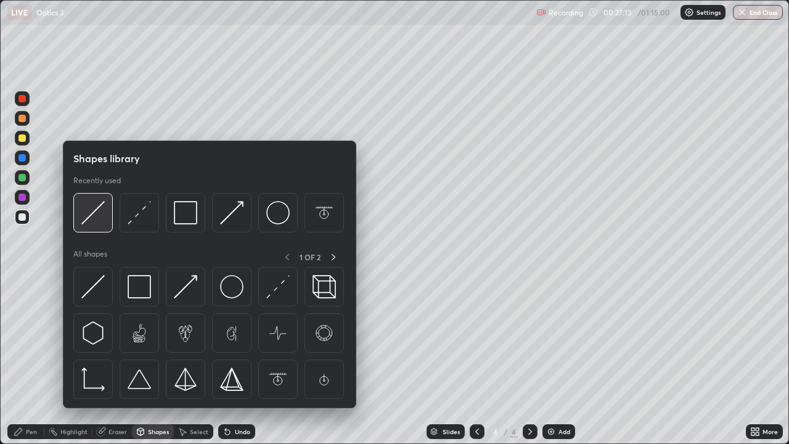
click at [87, 216] on img at bounding box center [92, 212] width 23 height 23
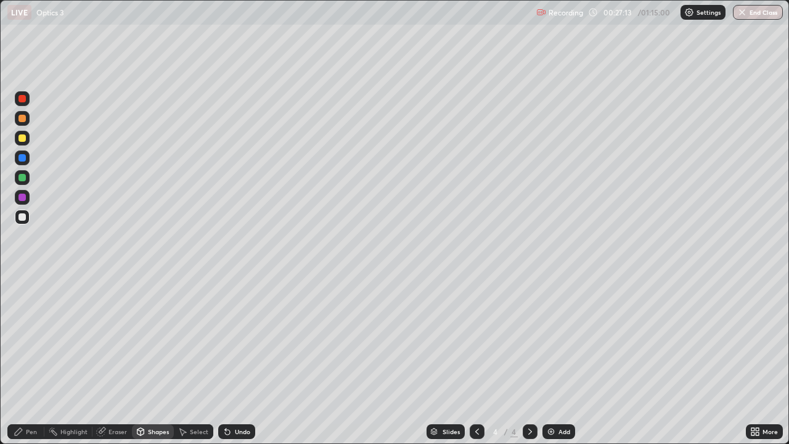
click at [22, 216] on div at bounding box center [22, 216] width 7 height 7
click at [152, 360] on div "Shapes" at bounding box center [158, 432] width 21 height 6
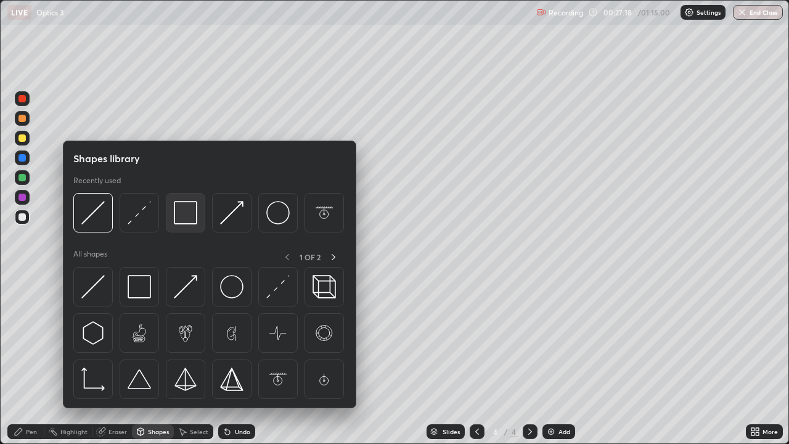
click at [184, 218] on img at bounding box center [185, 212] width 23 height 23
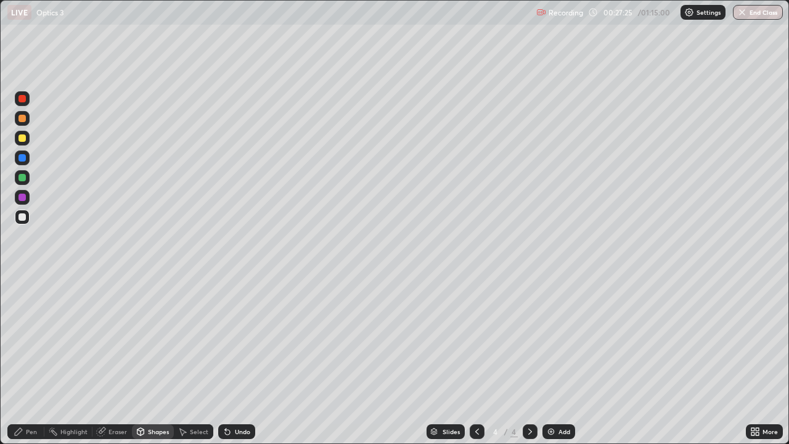
click at [157, 360] on div "Shapes" at bounding box center [158, 432] width 21 height 6
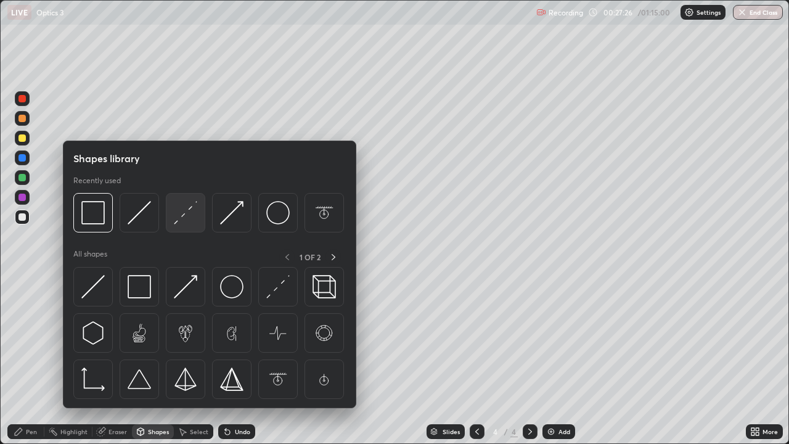
click at [189, 216] on img at bounding box center [185, 212] width 23 height 23
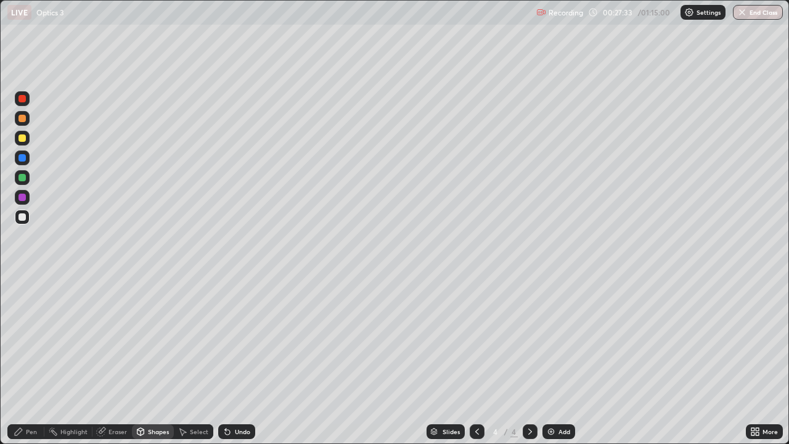
click at [27, 360] on div "Pen" at bounding box center [25, 431] width 37 height 15
click at [69, 360] on div "Highlight" at bounding box center [73, 432] width 27 height 6
click at [31, 360] on div "Pen" at bounding box center [31, 432] width 11 height 6
click at [75, 360] on div "Highlight" at bounding box center [73, 432] width 27 height 6
click at [26, 360] on div "Pen" at bounding box center [31, 432] width 11 height 6
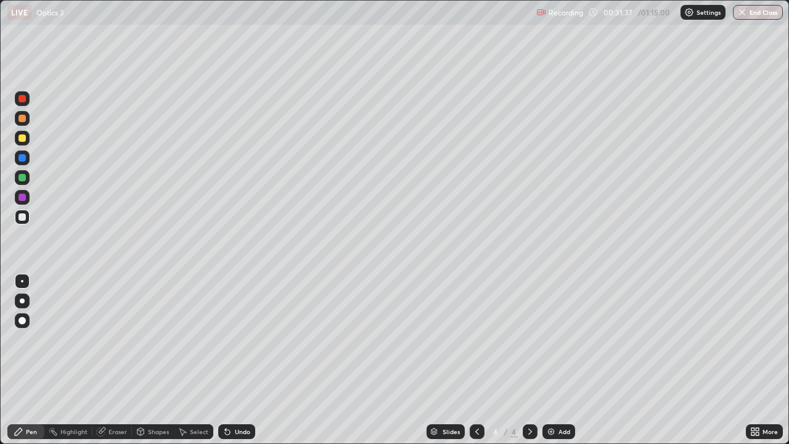
click at [157, 360] on div "Shapes" at bounding box center [153, 431] width 42 height 15
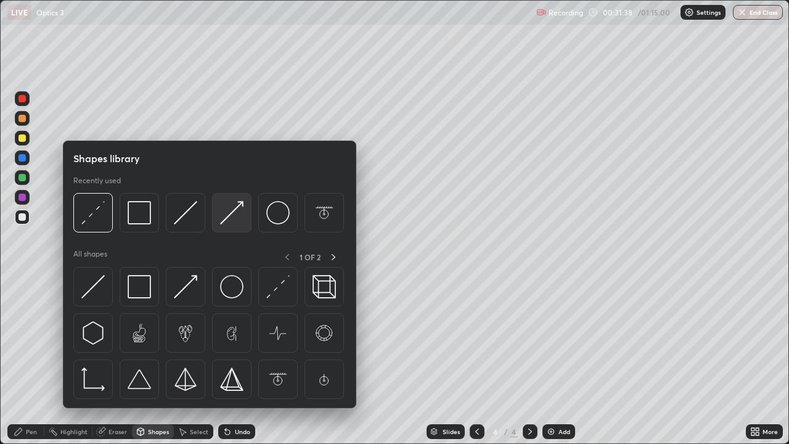
click at [229, 219] on img at bounding box center [231, 212] width 23 height 23
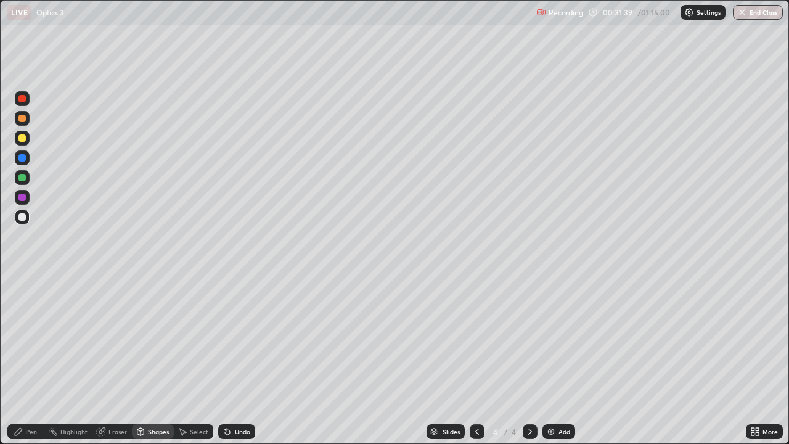
click at [20, 174] on div at bounding box center [22, 177] width 15 height 15
click at [31, 360] on div "Pen" at bounding box center [31, 432] width 11 height 6
click at [149, 360] on div "Shapes" at bounding box center [158, 432] width 21 height 6
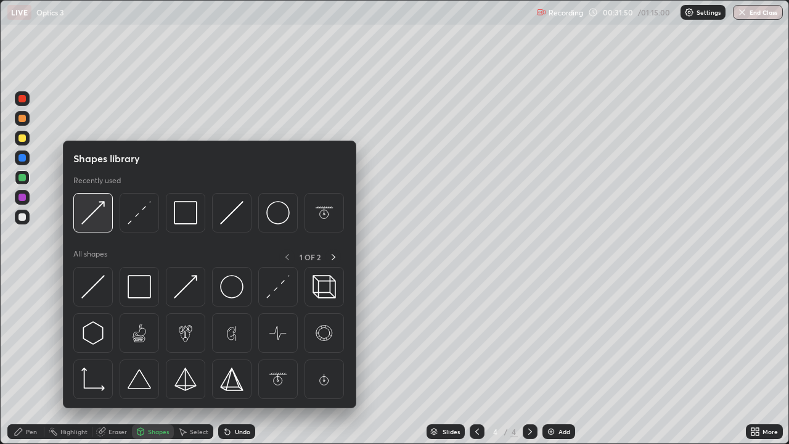
click at [96, 216] on img at bounding box center [92, 212] width 23 height 23
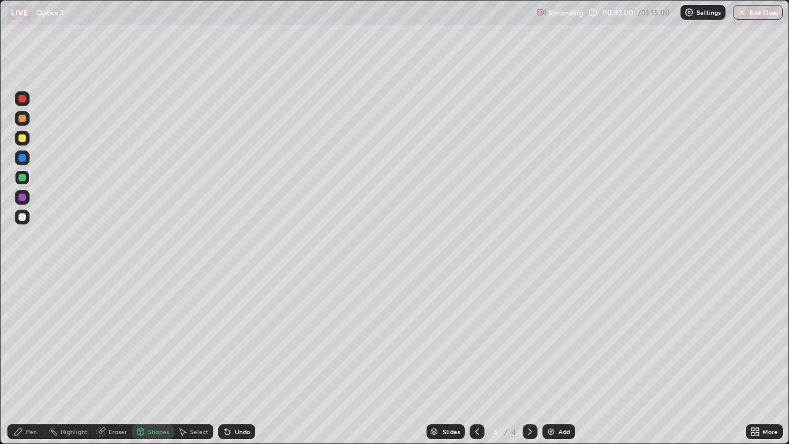
click at [29, 360] on div "Pen" at bounding box center [31, 432] width 11 height 6
click at [22, 286] on div at bounding box center [22, 281] width 15 height 15
click at [25, 136] on div at bounding box center [22, 137] width 7 height 7
click at [226, 360] on icon at bounding box center [227, 432] width 5 height 5
click at [25, 360] on div "Pen" at bounding box center [25, 431] width 37 height 15
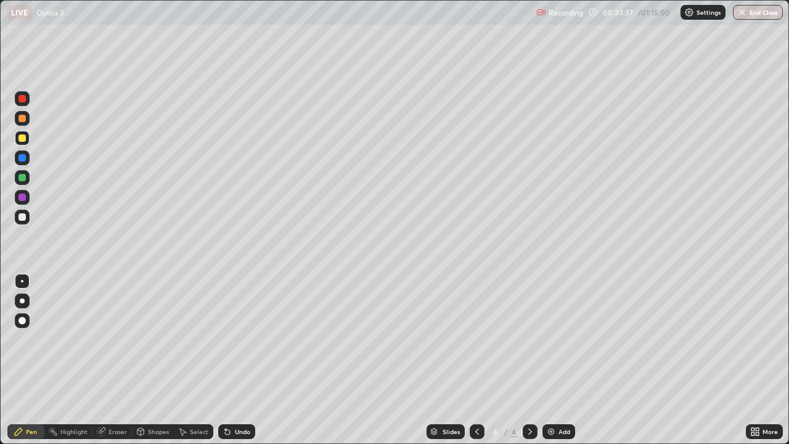
click at [229, 360] on icon at bounding box center [228, 432] width 10 height 10
click at [228, 360] on icon at bounding box center [227, 432] width 5 height 5
click at [226, 360] on icon at bounding box center [227, 432] width 5 height 5
click at [68, 360] on div "Highlight" at bounding box center [73, 432] width 27 height 6
click at [31, 360] on div "Pen" at bounding box center [31, 432] width 11 height 6
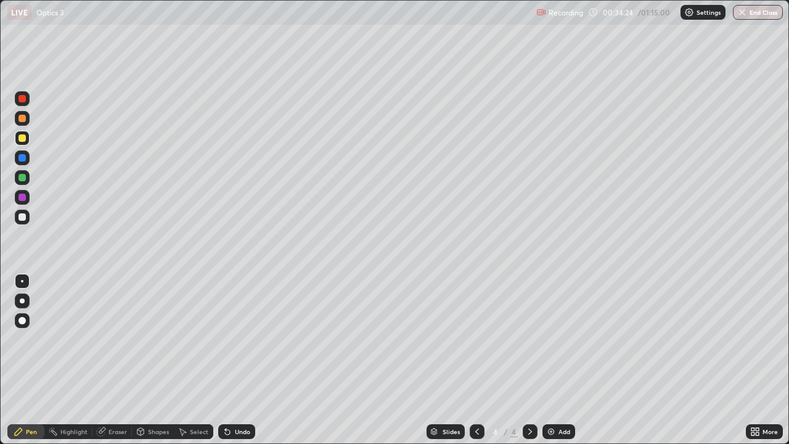
click at [559, 360] on div "Add" at bounding box center [565, 432] width 12 height 6
click at [25, 220] on div at bounding box center [22, 216] width 7 height 7
click at [476, 360] on icon at bounding box center [477, 432] width 10 height 10
click at [23, 217] on div at bounding box center [22, 216] width 7 height 7
click at [104, 360] on icon at bounding box center [101, 432] width 10 height 10
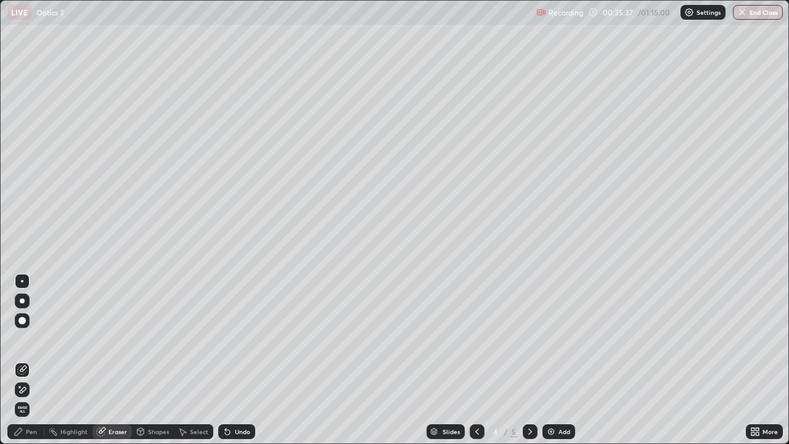
click at [31, 360] on div "Pen" at bounding box center [31, 432] width 11 height 6
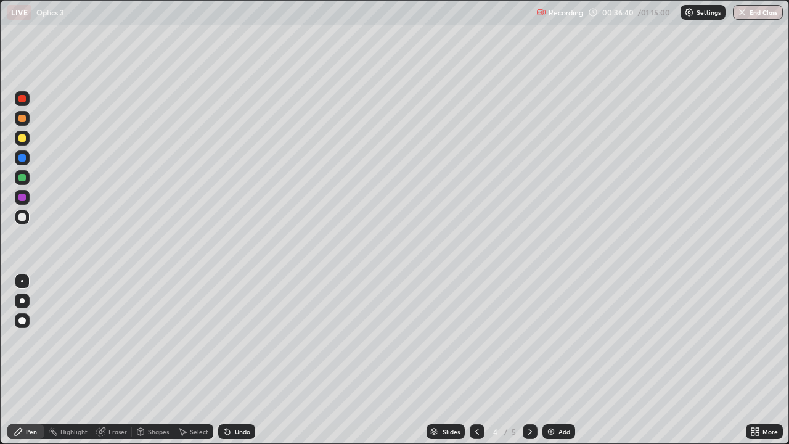
click at [25, 191] on div at bounding box center [22, 197] width 15 height 15
click at [529, 360] on icon at bounding box center [531, 432] width 4 height 6
click at [22, 281] on div at bounding box center [22, 281] width 2 height 2
click at [157, 360] on div "Shapes" at bounding box center [158, 432] width 21 height 6
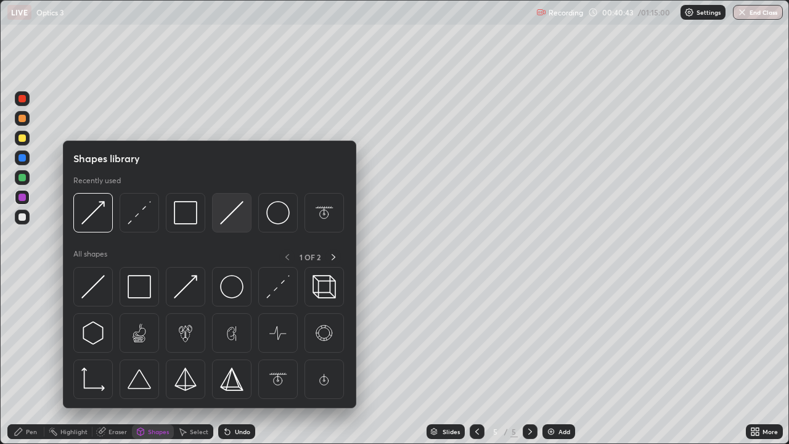
click at [233, 210] on img at bounding box center [231, 212] width 23 height 23
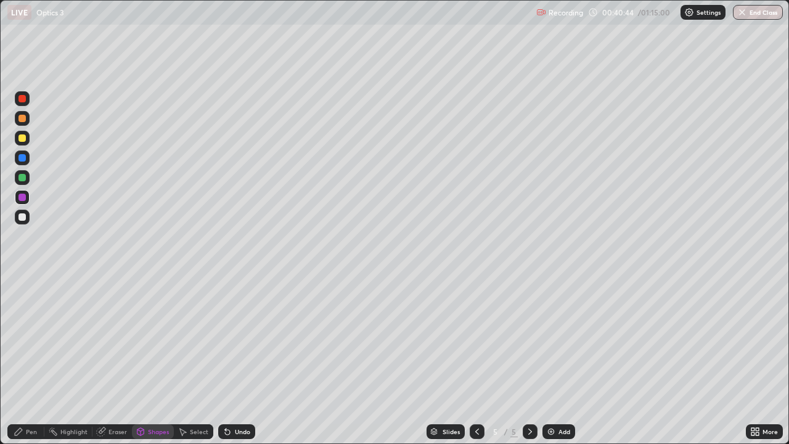
click at [144, 360] on icon at bounding box center [141, 432] width 10 height 10
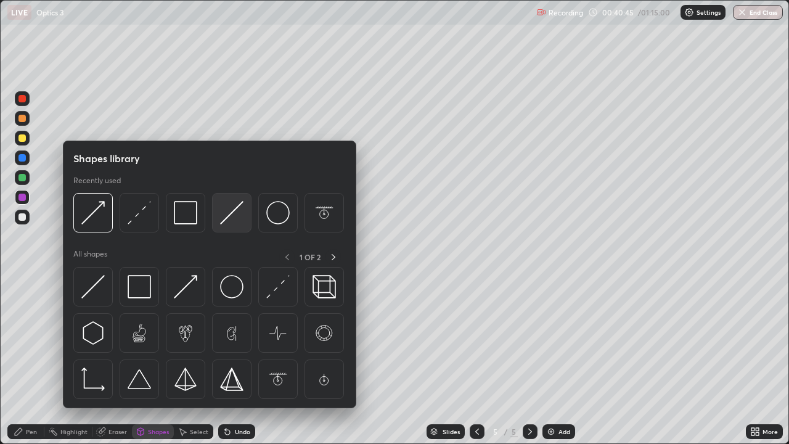
click at [234, 215] on img at bounding box center [231, 212] width 23 height 23
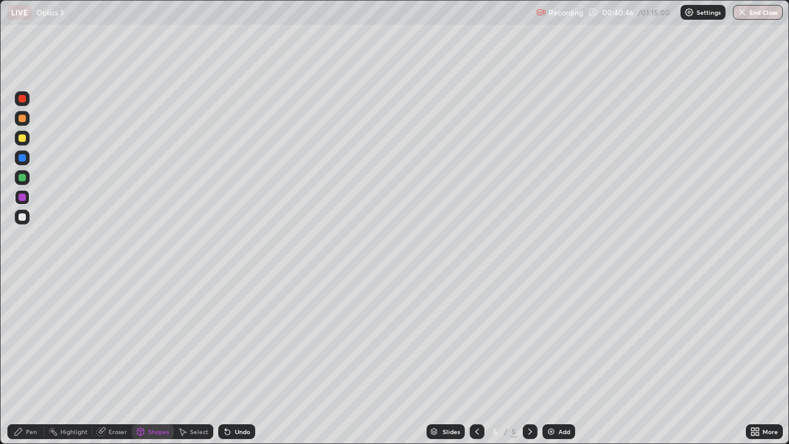
click at [20, 219] on div at bounding box center [22, 216] width 7 height 7
click at [30, 360] on div "Pen" at bounding box center [31, 432] width 11 height 6
click at [228, 360] on icon at bounding box center [227, 432] width 5 height 5
click at [230, 360] on icon at bounding box center [228, 432] width 10 height 10
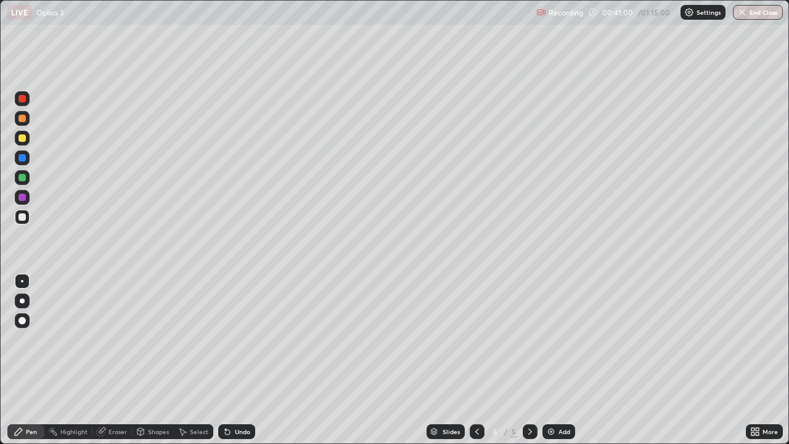
click at [191, 360] on div "Select" at bounding box center [199, 432] width 19 height 6
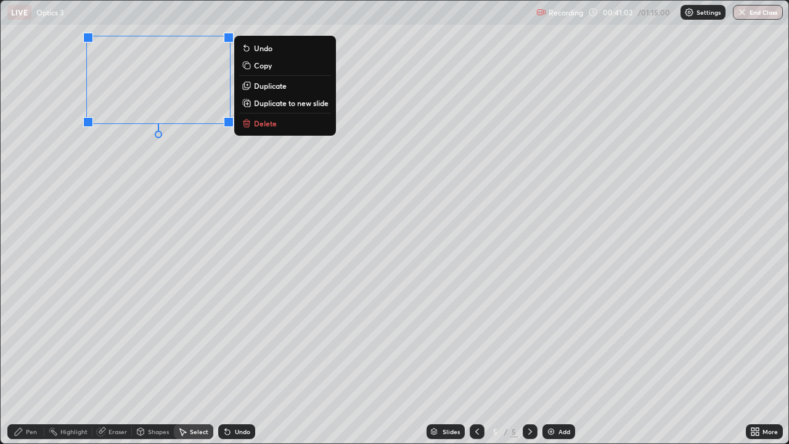
click at [269, 88] on p "Duplicate" at bounding box center [270, 86] width 33 height 10
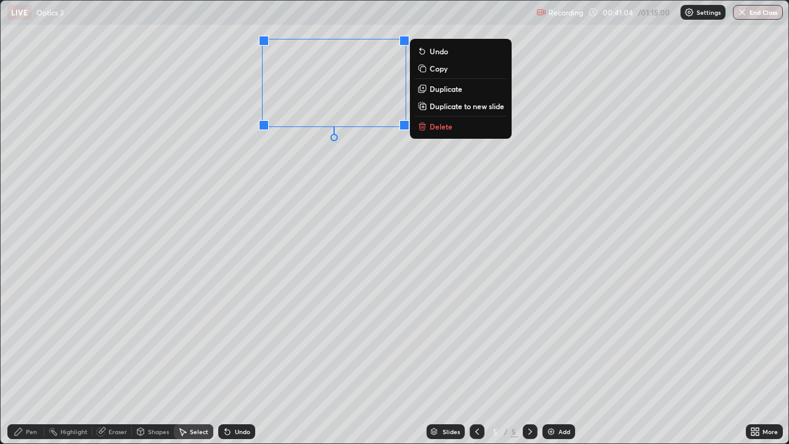
click at [441, 91] on p "Duplicate" at bounding box center [446, 89] width 33 height 10
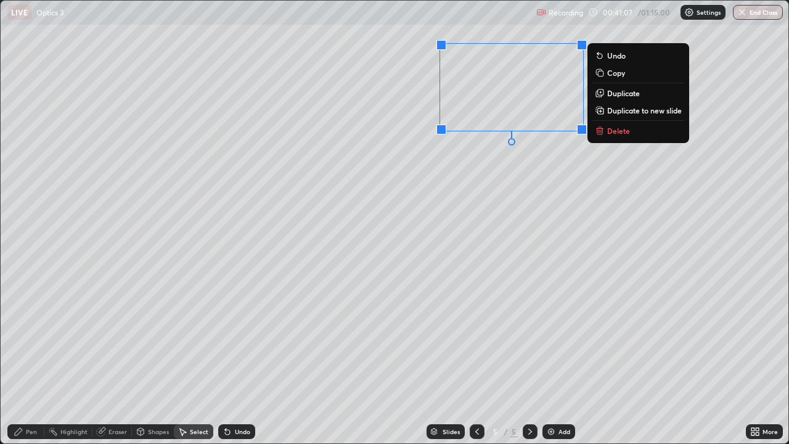
click at [602, 96] on icon at bounding box center [599, 94] width 6 height 6
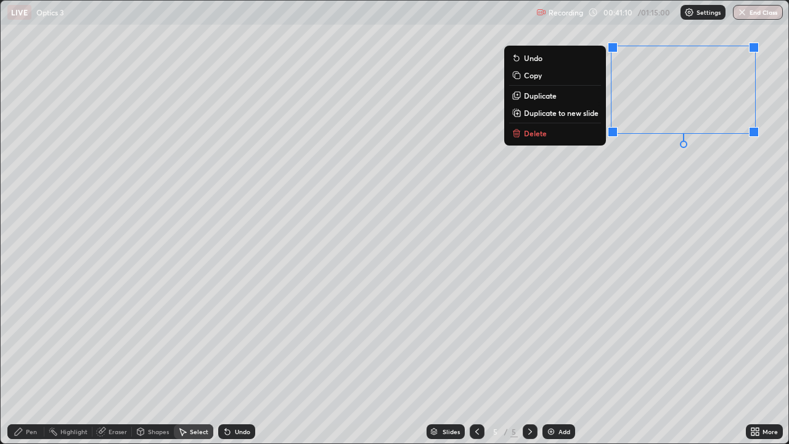
click at [613, 232] on div "0 ° Undo Copy Duplicate Duplicate to new slide Delete" at bounding box center [395, 222] width 788 height 443
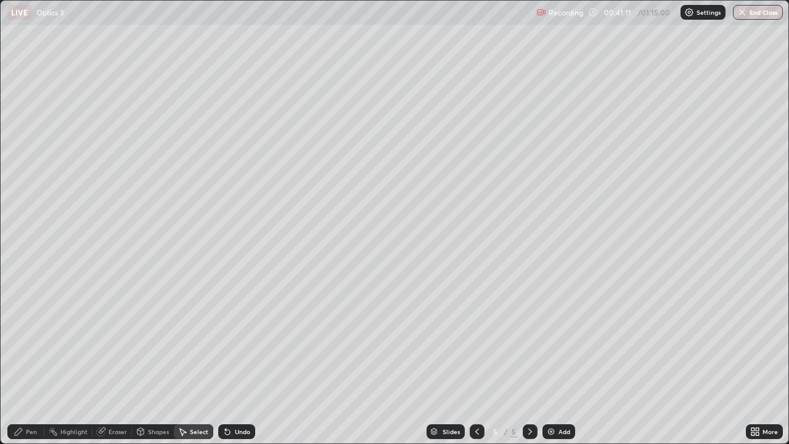
click at [34, 360] on div "Pen" at bounding box center [31, 432] width 11 height 6
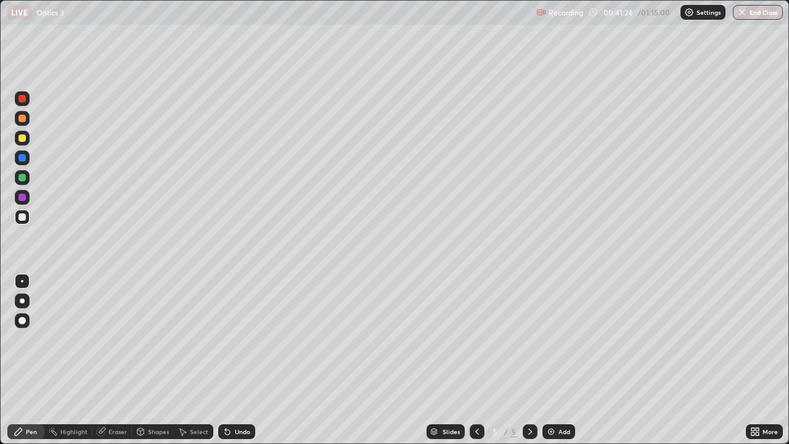
click at [23, 140] on div at bounding box center [22, 137] width 7 height 7
click at [23, 216] on div at bounding box center [22, 216] width 7 height 7
click at [25, 217] on div at bounding box center [22, 216] width 7 height 7
click at [21, 179] on div at bounding box center [22, 177] width 7 height 7
click at [19, 215] on div at bounding box center [22, 216] width 7 height 7
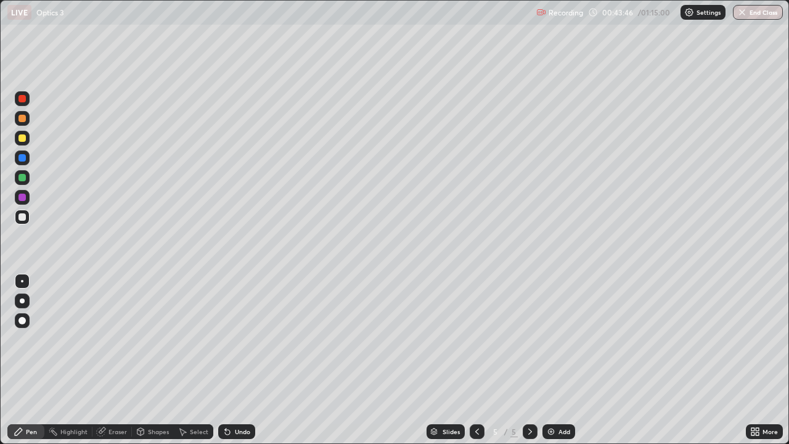
click at [23, 198] on div at bounding box center [22, 197] width 7 height 7
click at [23, 177] on div at bounding box center [22, 177] width 7 height 7
click at [22, 218] on div at bounding box center [22, 216] width 7 height 7
click at [25, 139] on div at bounding box center [22, 137] width 7 height 7
click at [27, 219] on div at bounding box center [22, 217] width 15 height 15
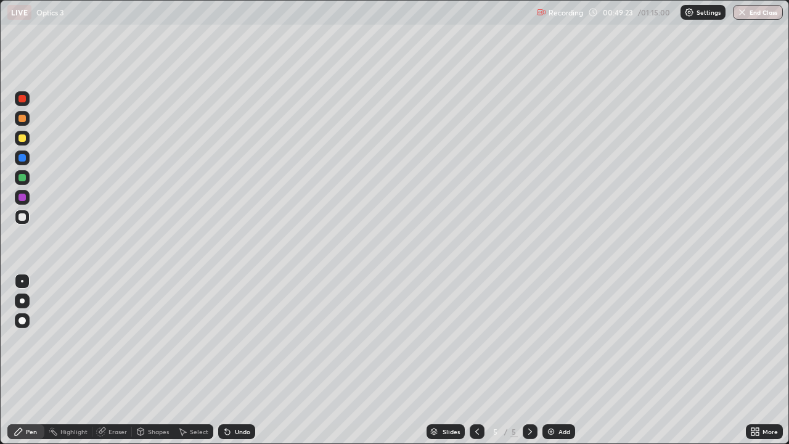
click at [559, 360] on div "Add" at bounding box center [565, 432] width 12 height 6
click at [22, 217] on div at bounding box center [22, 216] width 7 height 7
click at [476, 360] on icon at bounding box center [477, 432] width 10 height 10
click at [477, 360] on icon at bounding box center [477, 432] width 10 height 10
click at [529, 360] on icon at bounding box center [530, 432] width 10 height 10
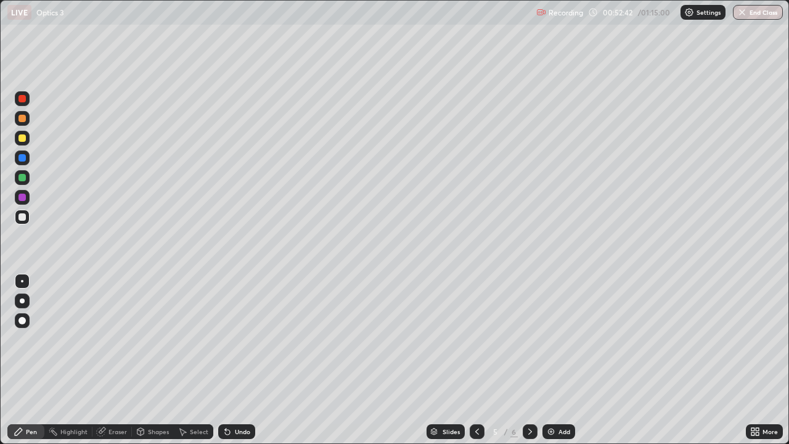
click at [529, 360] on icon at bounding box center [530, 432] width 10 height 10
click at [25, 216] on div at bounding box center [22, 216] width 7 height 7
click at [476, 360] on icon at bounding box center [477, 432] width 10 height 10
click at [531, 360] on icon at bounding box center [530, 432] width 10 height 10
click at [559, 360] on div "Add" at bounding box center [565, 432] width 12 height 6
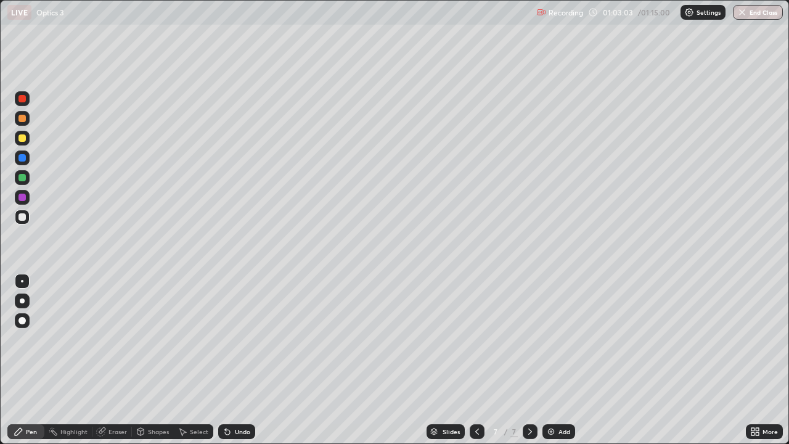
click at [153, 360] on div "Shapes" at bounding box center [158, 432] width 21 height 6
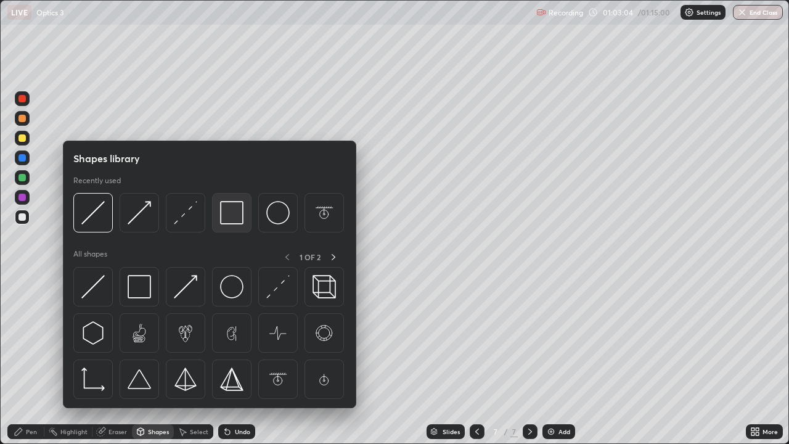
click at [228, 213] on img at bounding box center [231, 212] width 23 height 23
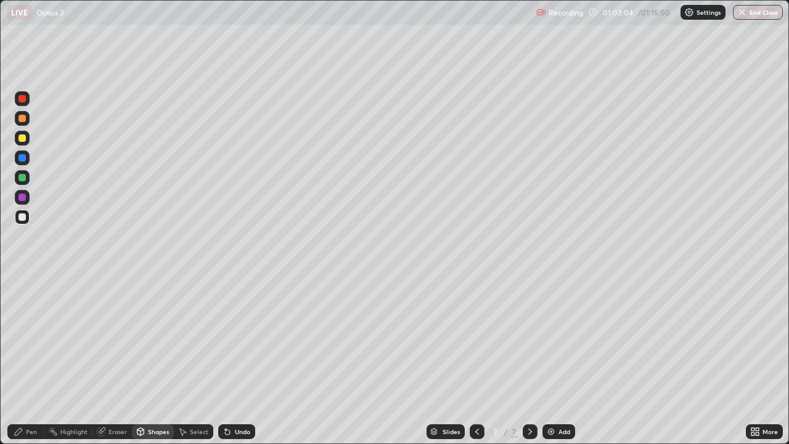
click at [20, 217] on div at bounding box center [22, 216] width 7 height 7
click at [25, 360] on div "Pen" at bounding box center [25, 431] width 37 height 15
click at [147, 360] on div "Shapes" at bounding box center [153, 431] width 42 height 15
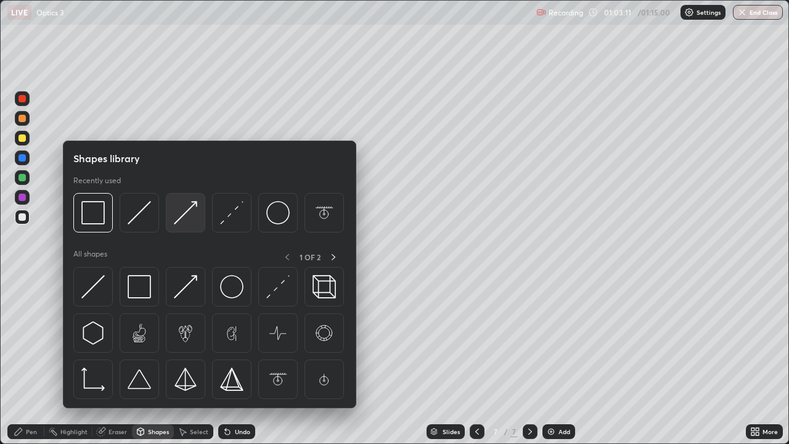
click at [181, 217] on img at bounding box center [185, 212] width 23 height 23
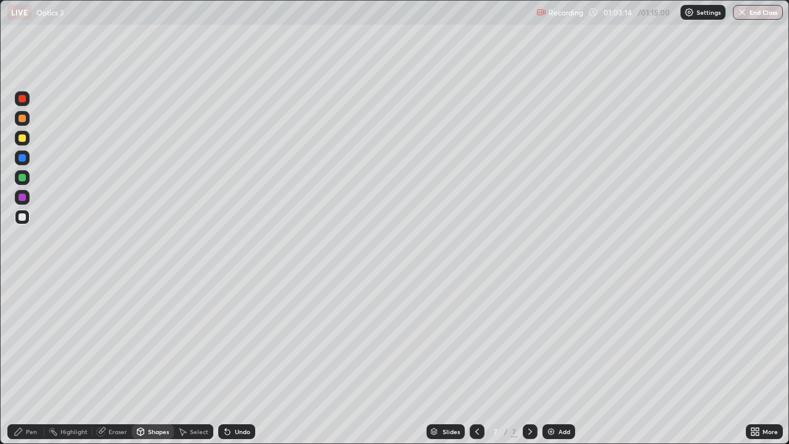
click at [150, 360] on div "Shapes" at bounding box center [158, 432] width 21 height 6
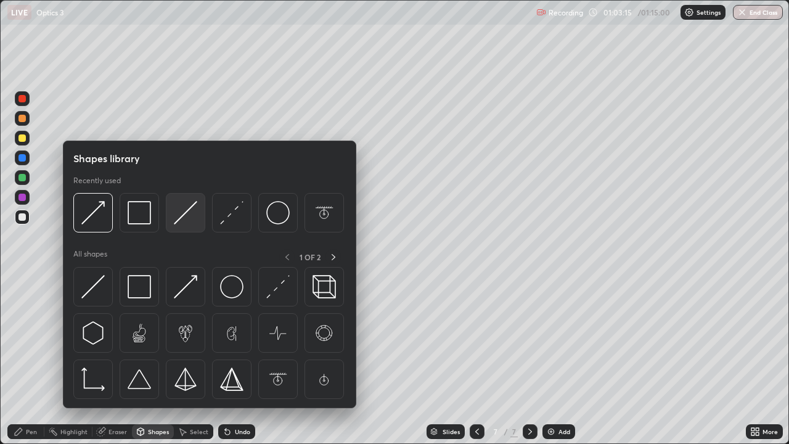
click at [183, 213] on img at bounding box center [185, 212] width 23 height 23
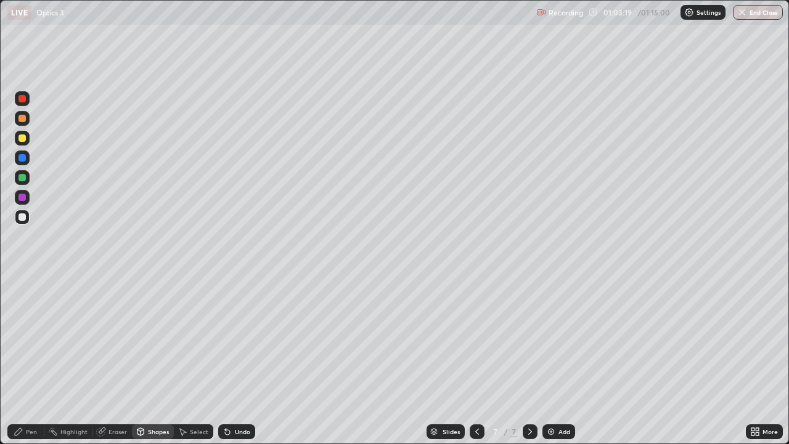
click at [25, 360] on div "Pen" at bounding box center [25, 431] width 37 height 15
click at [151, 360] on div "Shapes" at bounding box center [158, 432] width 21 height 6
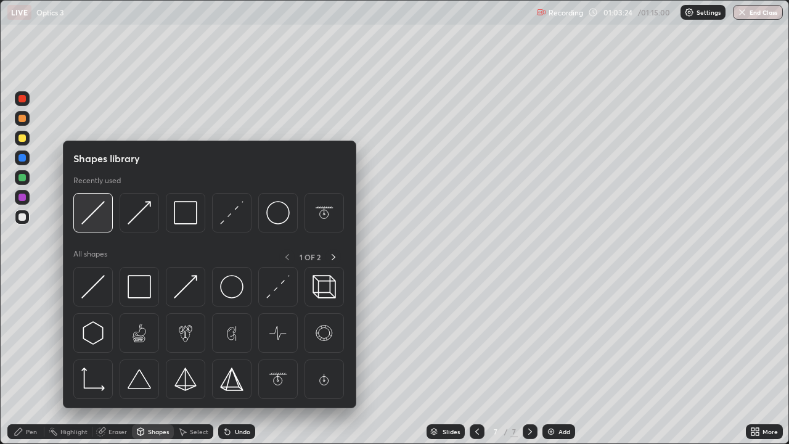
click at [94, 217] on img at bounding box center [92, 212] width 23 height 23
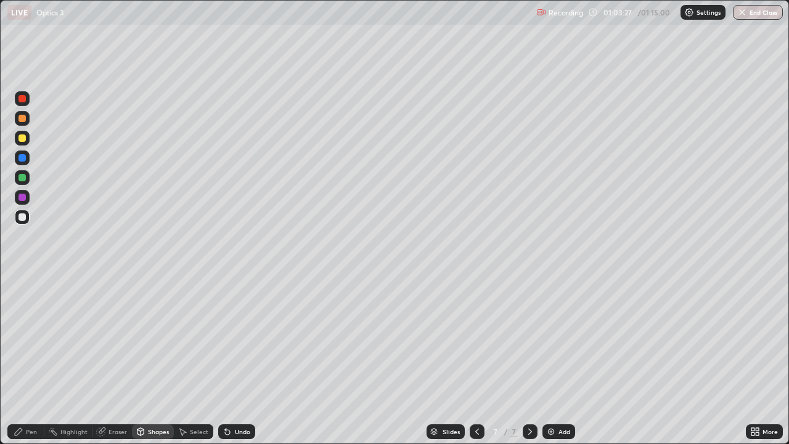
click at [31, 360] on div "Pen" at bounding box center [31, 432] width 11 height 6
click at [146, 360] on div "Shapes" at bounding box center [153, 431] width 42 height 15
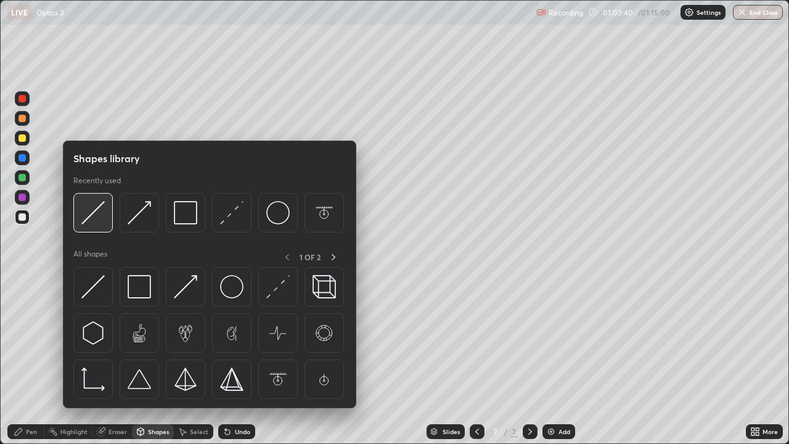
click at [91, 213] on img at bounding box center [92, 212] width 23 height 23
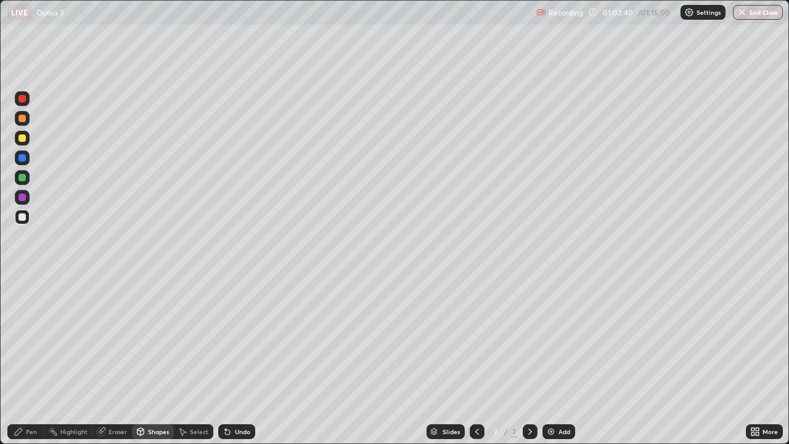
click at [20, 196] on div at bounding box center [22, 197] width 7 height 7
click at [30, 360] on div "Pen" at bounding box center [25, 431] width 37 height 15
click at [152, 360] on div "Shapes" at bounding box center [158, 432] width 21 height 6
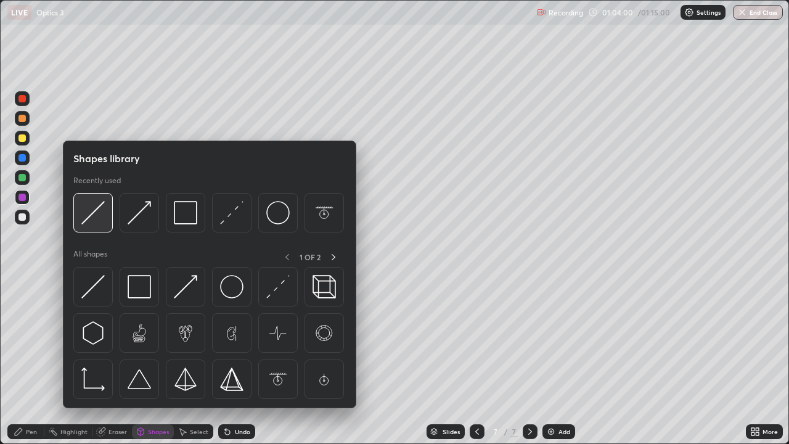
click at [99, 217] on img at bounding box center [92, 212] width 23 height 23
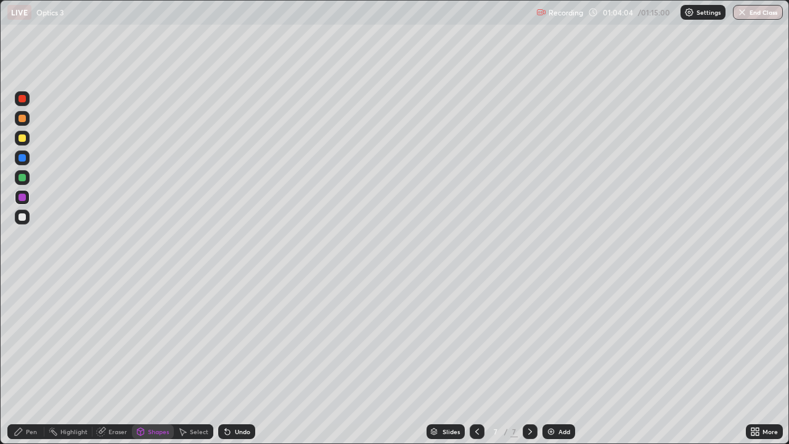
click at [35, 360] on div "Pen" at bounding box center [31, 432] width 11 height 6
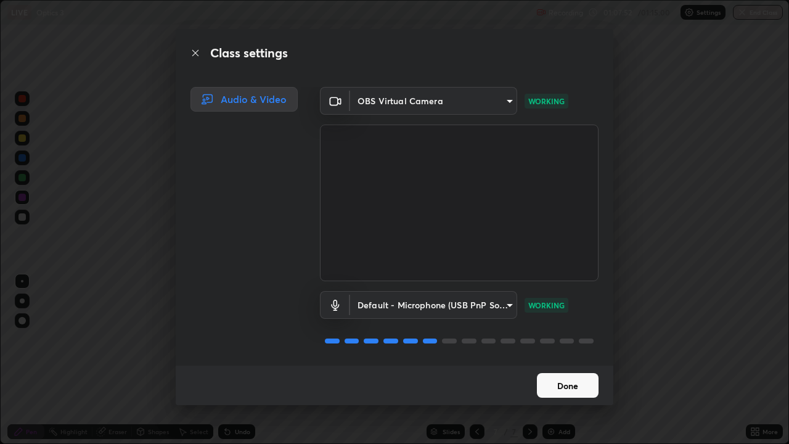
click at [580, 360] on button "Done" at bounding box center [568, 385] width 62 height 25
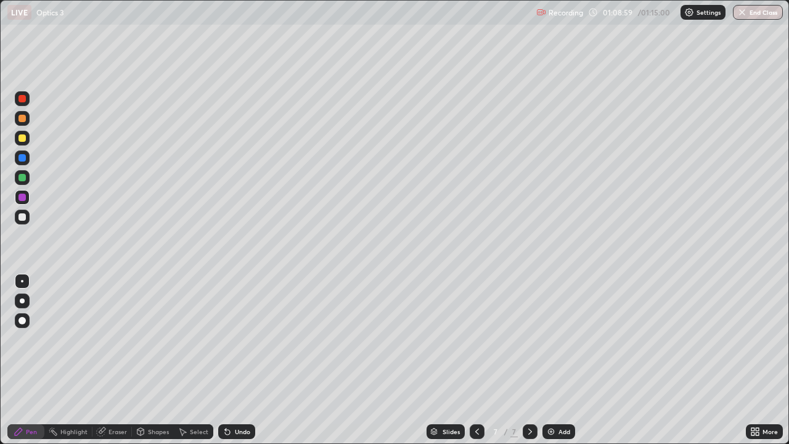
click at [159, 360] on div "Shapes" at bounding box center [158, 432] width 21 height 6
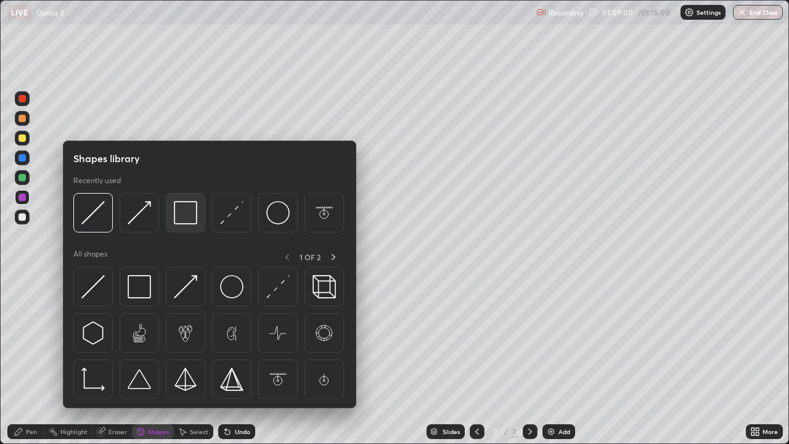
click at [181, 215] on img at bounding box center [185, 212] width 23 height 23
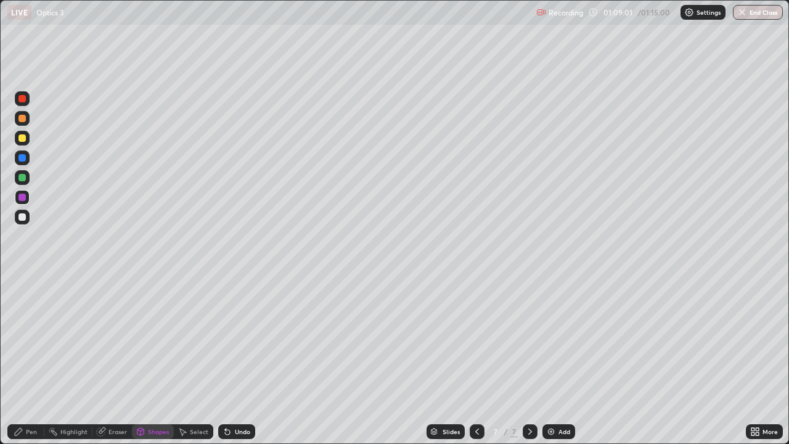
click at [23, 220] on div at bounding box center [22, 216] width 7 height 7
click at [153, 360] on div "Shapes" at bounding box center [158, 432] width 21 height 6
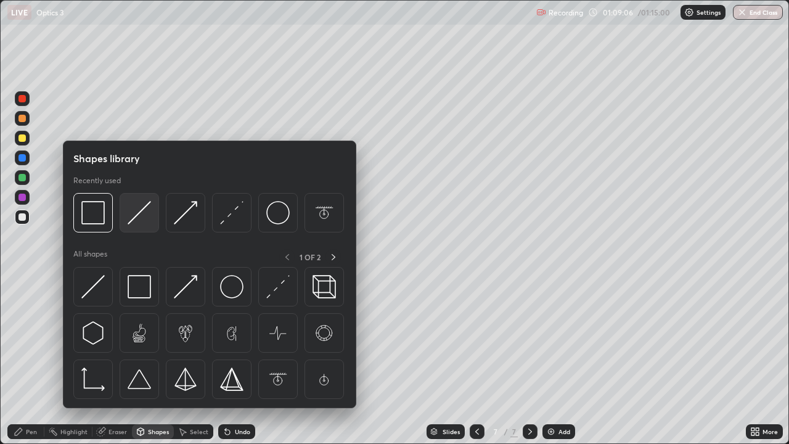
click at [138, 217] on img at bounding box center [139, 212] width 23 height 23
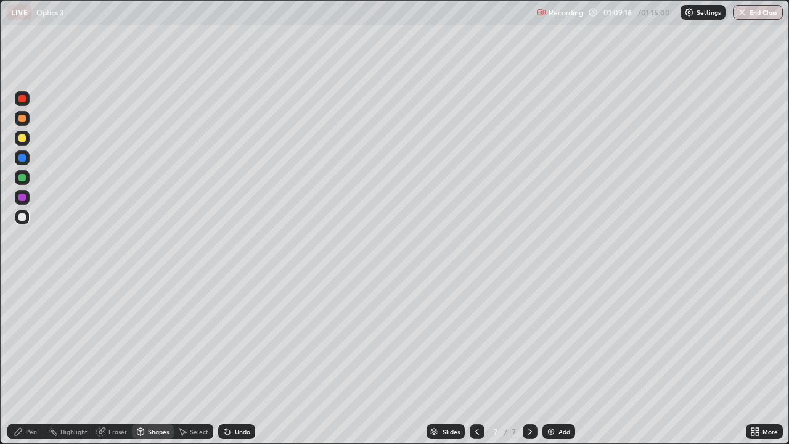
click at [202, 360] on div "Select" at bounding box center [199, 432] width 19 height 6
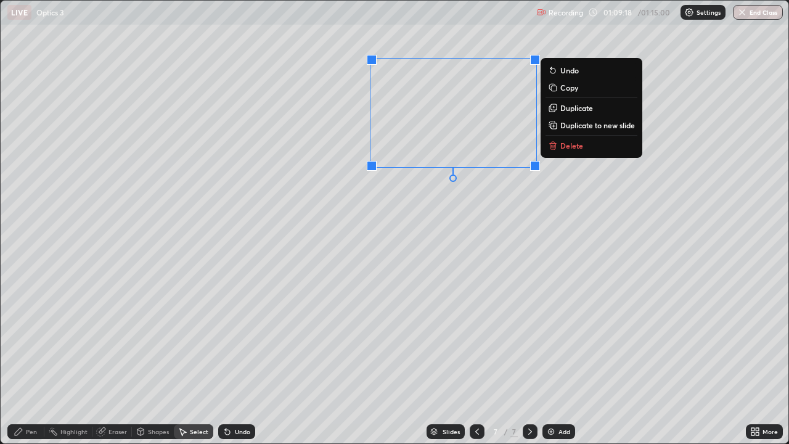
click at [571, 109] on p "Duplicate" at bounding box center [577, 108] width 33 height 10
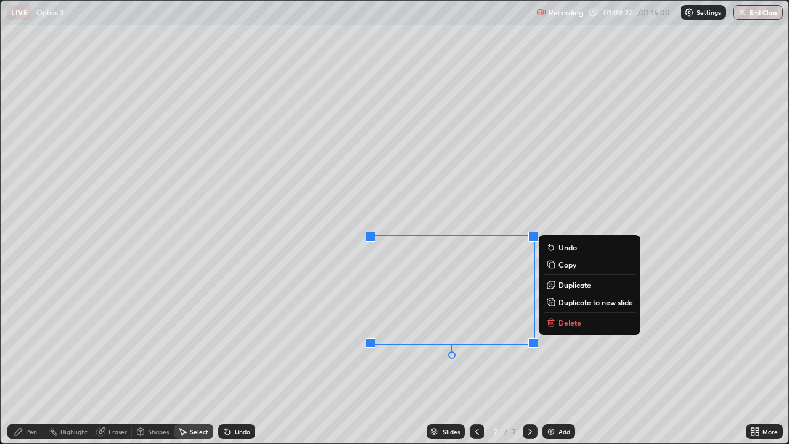
click at [629, 168] on div "0 ° Undo Copy Duplicate Duplicate to new slide Delete" at bounding box center [395, 222] width 788 height 443
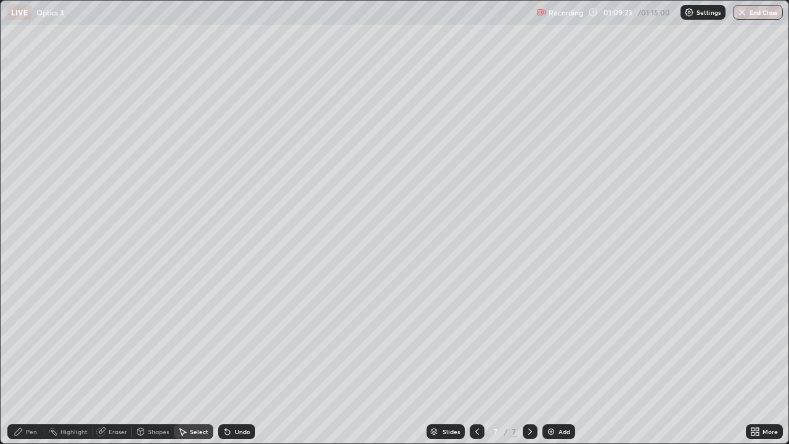
click at [158, 360] on div "Shapes" at bounding box center [158, 432] width 21 height 6
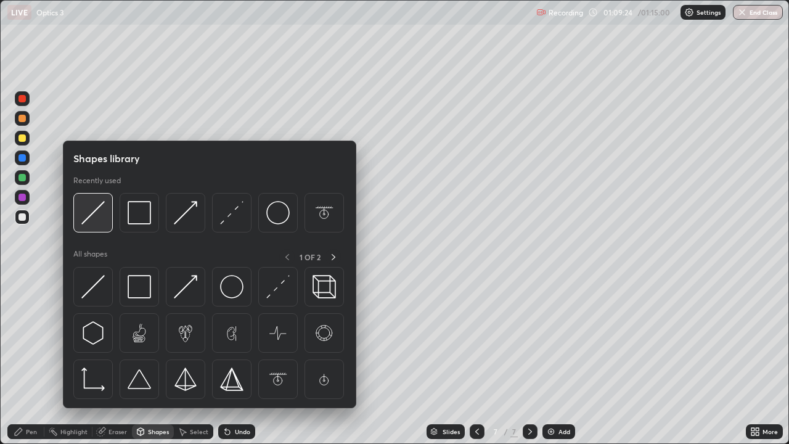
click at [98, 213] on img at bounding box center [92, 212] width 23 height 23
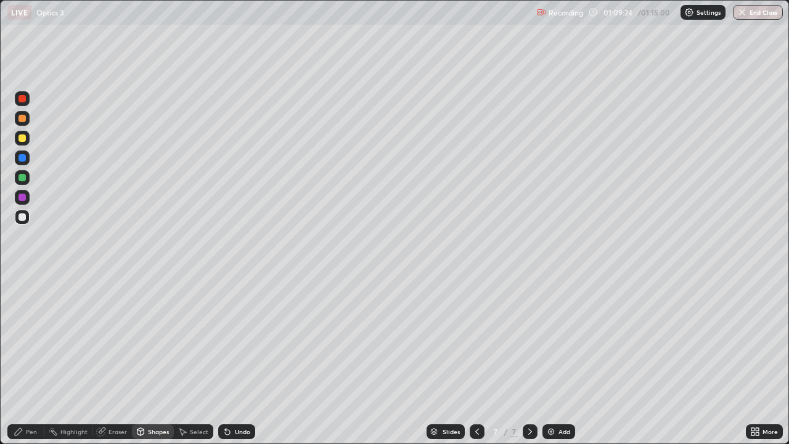
click at [23, 197] on div at bounding box center [22, 197] width 7 height 7
click at [229, 360] on icon at bounding box center [228, 432] width 10 height 10
click at [34, 360] on div "Pen" at bounding box center [31, 432] width 11 height 6
click at [149, 360] on div "Shapes" at bounding box center [158, 432] width 21 height 6
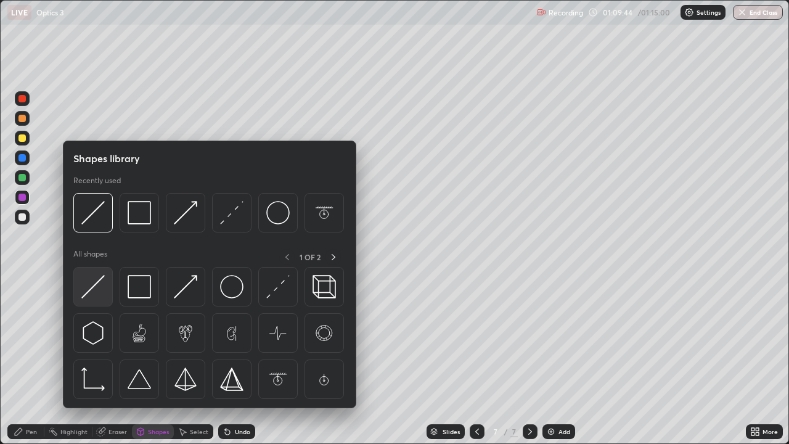
click at [93, 291] on img at bounding box center [92, 286] width 23 height 23
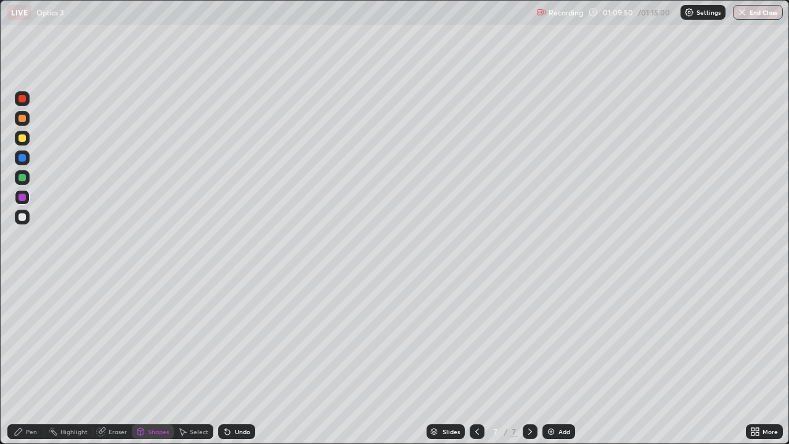
click at [36, 360] on div "Pen" at bounding box center [31, 432] width 11 height 6
click at [26, 360] on div "Pen" at bounding box center [25, 431] width 37 height 15
click at [28, 220] on div at bounding box center [22, 217] width 15 height 15
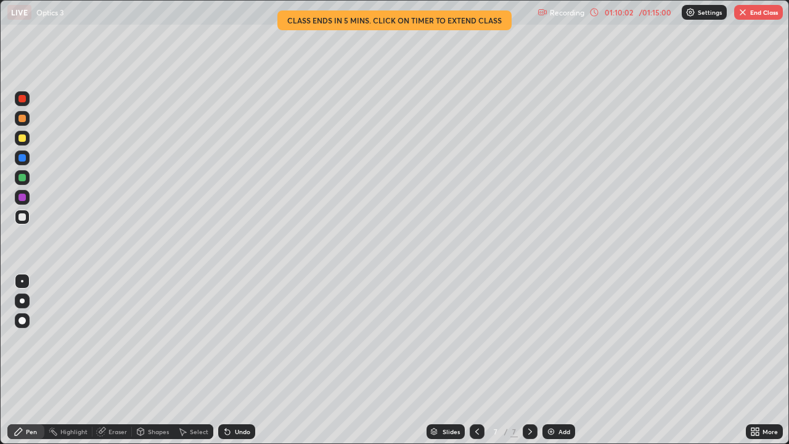
click at [190, 360] on div "Select" at bounding box center [193, 431] width 39 height 15
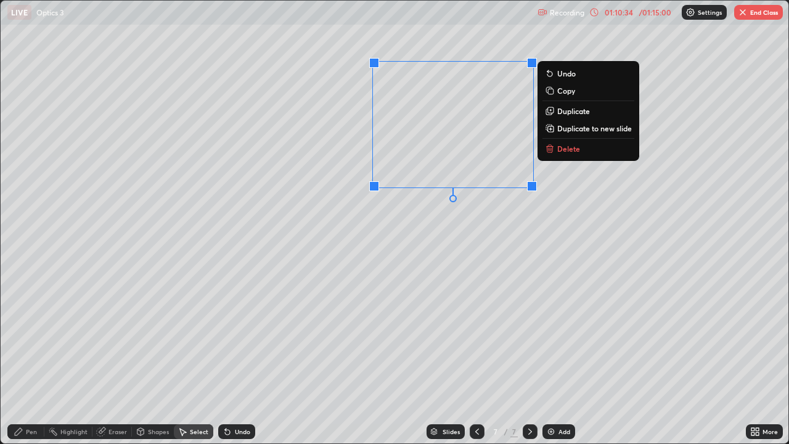
click at [422, 273] on div "0 ° Undo Copy Duplicate Duplicate to new slide Delete" at bounding box center [395, 222] width 788 height 443
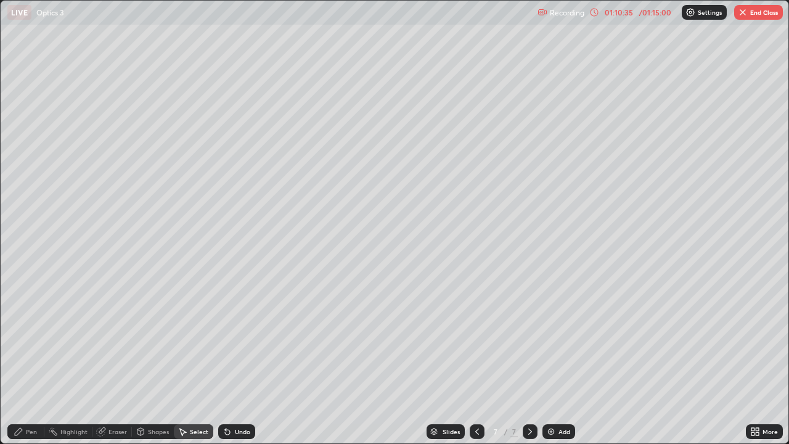
click at [27, 360] on div "Pen" at bounding box center [31, 432] width 11 height 6
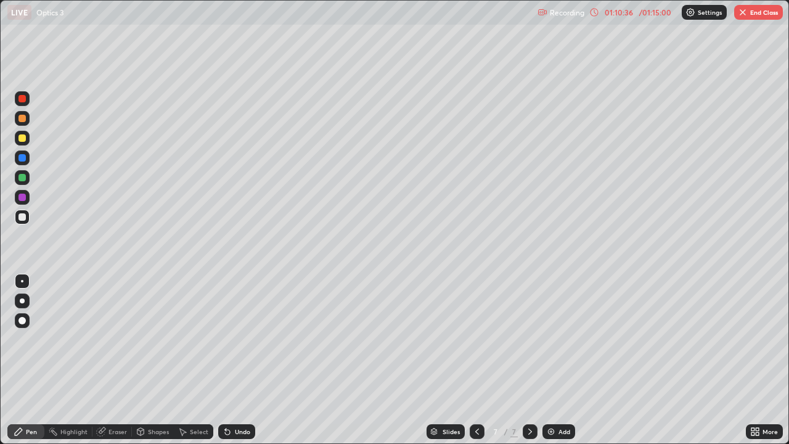
click at [23, 177] on div at bounding box center [22, 177] width 7 height 7
click at [22, 139] on div at bounding box center [22, 137] width 7 height 7
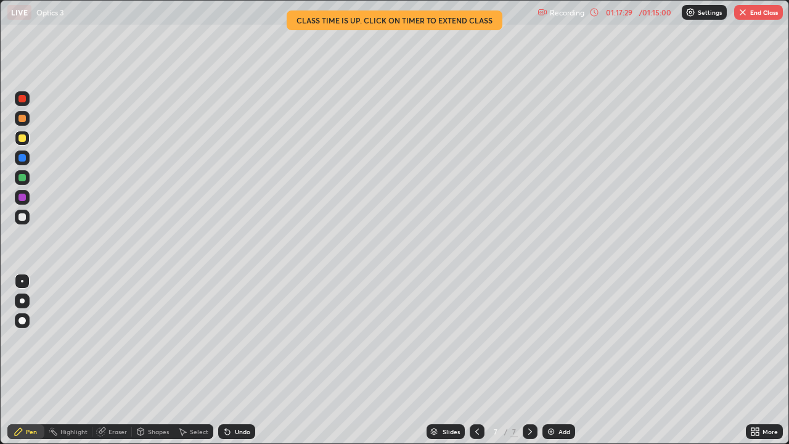
click at [749, 15] on button "End Class" at bounding box center [758, 12] width 49 height 15
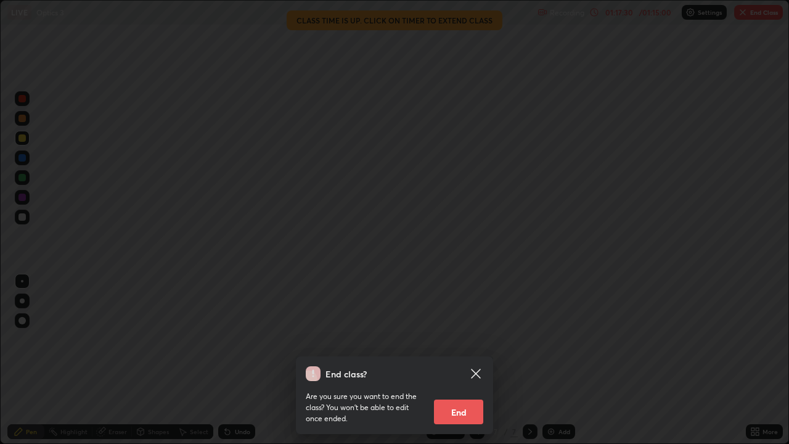
click at [456, 360] on button "End" at bounding box center [458, 412] width 49 height 25
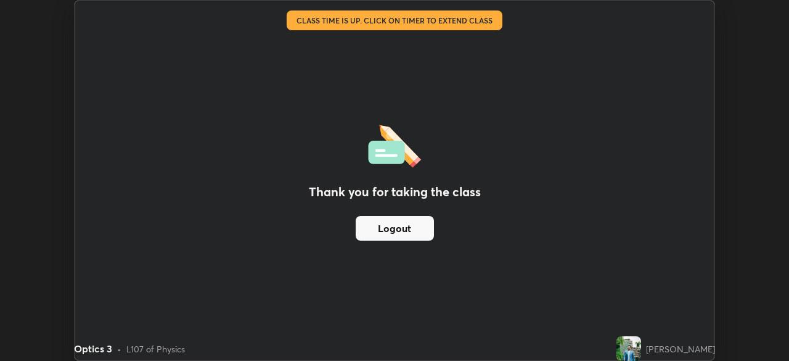
scroll to position [61309, 60880]
